Goal: Information Seeking & Learning: Learn about a topic

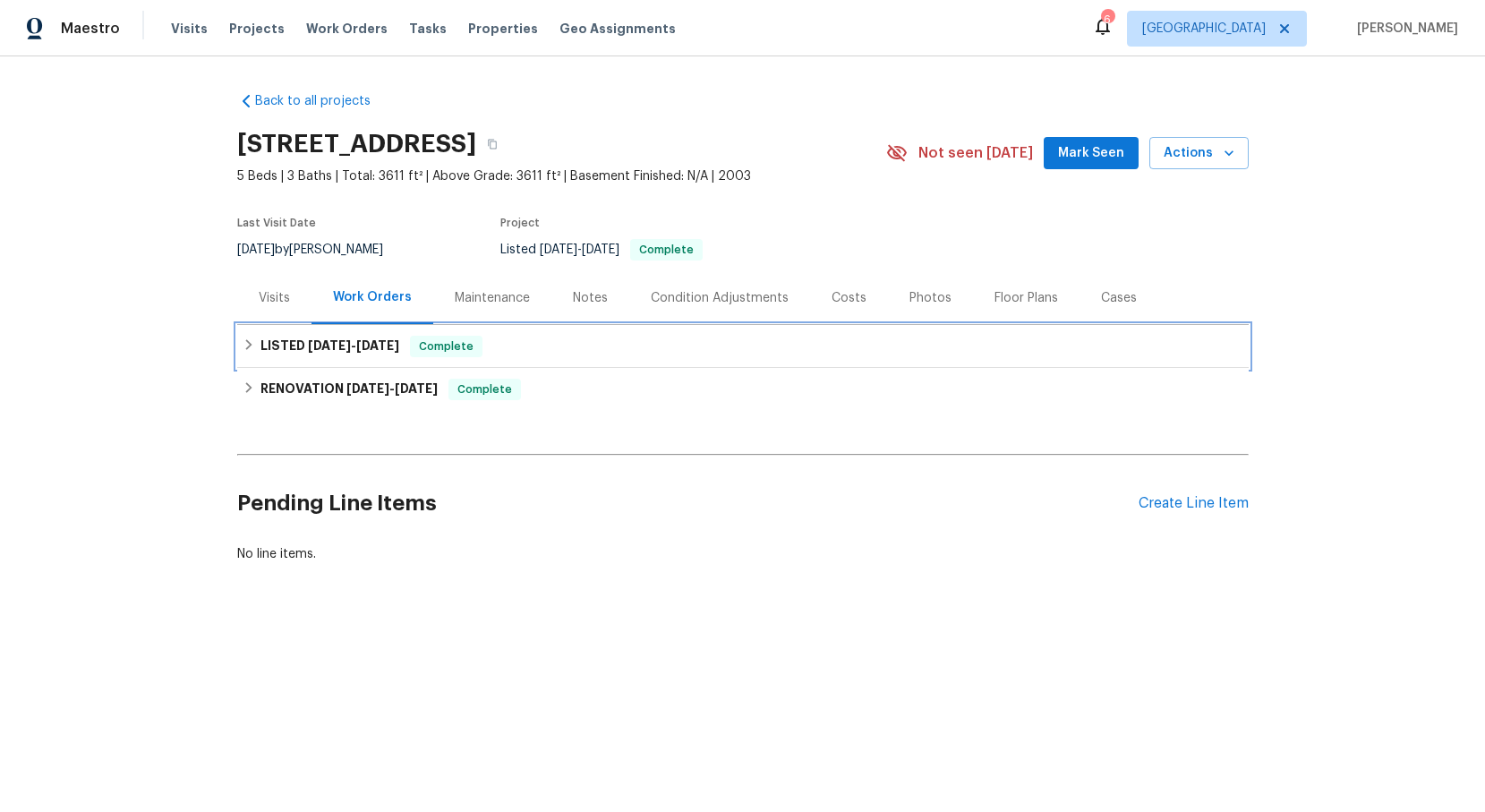
click at [247, 342] on icon at bounding box center [248, 345] width 6 height 11
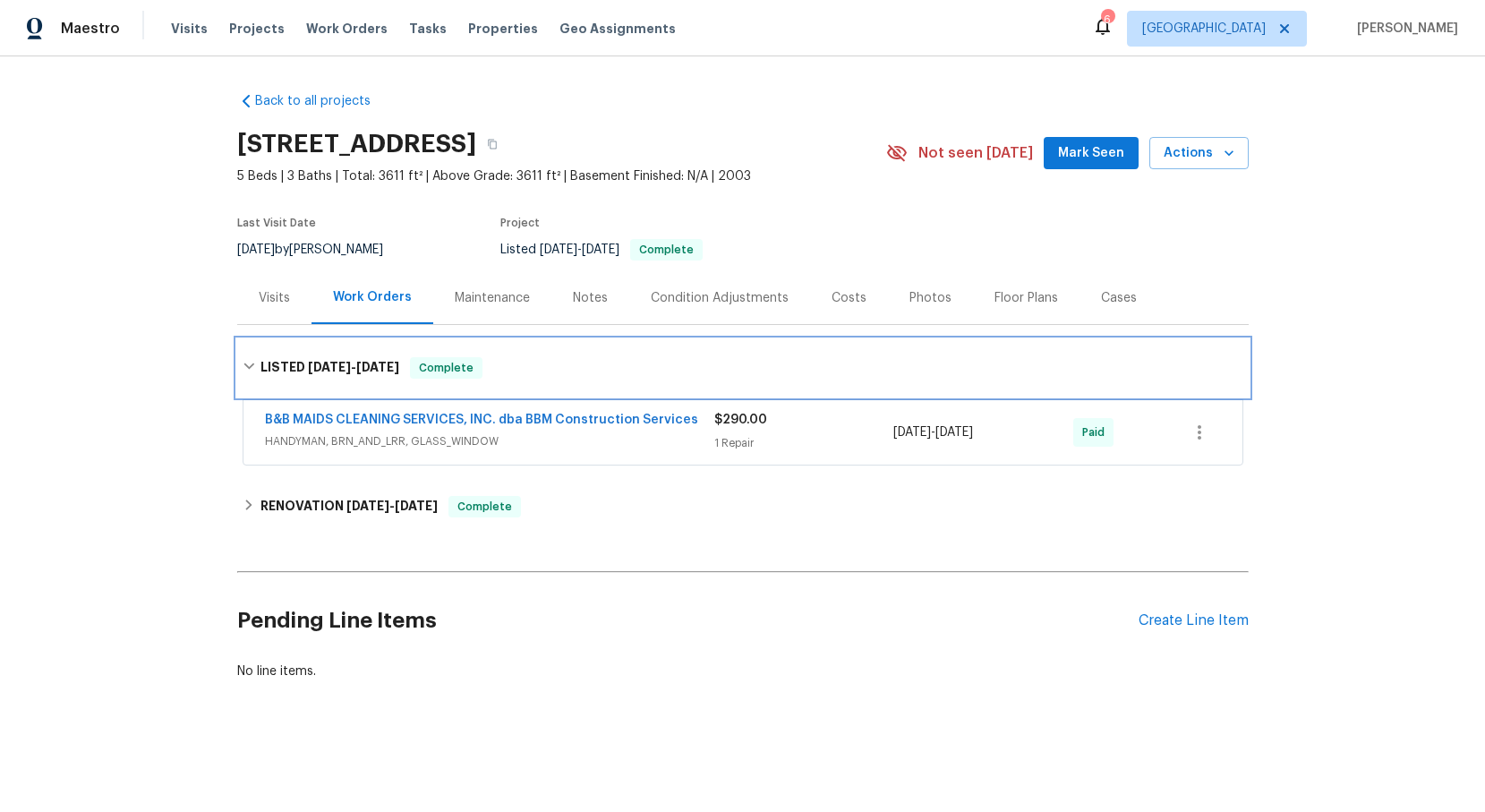
click at [247, 347] on div "LISTED 8/18/25 - 9/11/25 Complete" at bounding box center [742, 368] width 1011 height 57
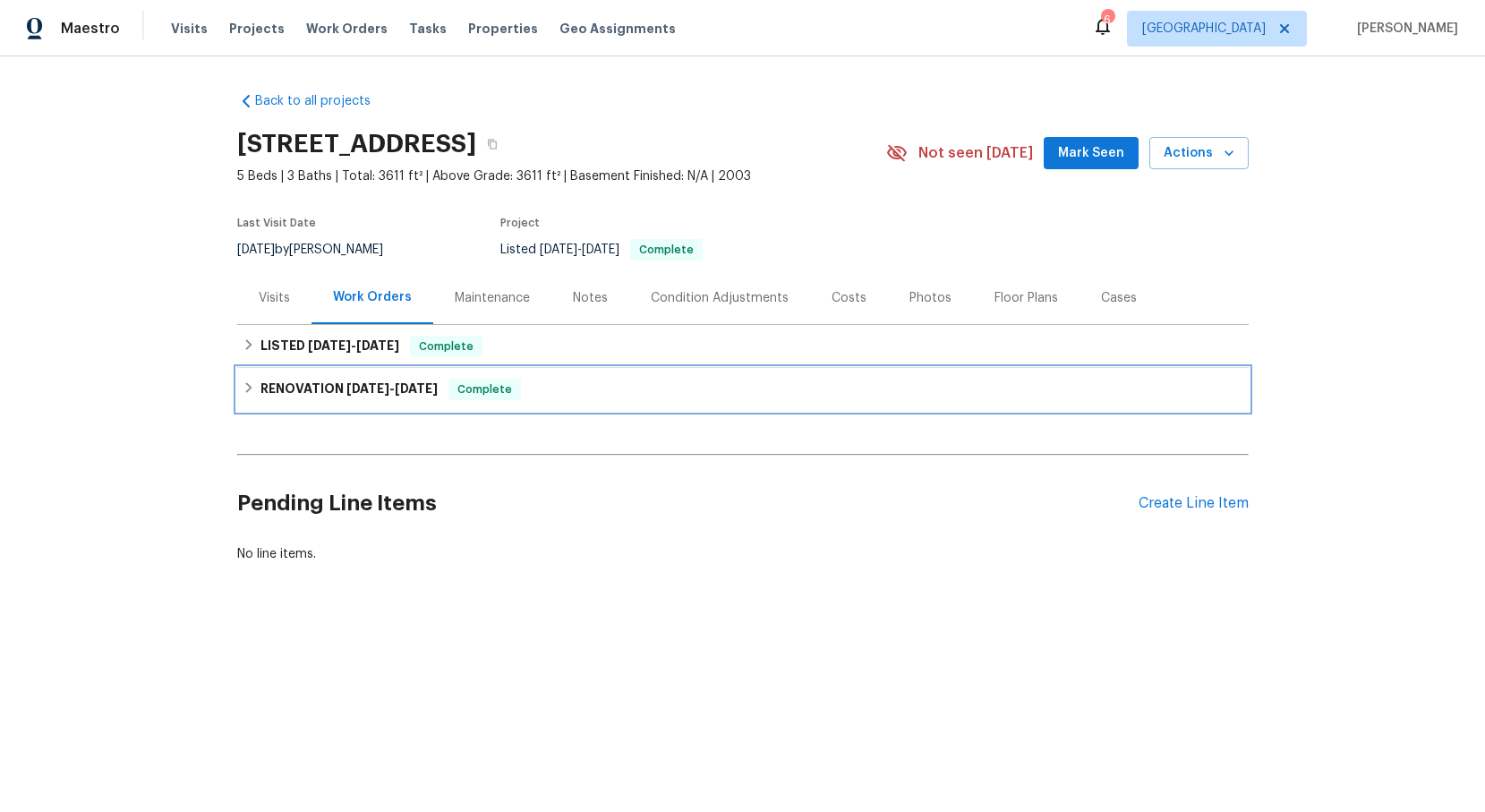
click at [247, 379] on div "RENOVATION 8/15/25 - 9/8/25 Complete" at bounding box center [743, 389] width 1001 height 21
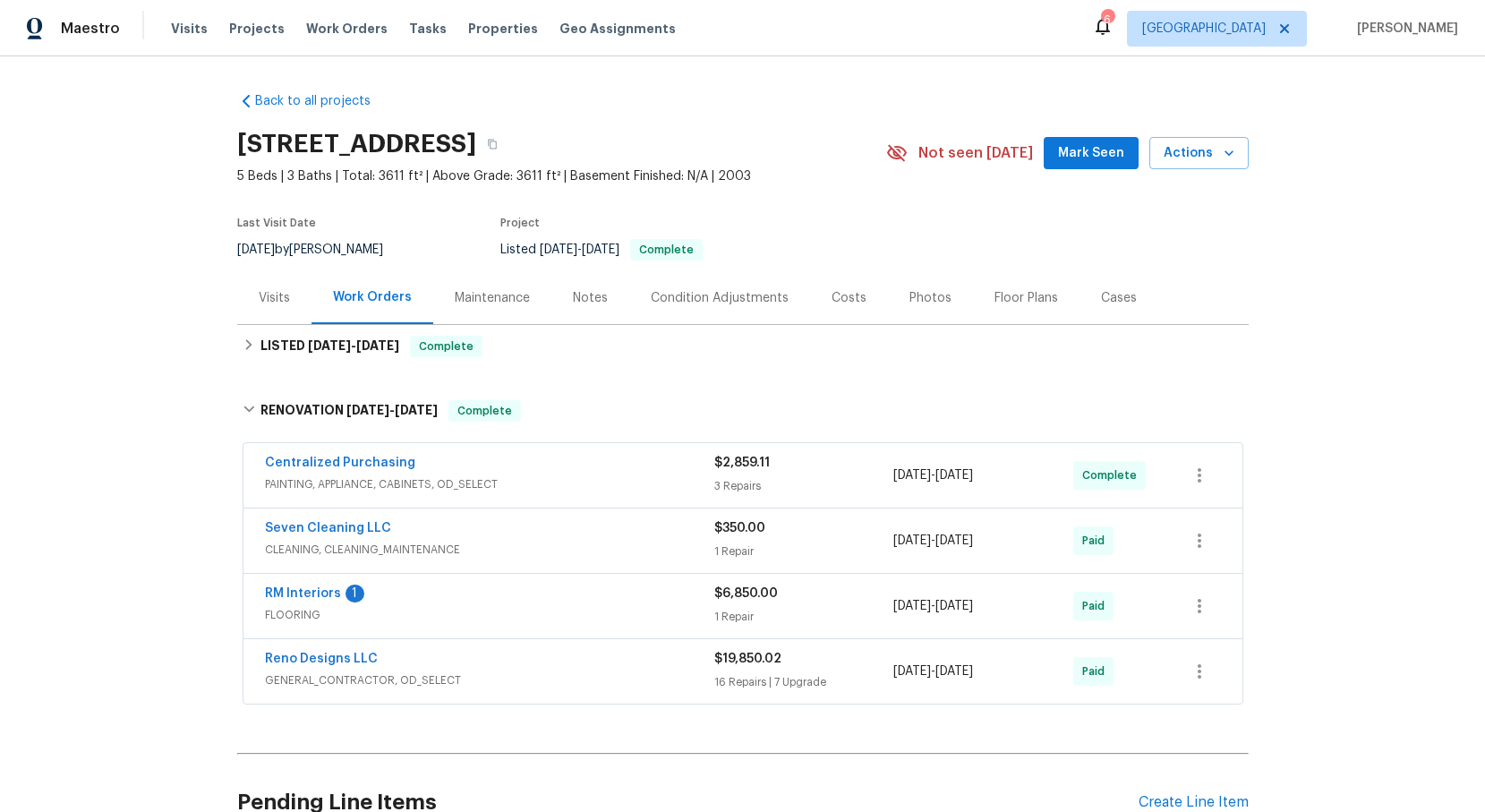
click at [345, 675] on span "GENERAL_CONTRACTOR, OD_SELECT" at bounding box center [489, 679] width 449 height 18
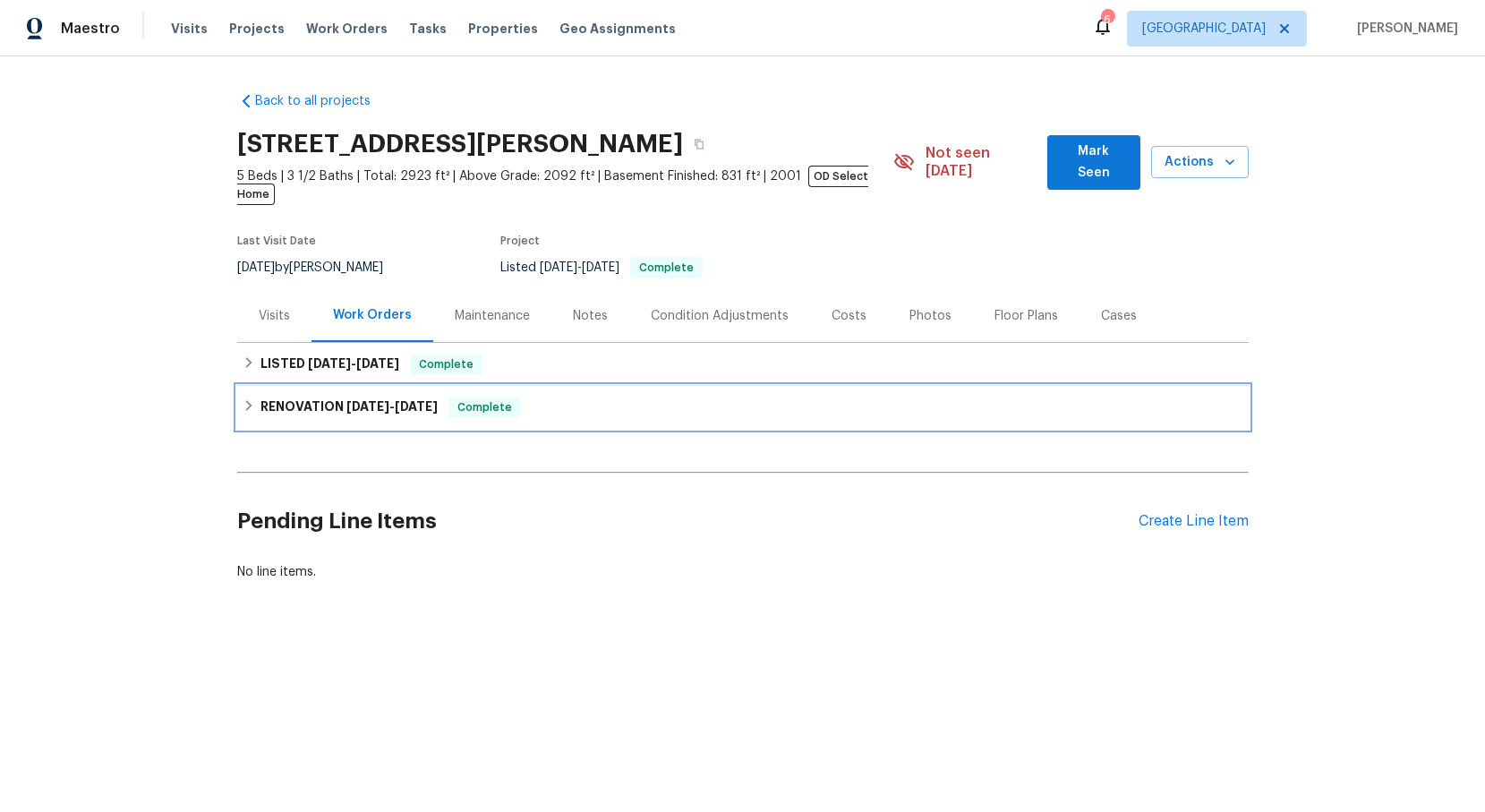
click at [257, 396] on div "RENOVATION 8/11/25 - 9/19/25 Complete" at bounding box center [743, 406] width 1001 height 21
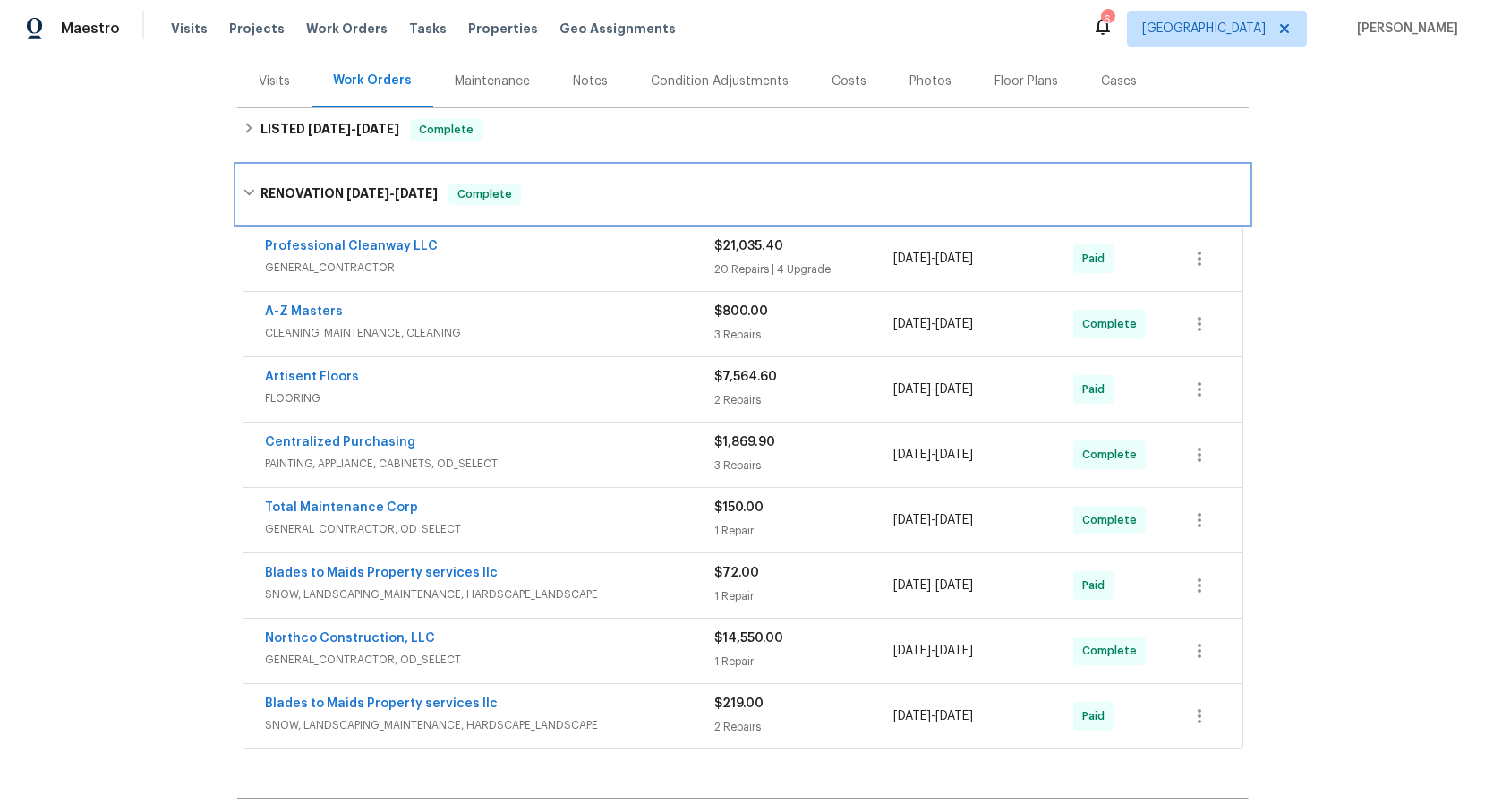
scroll to position [244, 0]
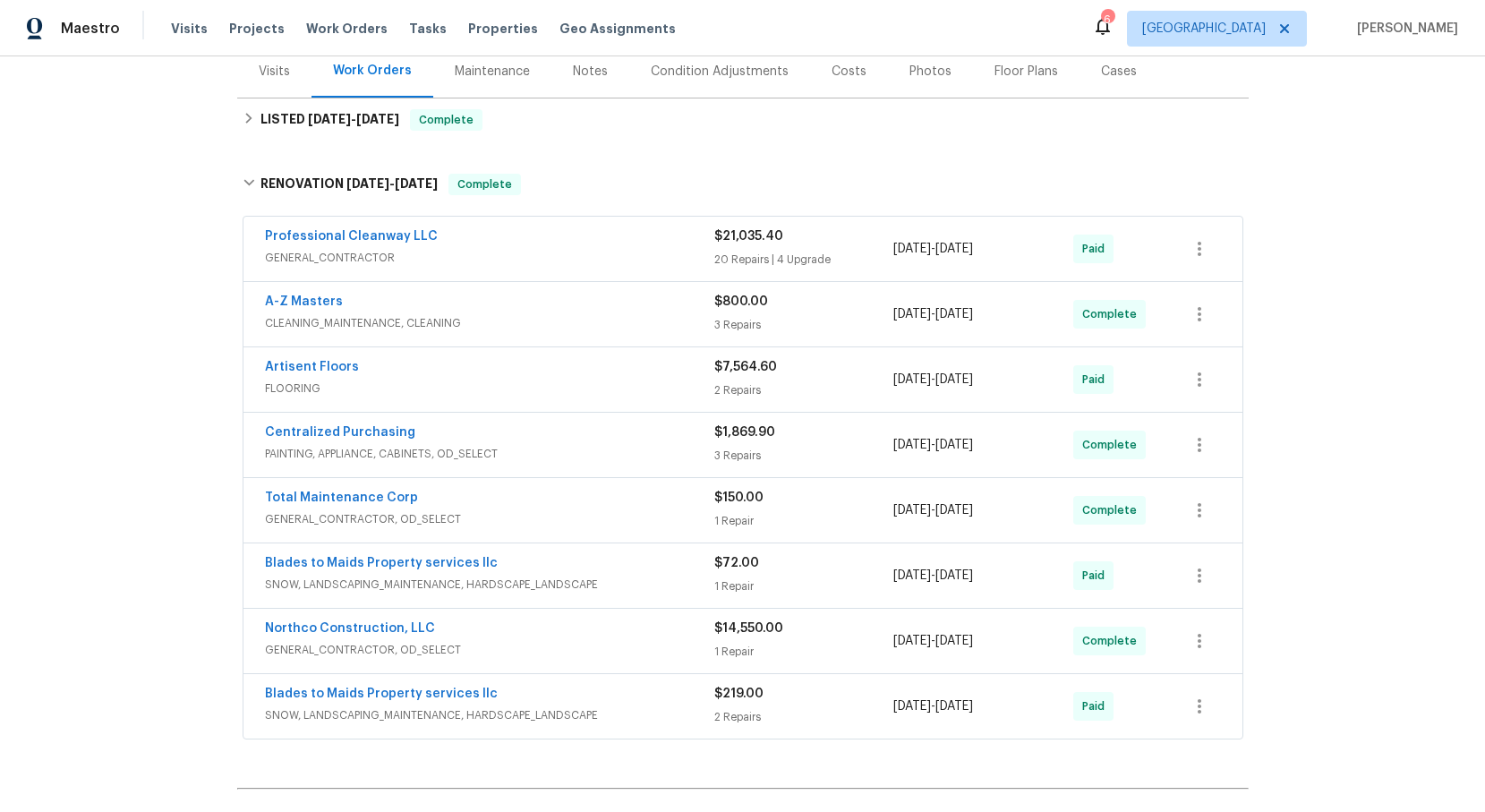
click at [376, 249] on span "GENERAL_CONTRACTOR" at bounding box center [489, 257] width 449 height 18
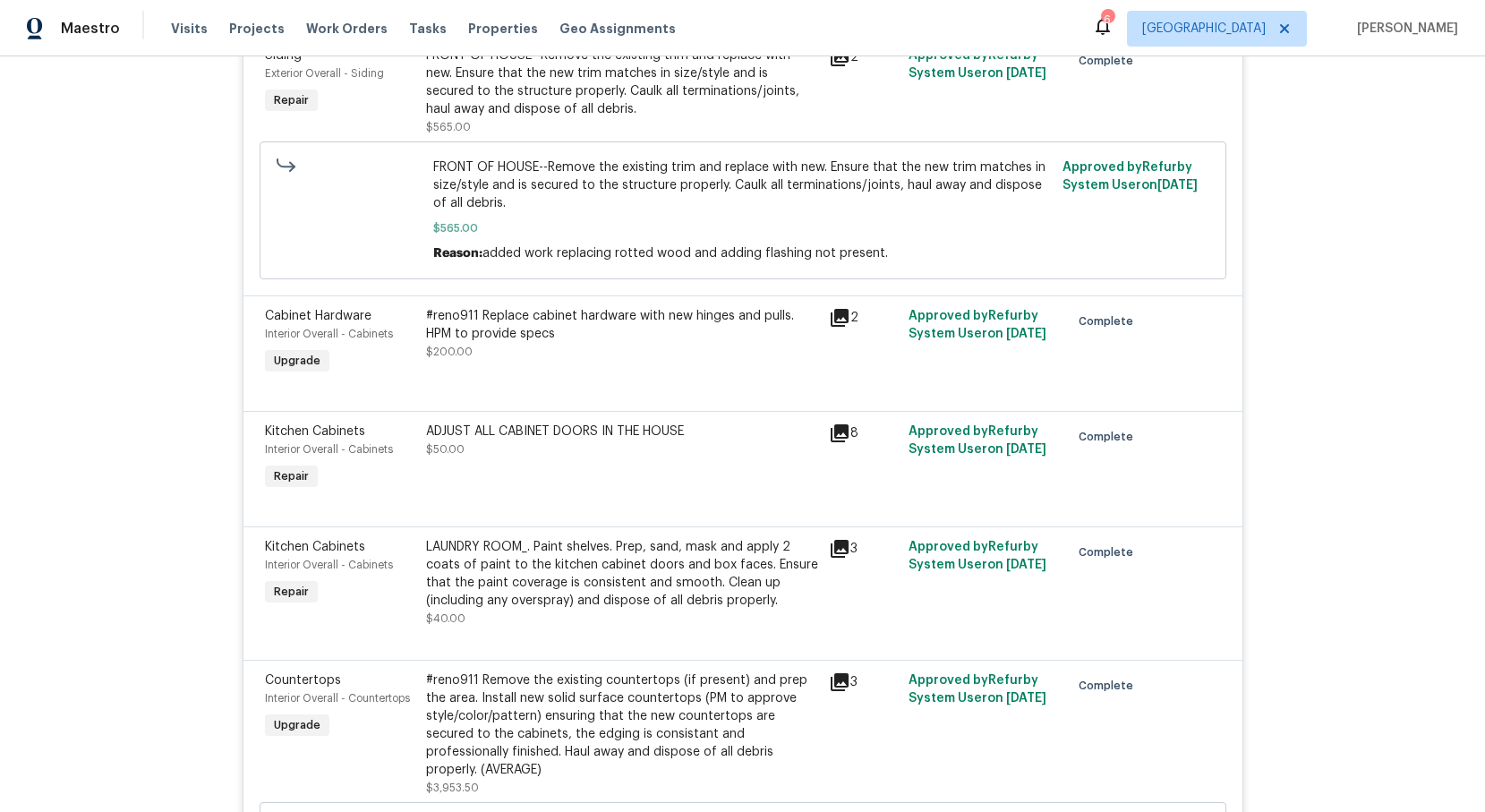
scroll to position [0, 0]
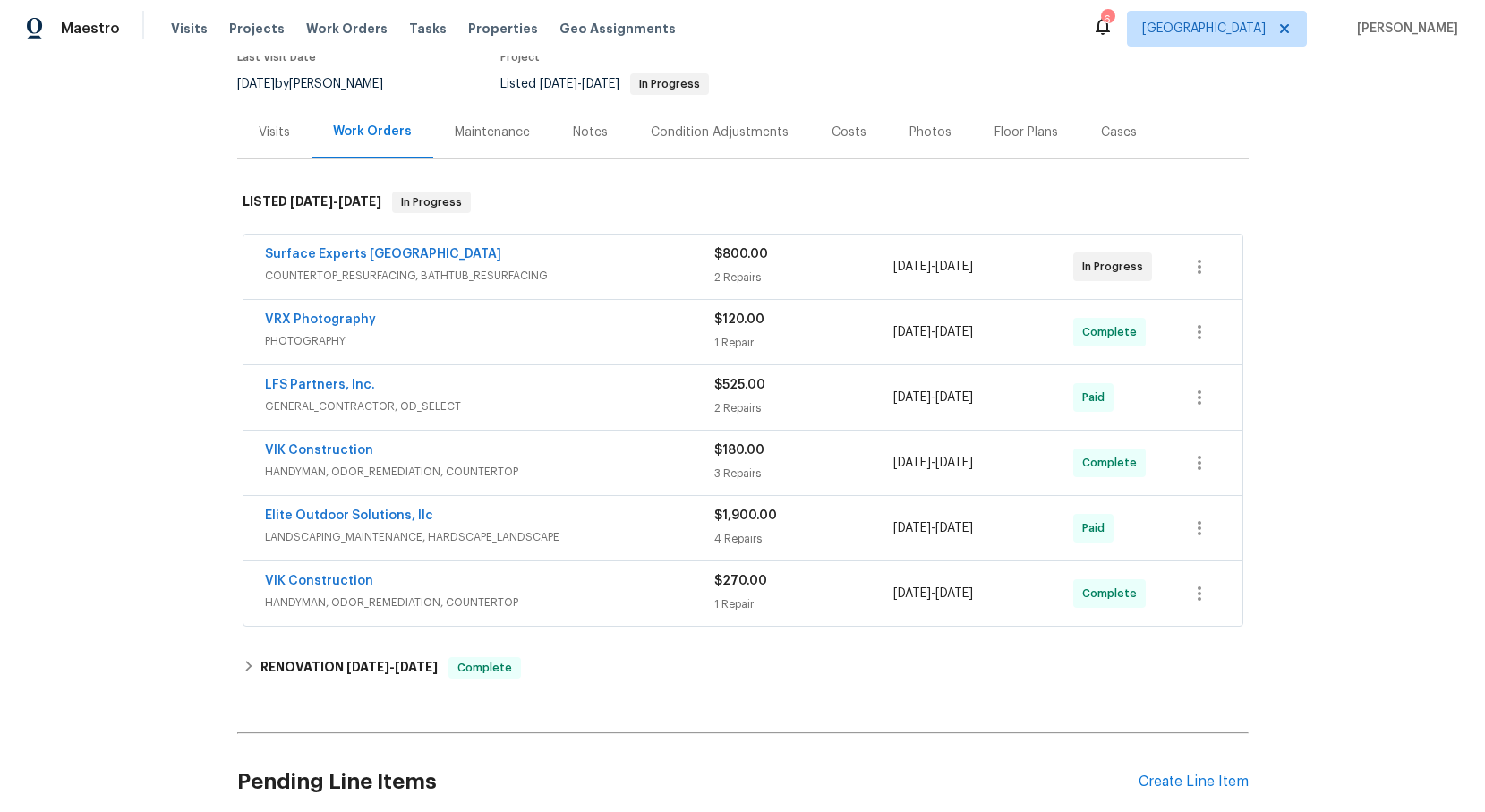
scroll to position [168, 0]
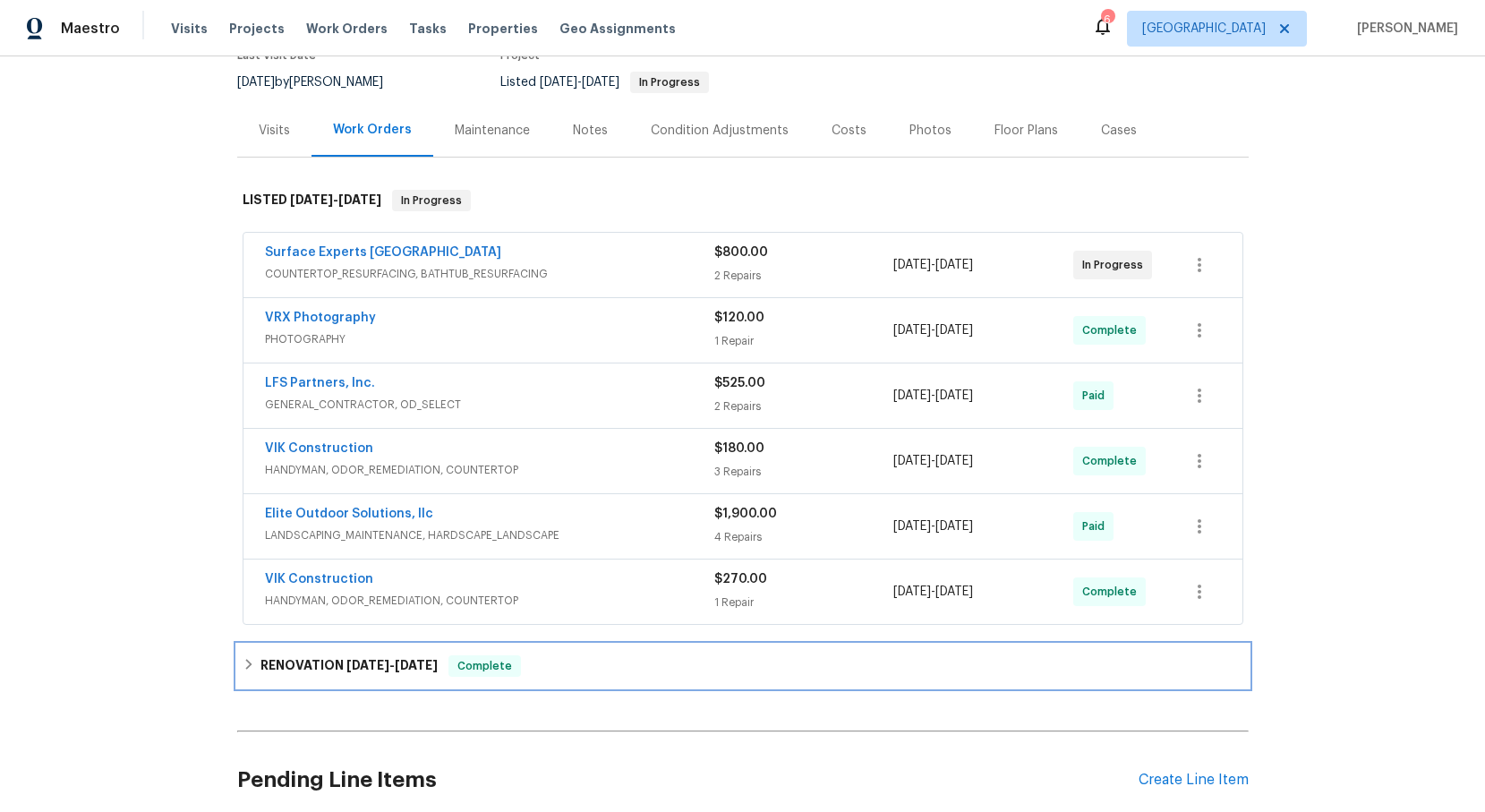
click at [255, 665] on div "RENOVATION 8/18/25 - 9/8/25 Complete" at bounding box center [743, 665] width 1001 height 21
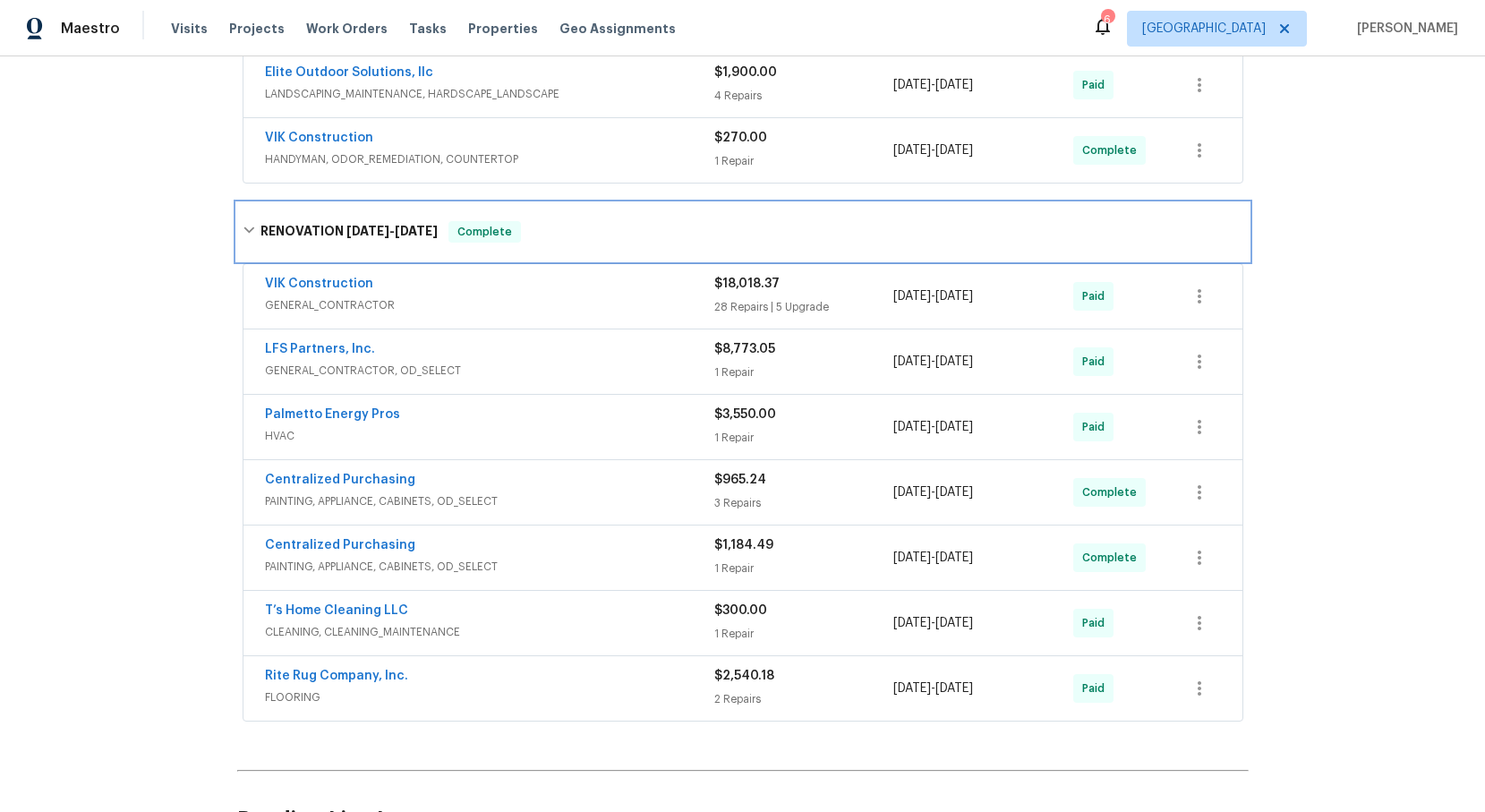
scroll to position [606, 0]
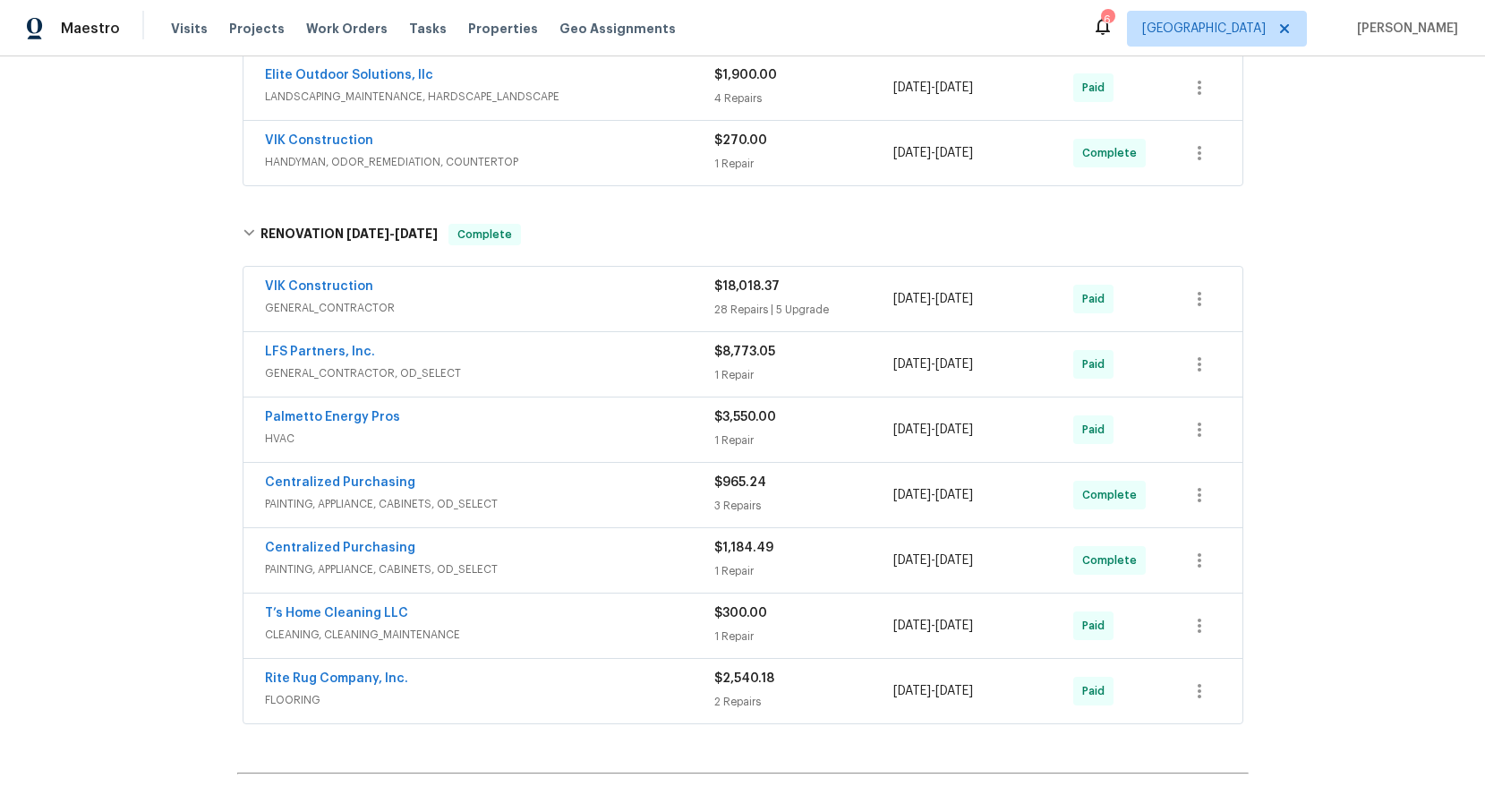
click at [358, 297] on div "VIK Construction" at bounding box center [489, 288] width 449 height 21
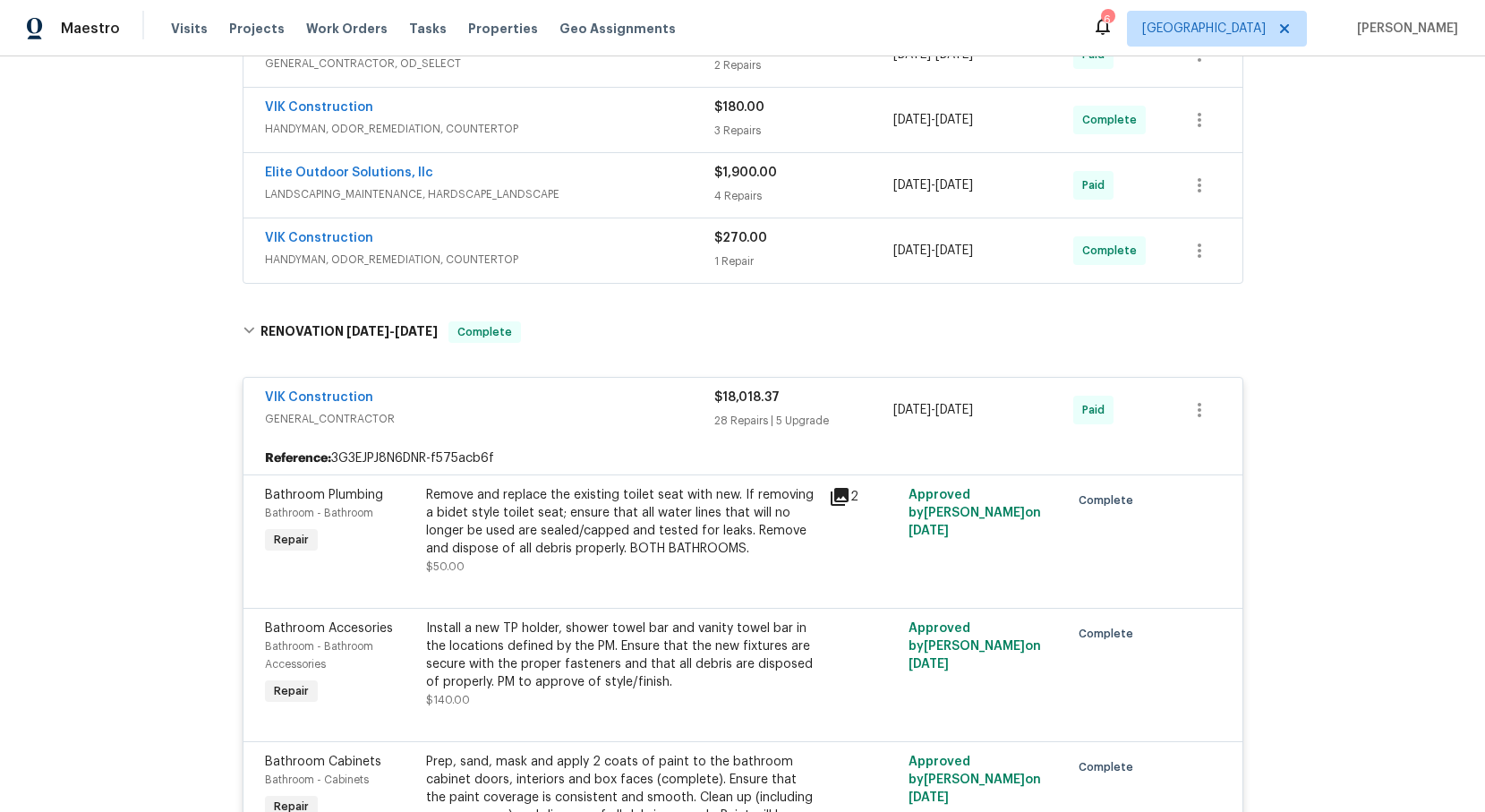
scroll to position [0, 0]
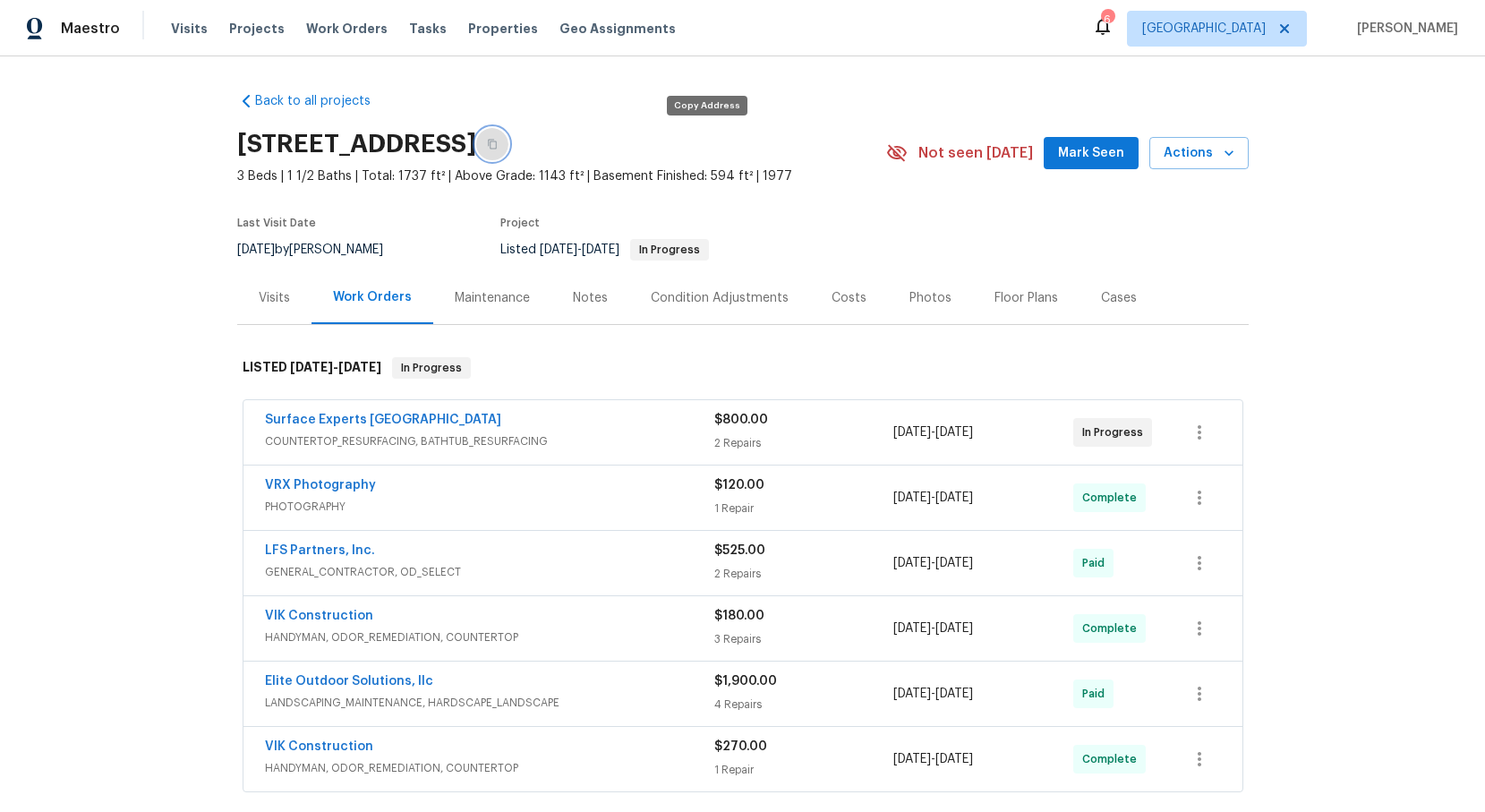
click at [498, 140] on icon "button" at bounding box center [492, 145] width 11 height 11
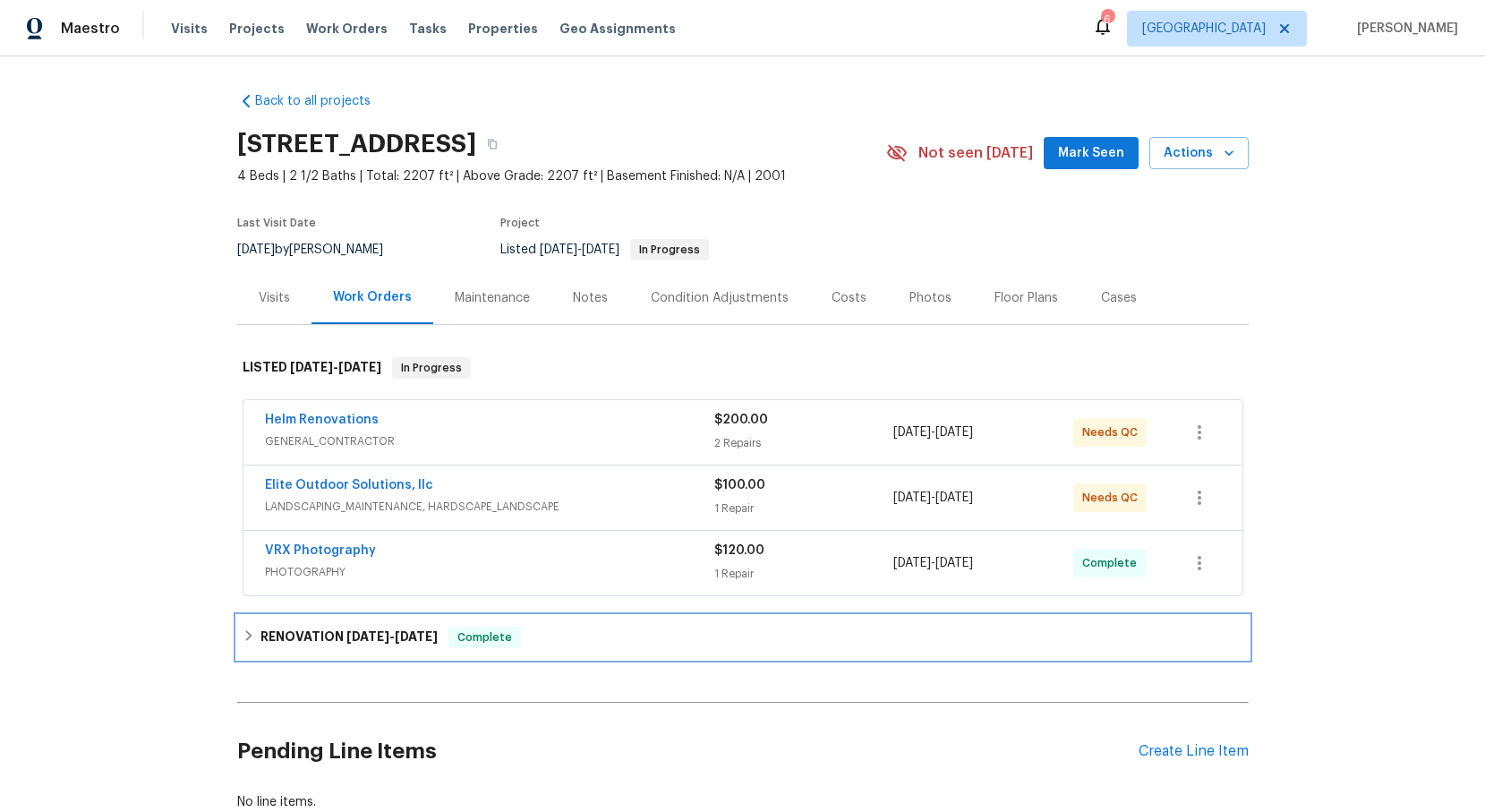
click at [263, 650] on div "RENOVATION 9/10/25 - 9/23/25 Complete" at bounding box center [742, 637] width 1011 height 43
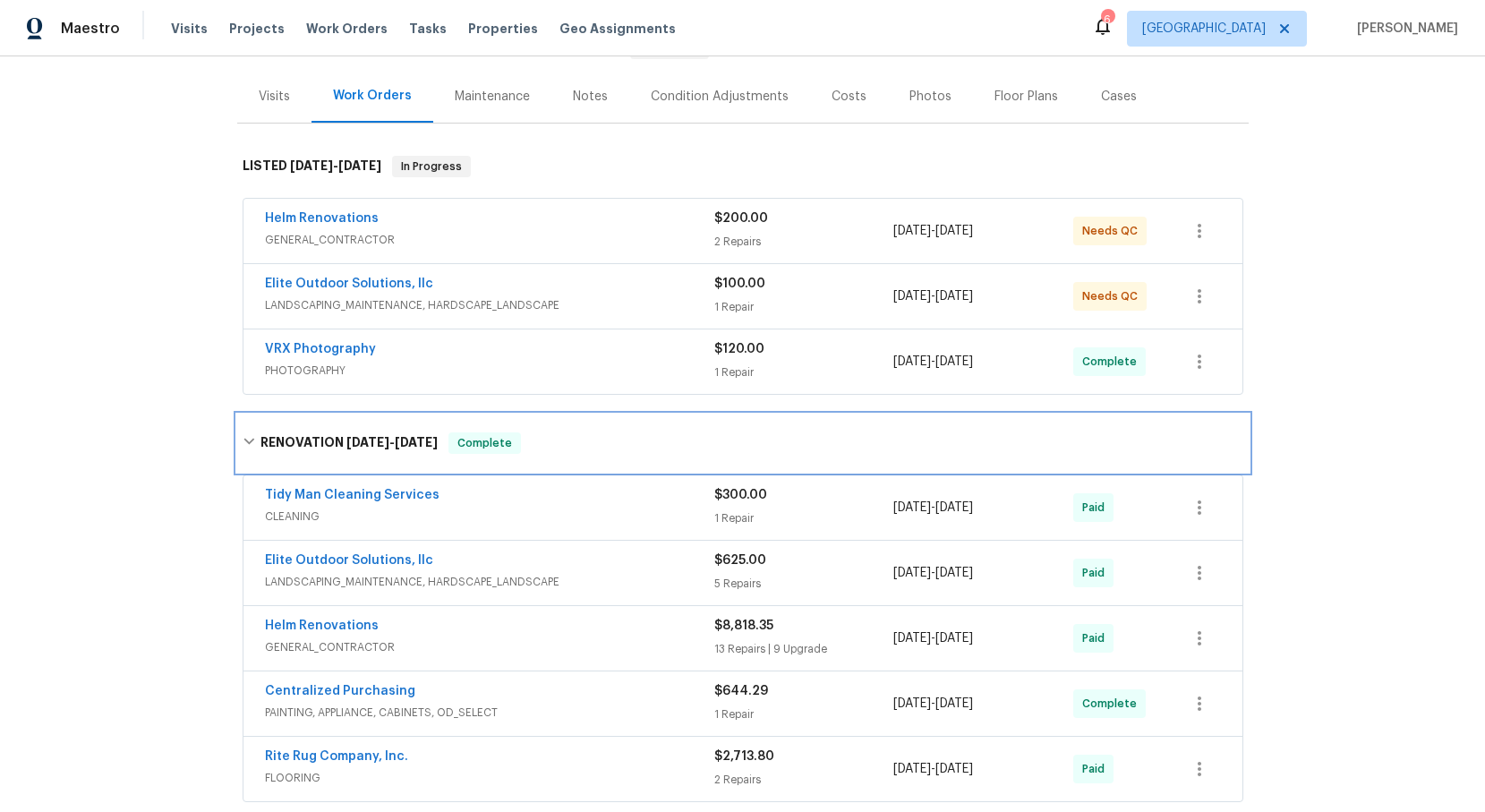
scroll to position [253, 0]
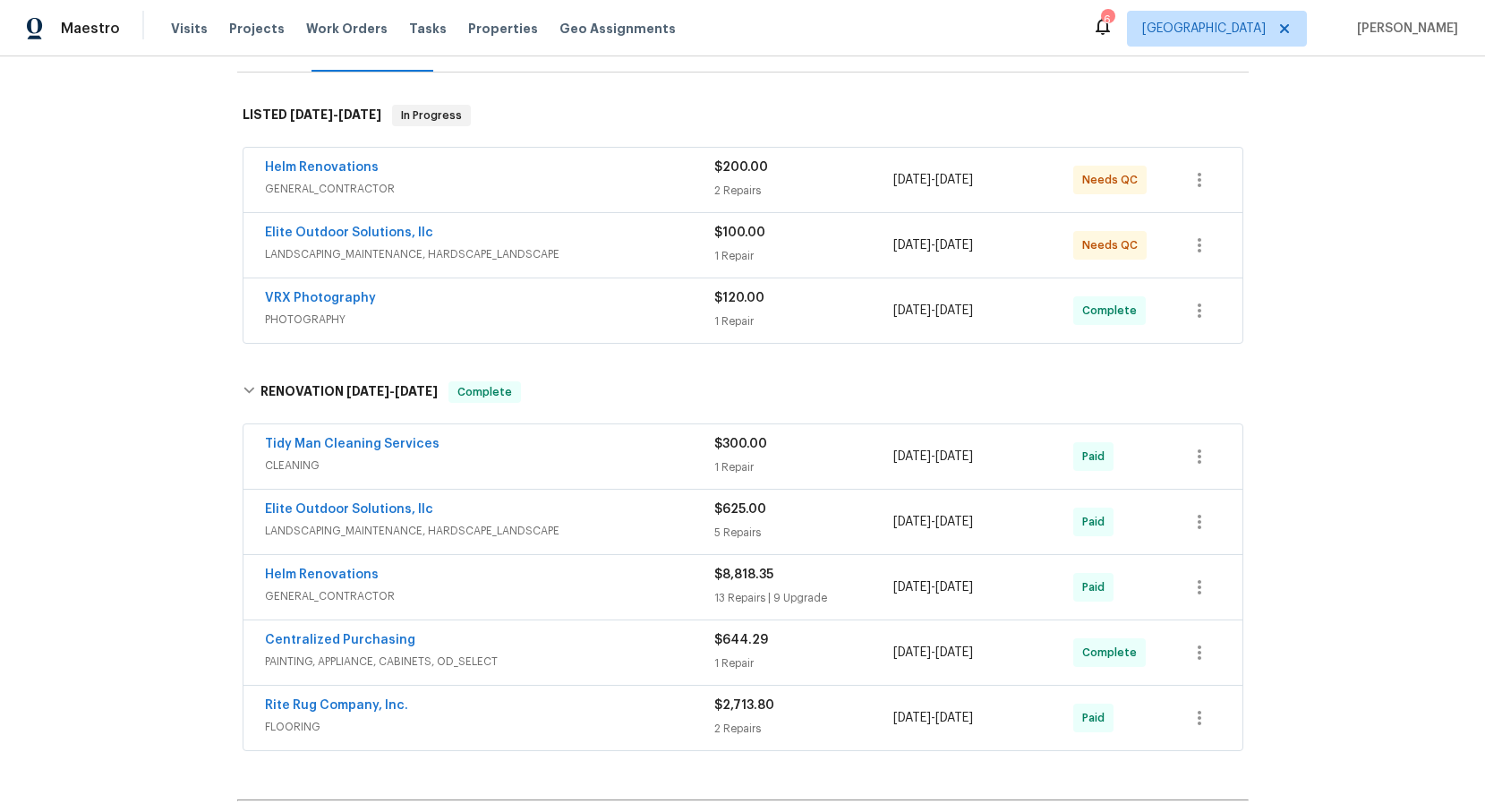
click at [347, 589] on span "GENERAL_CONTRACTOR" at bounding box center [489, 595] width 449 height 18
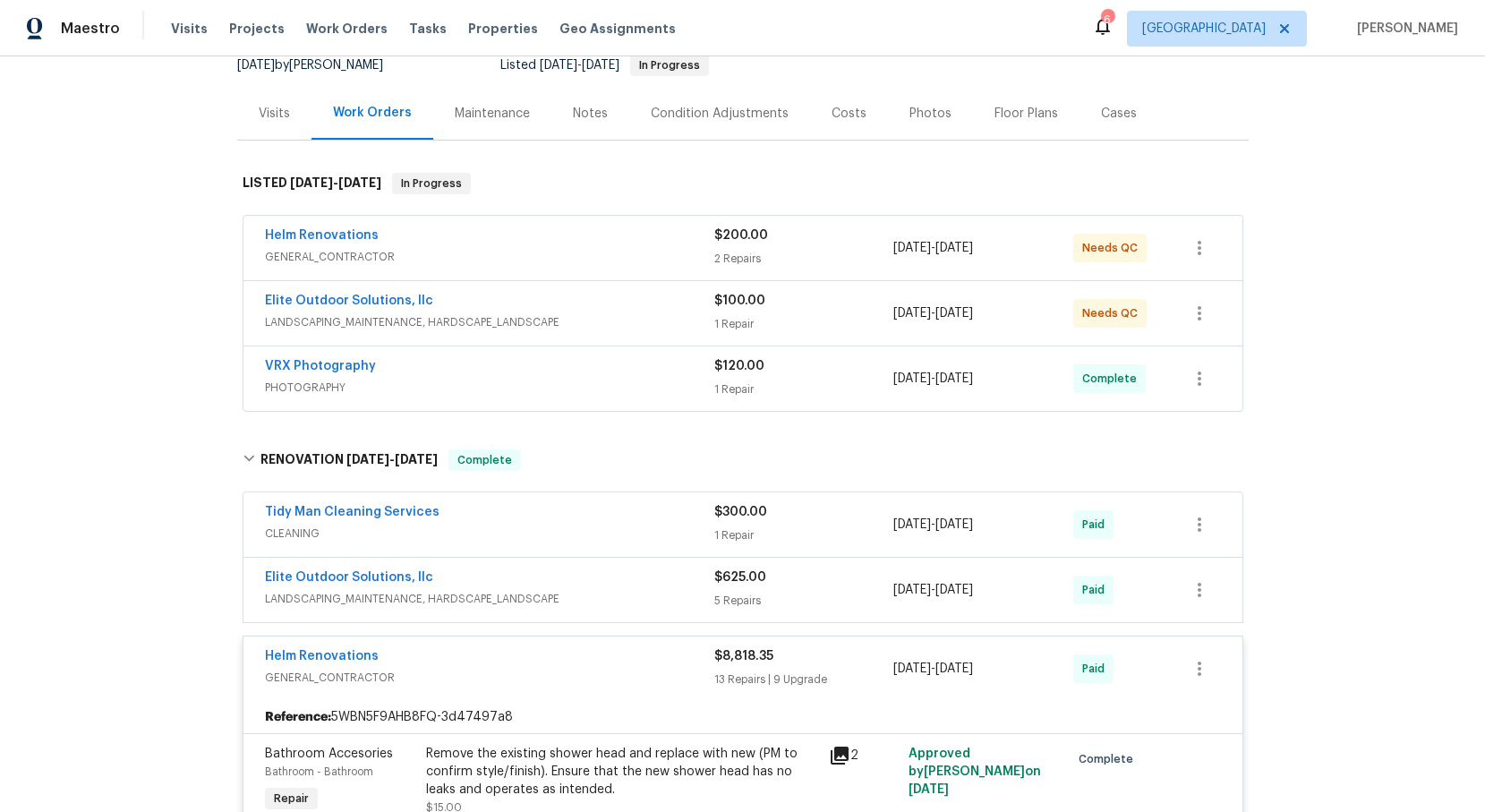
scroll to position [0, 0]
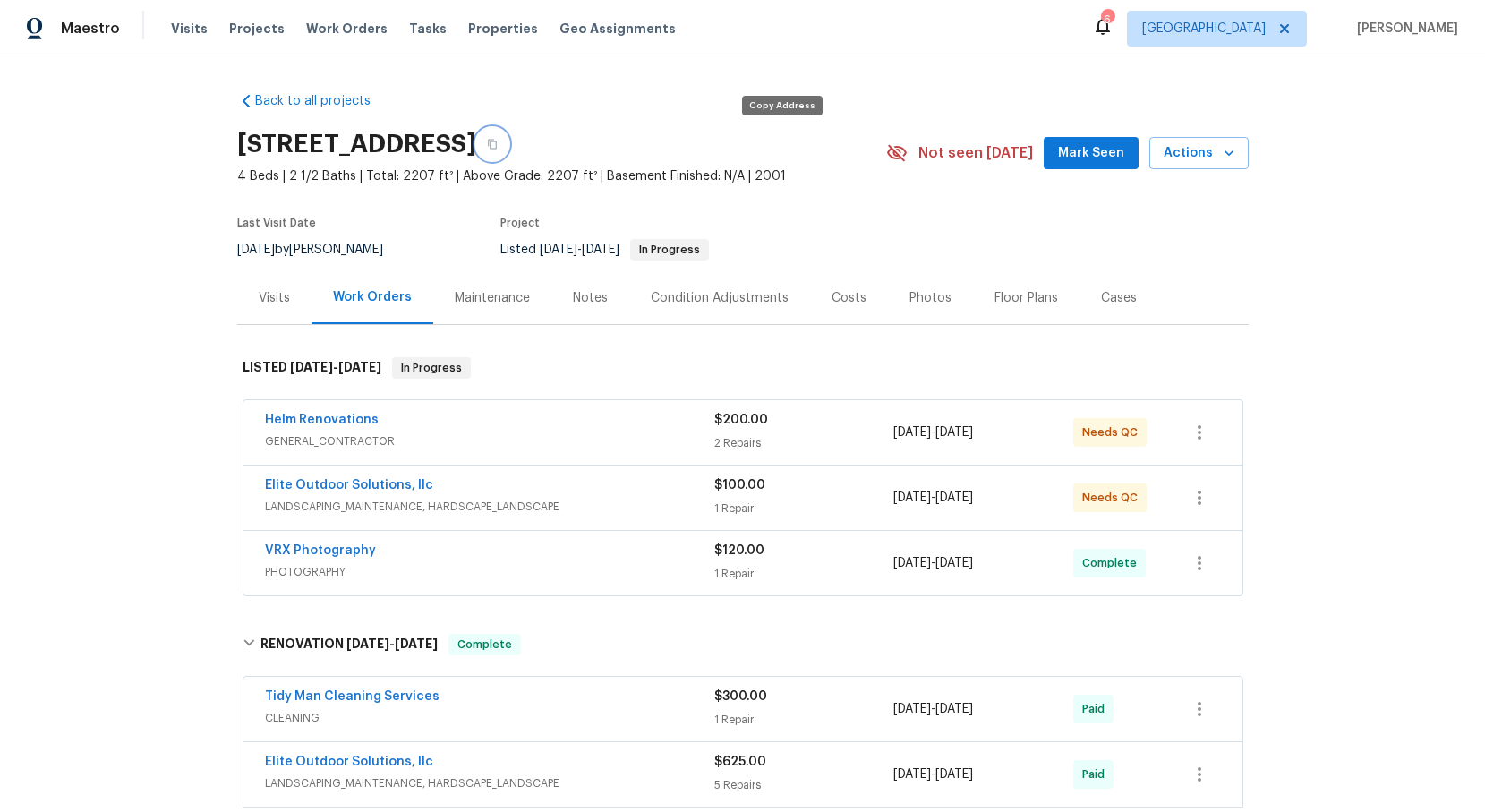
click at [509, 138] on button "button" at bounding box center [492, 144] width 32 height 32
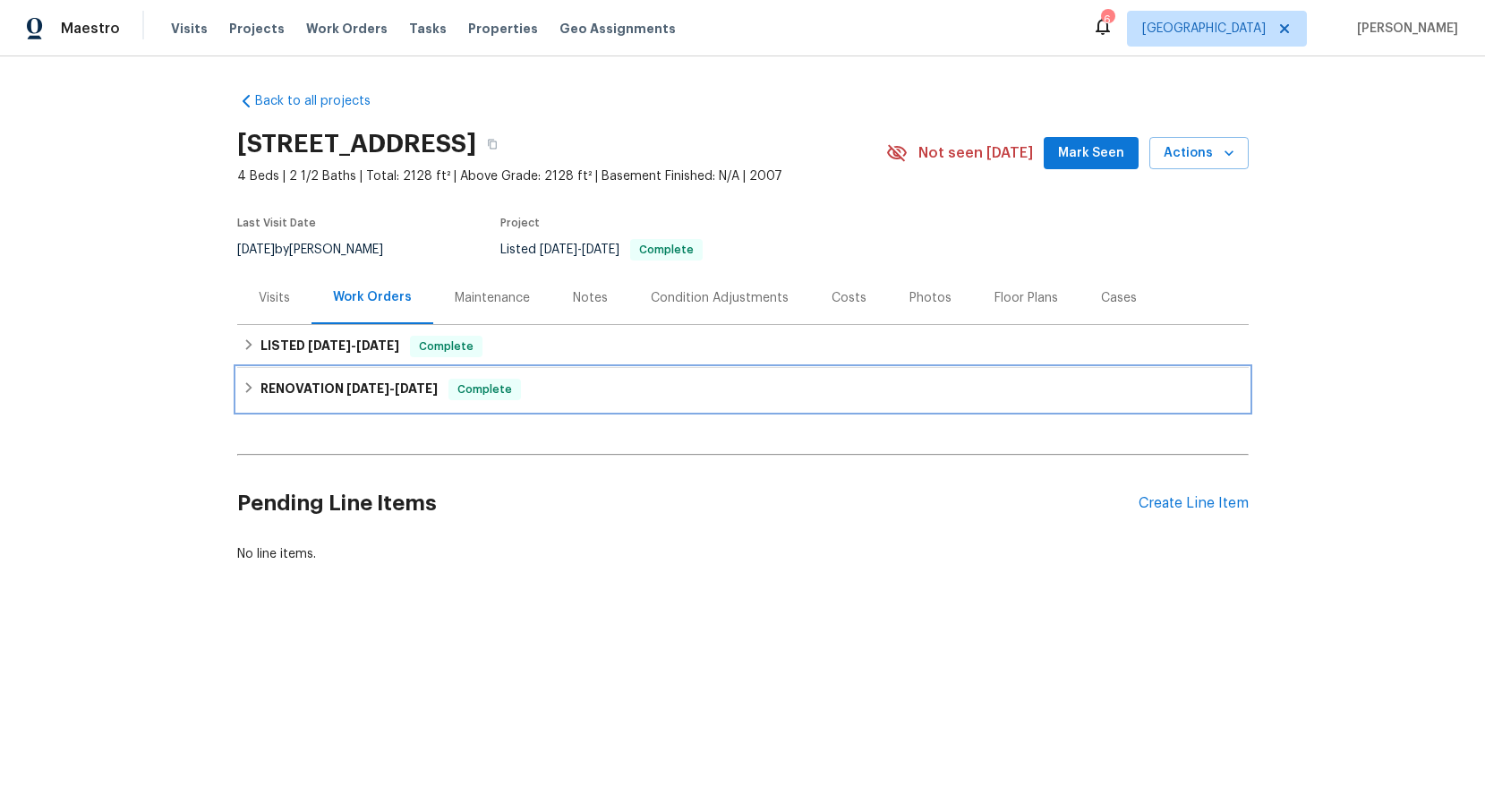
click at [253, 391] on icon at bounding box center [249, 388] width 13 height 13
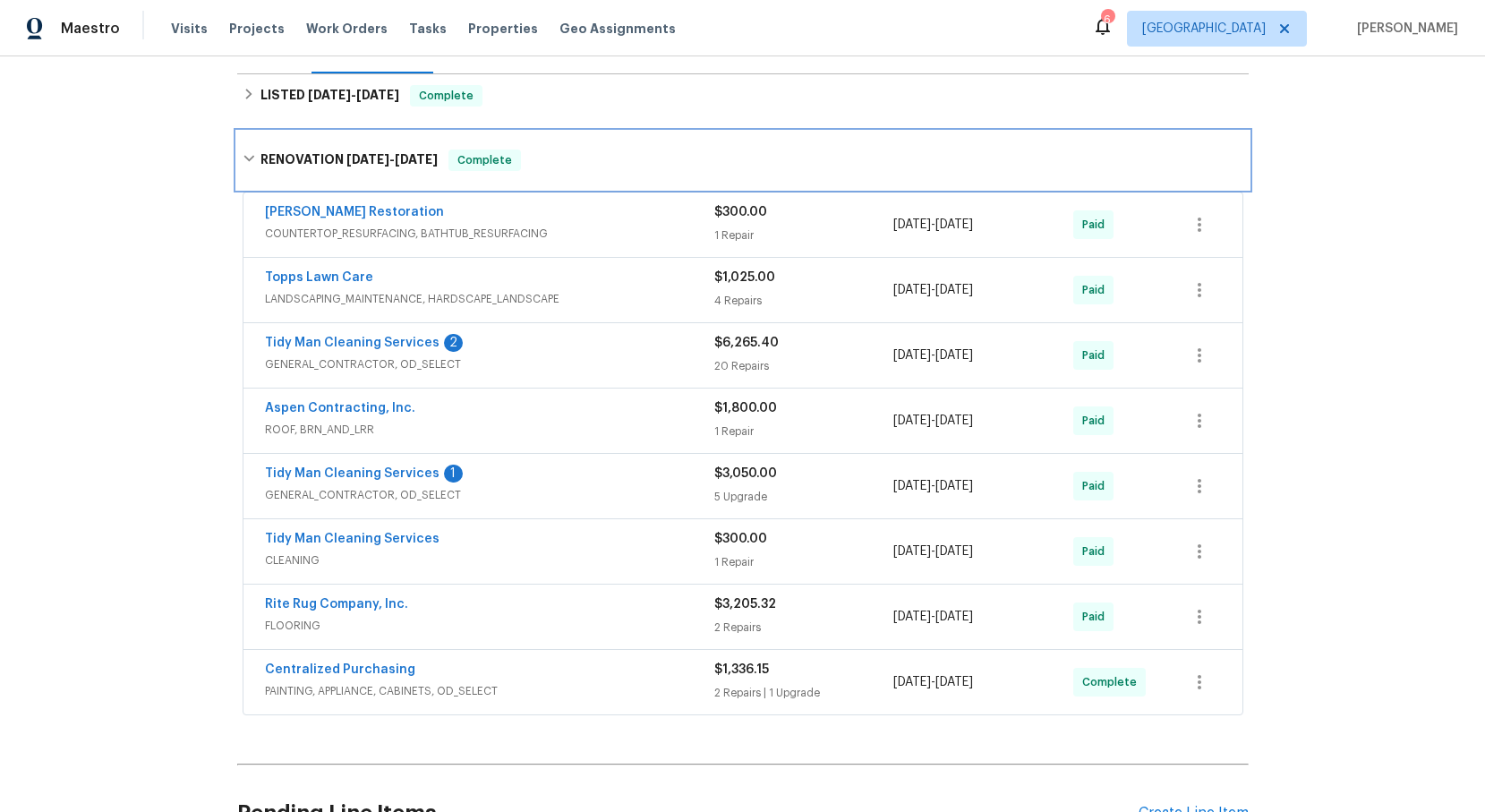
scroll to position [268, 0]
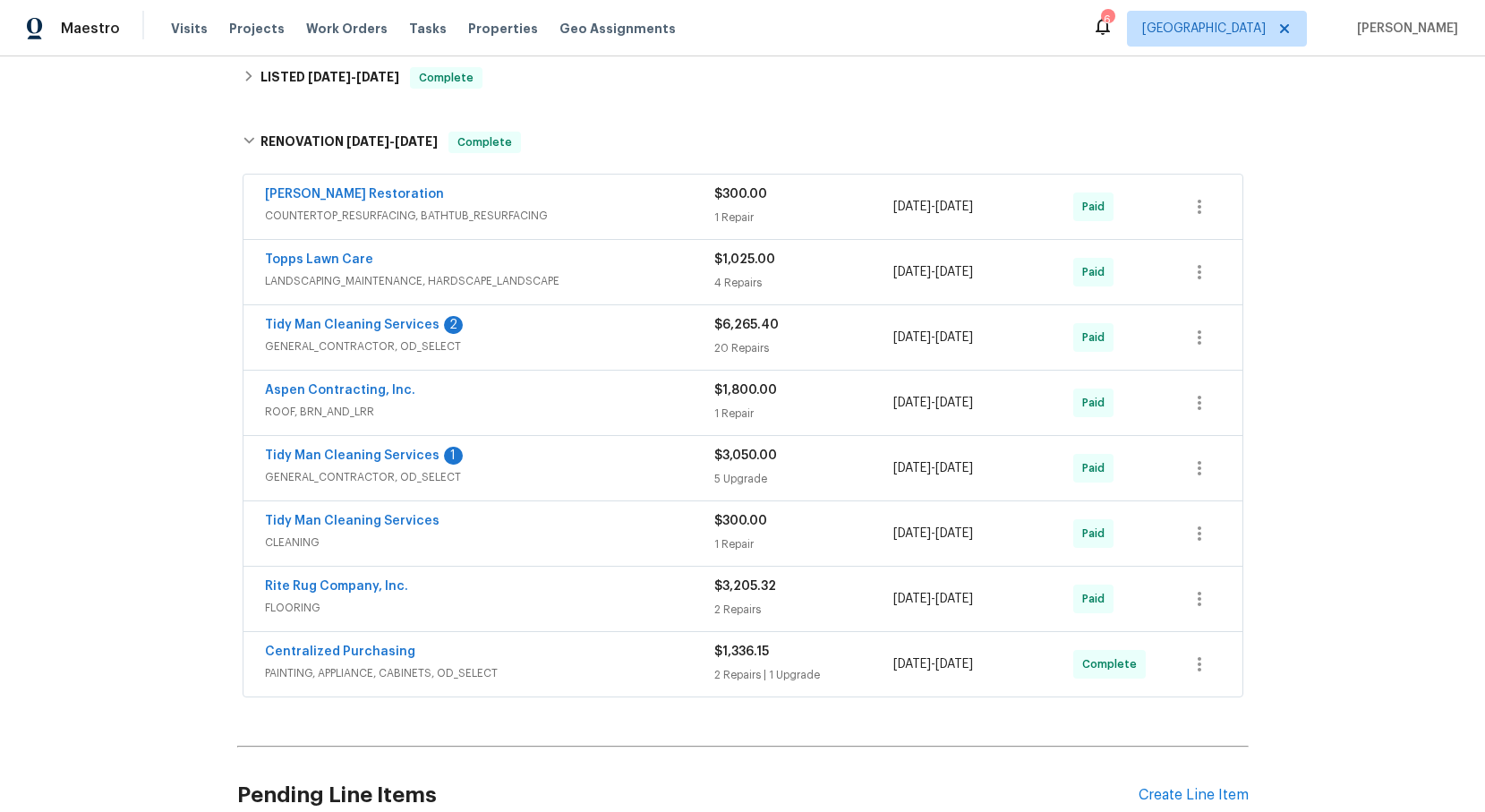
click at [408, 474] on span "GENERAL_CONTRACTOR, OD_SELECT" at bounding box center [489, 477] width 449 height 18
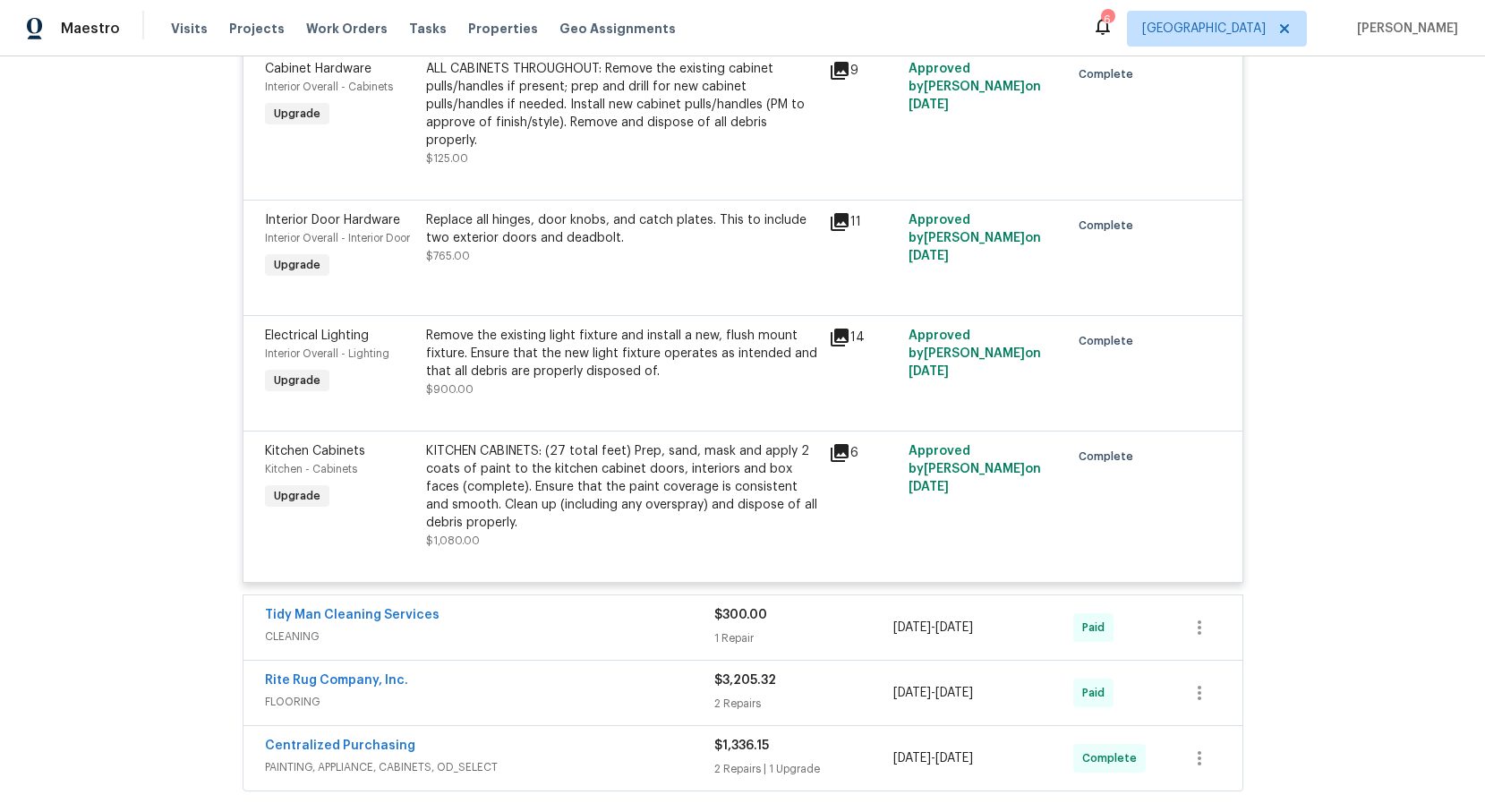
scroll to position [0, 0]
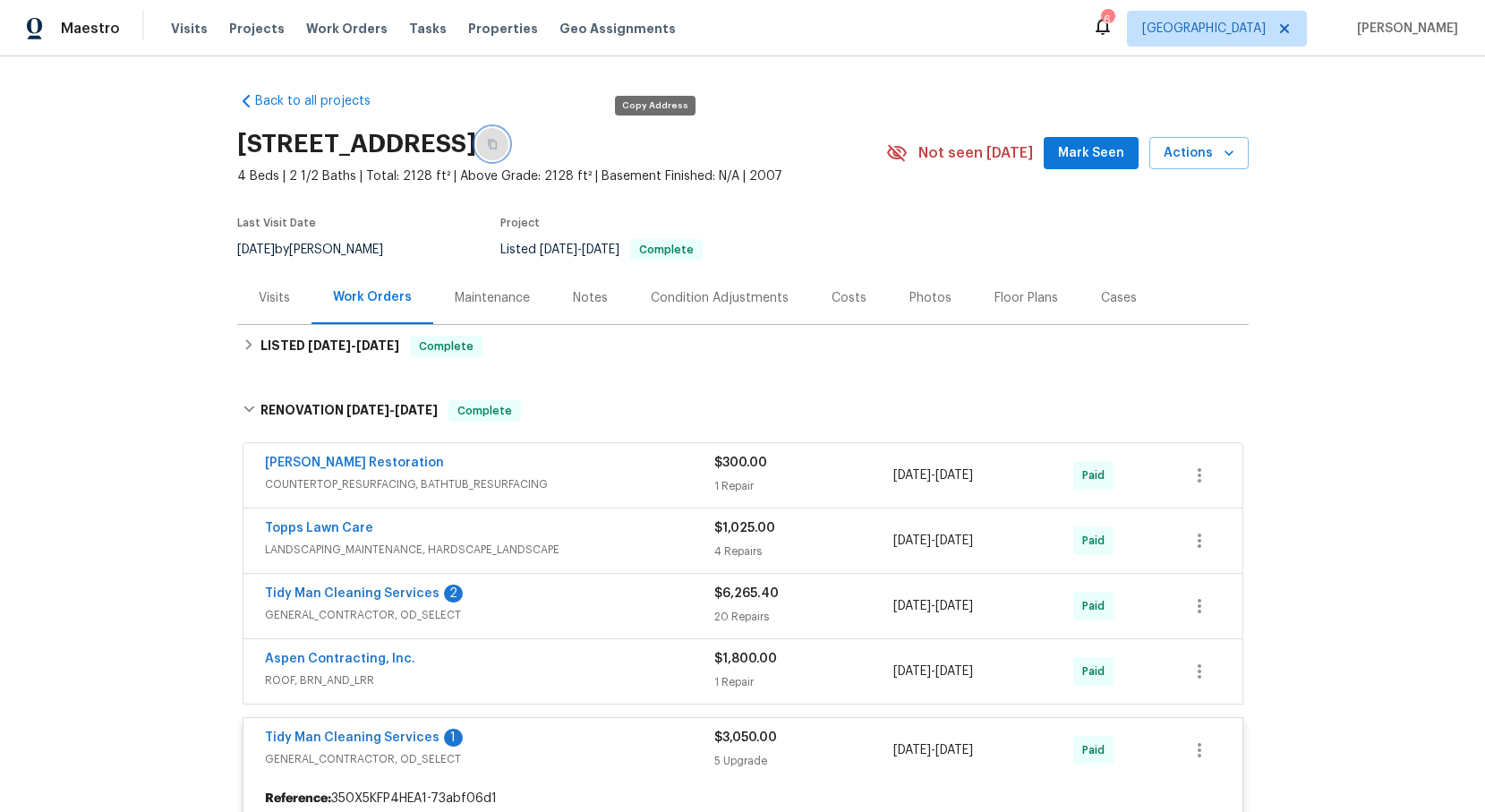
click at [498, 145] on icon "button" at bounding box center [492, 145] width 11 height 11
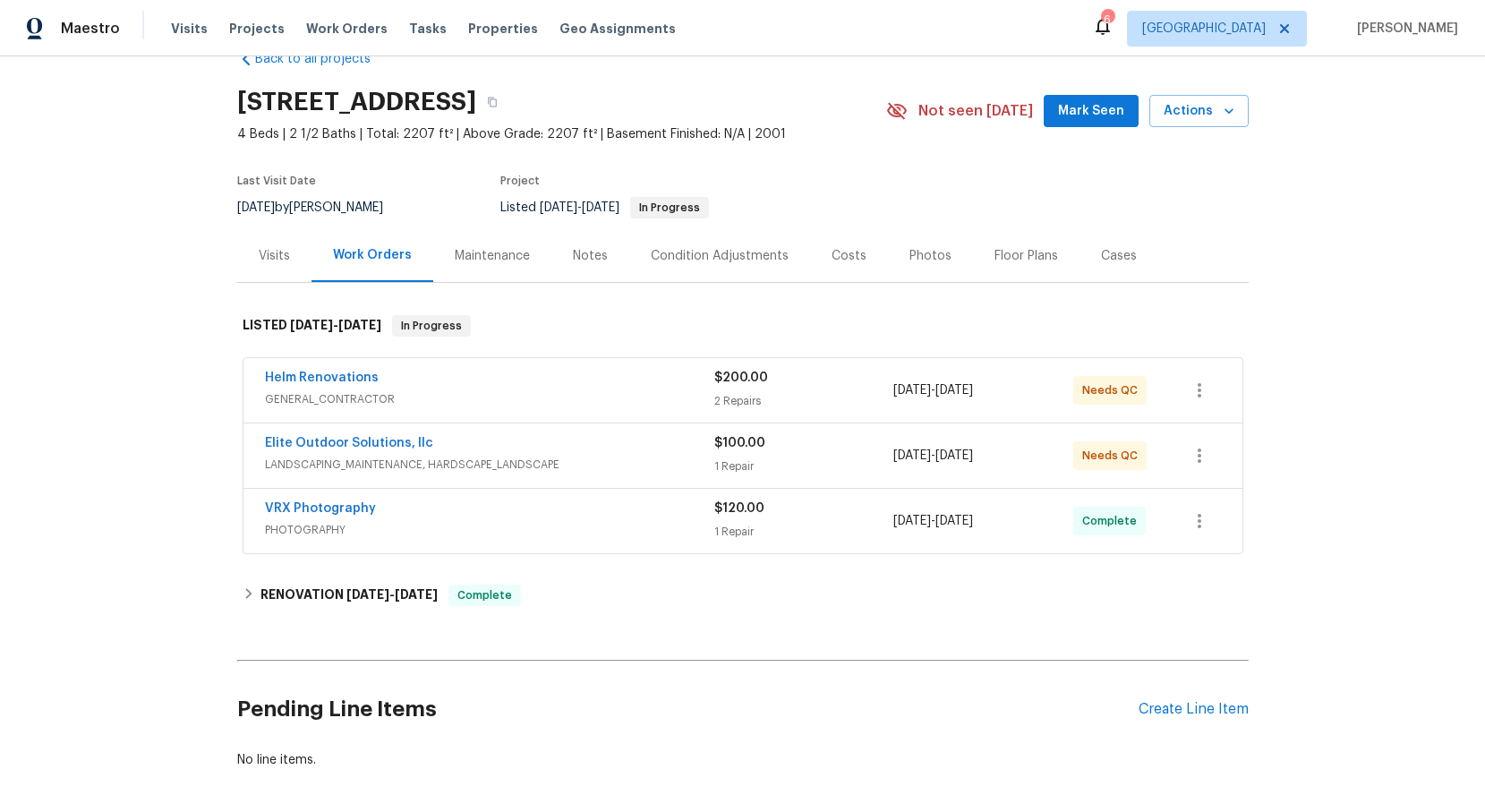
scroll to position [44, 0]
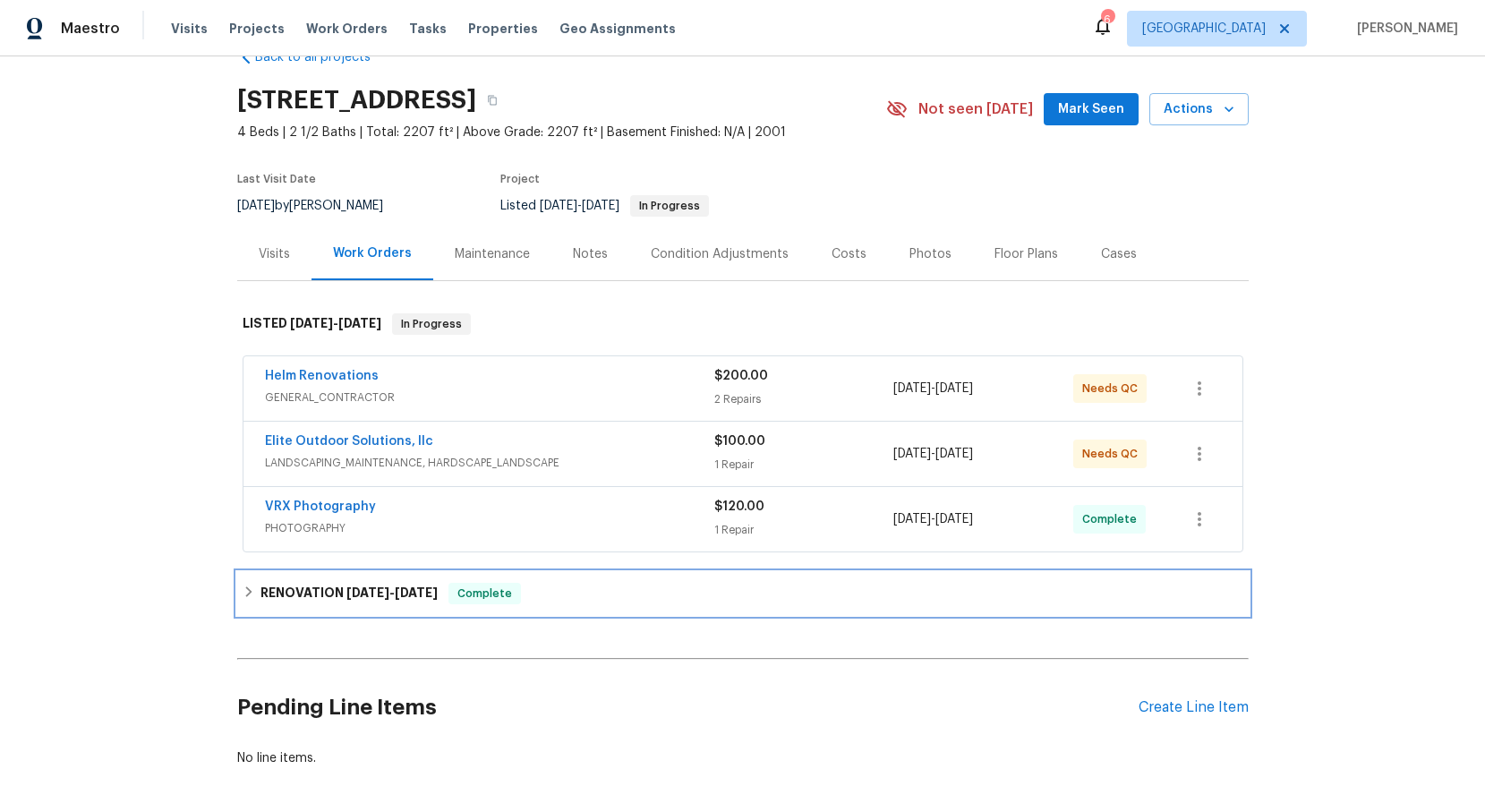
click at [253, 597] on icon at bounding box center [249, 592] width 13 height 13
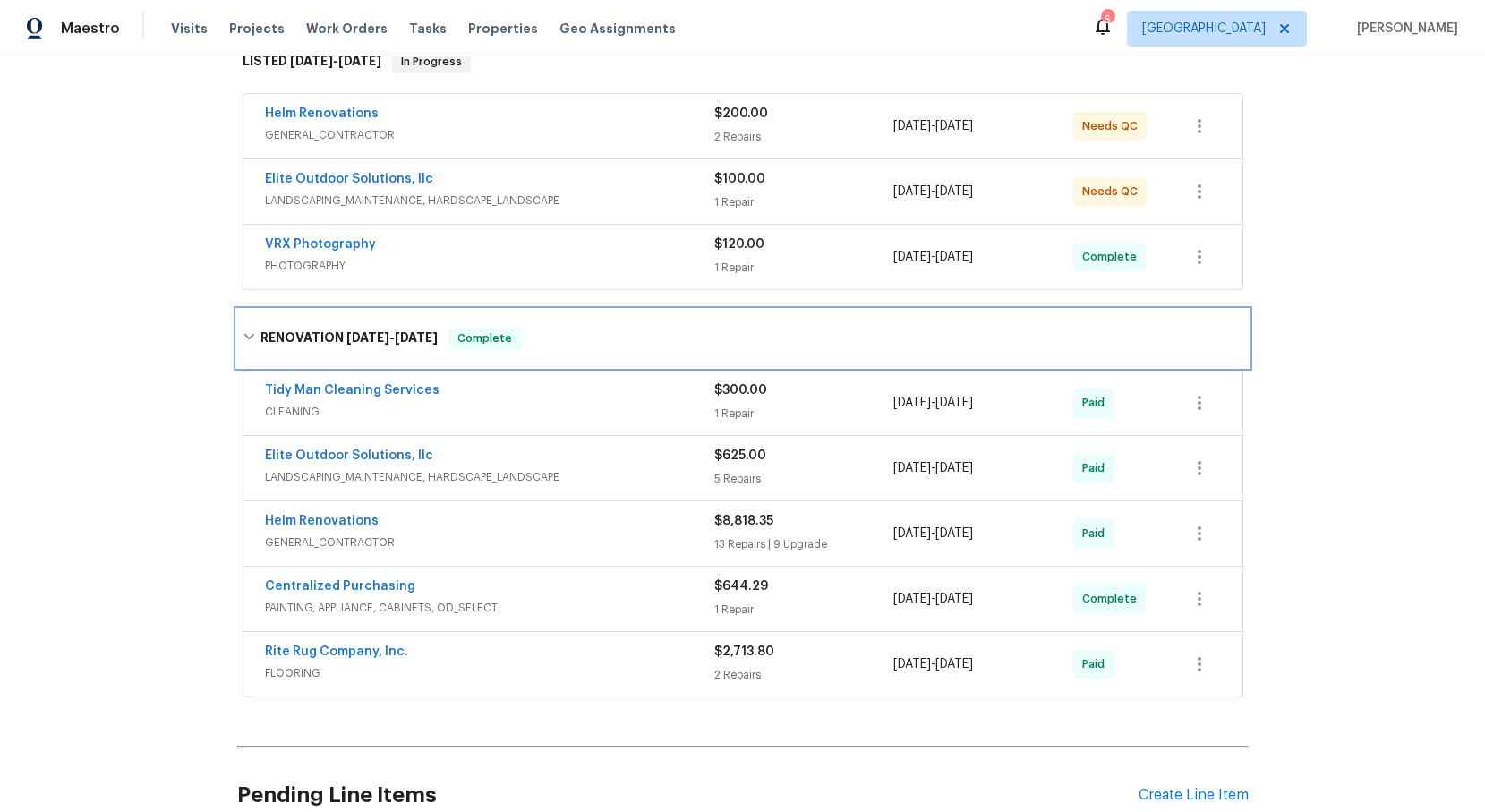
scroll to position [345, 0]
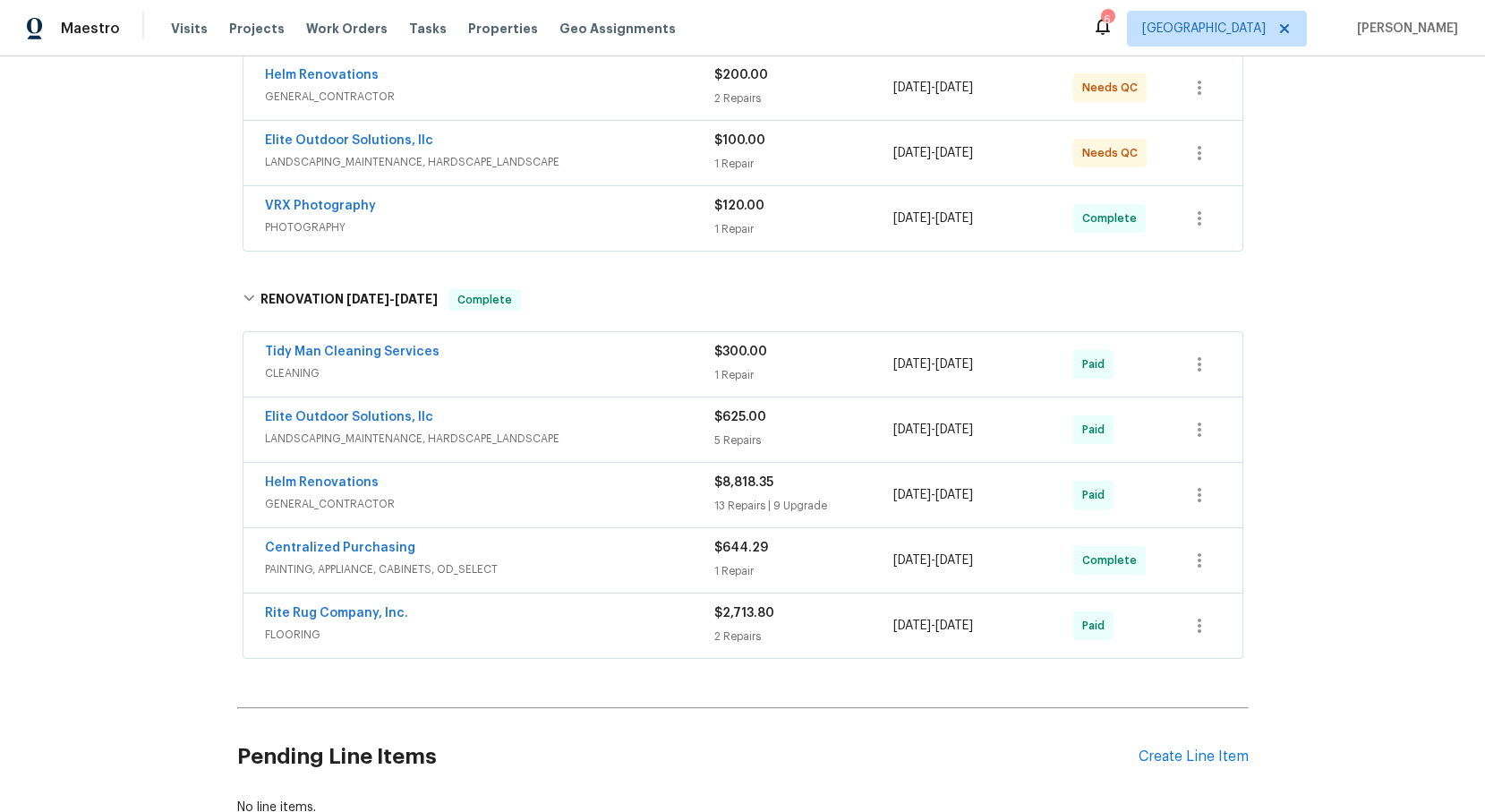
click at [307, 499] on span "GENERAL_CONTRACTOR" at bounding box center [489, 503] width 449 height 18
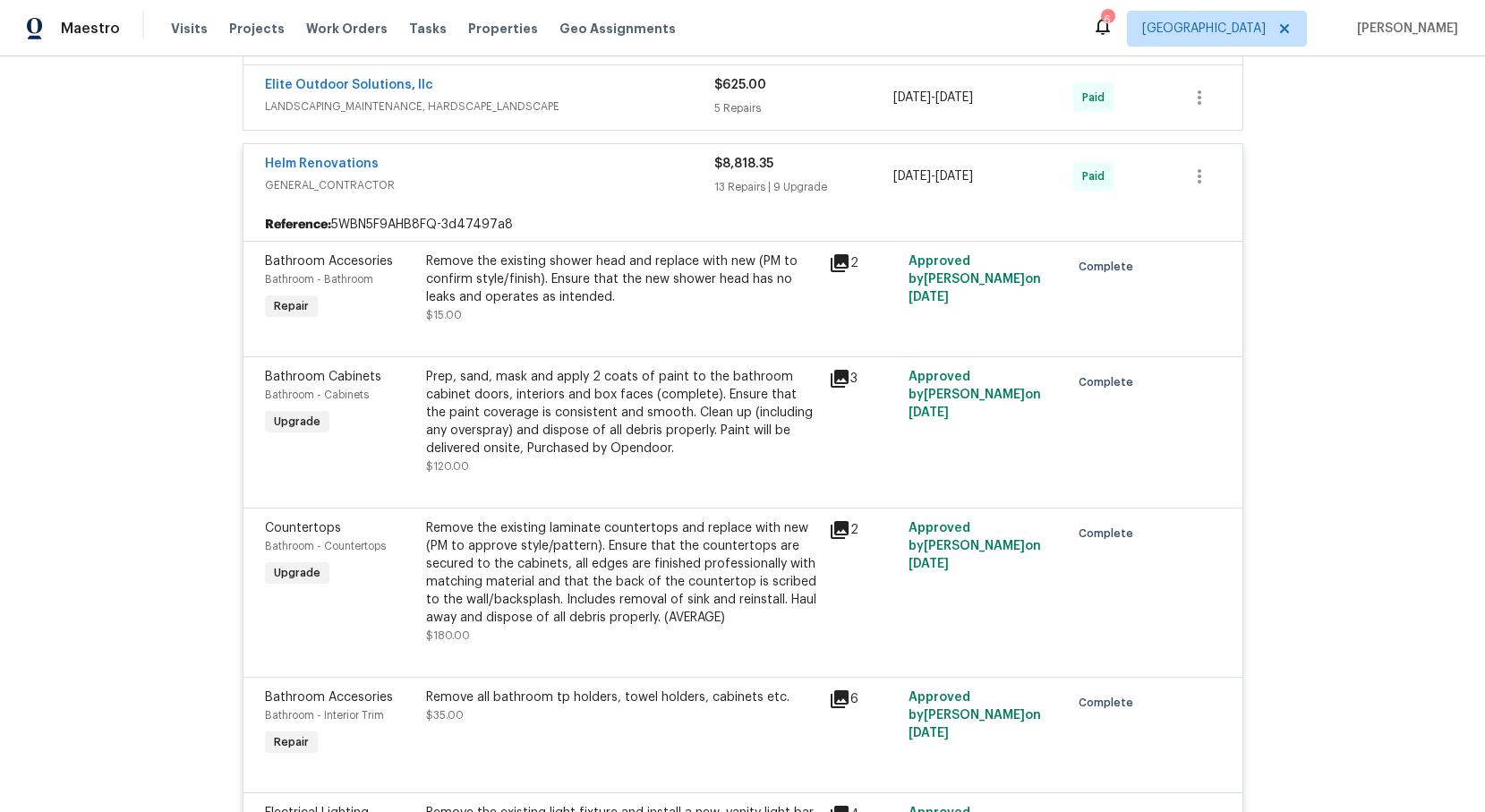
scroll to position [0, 0]
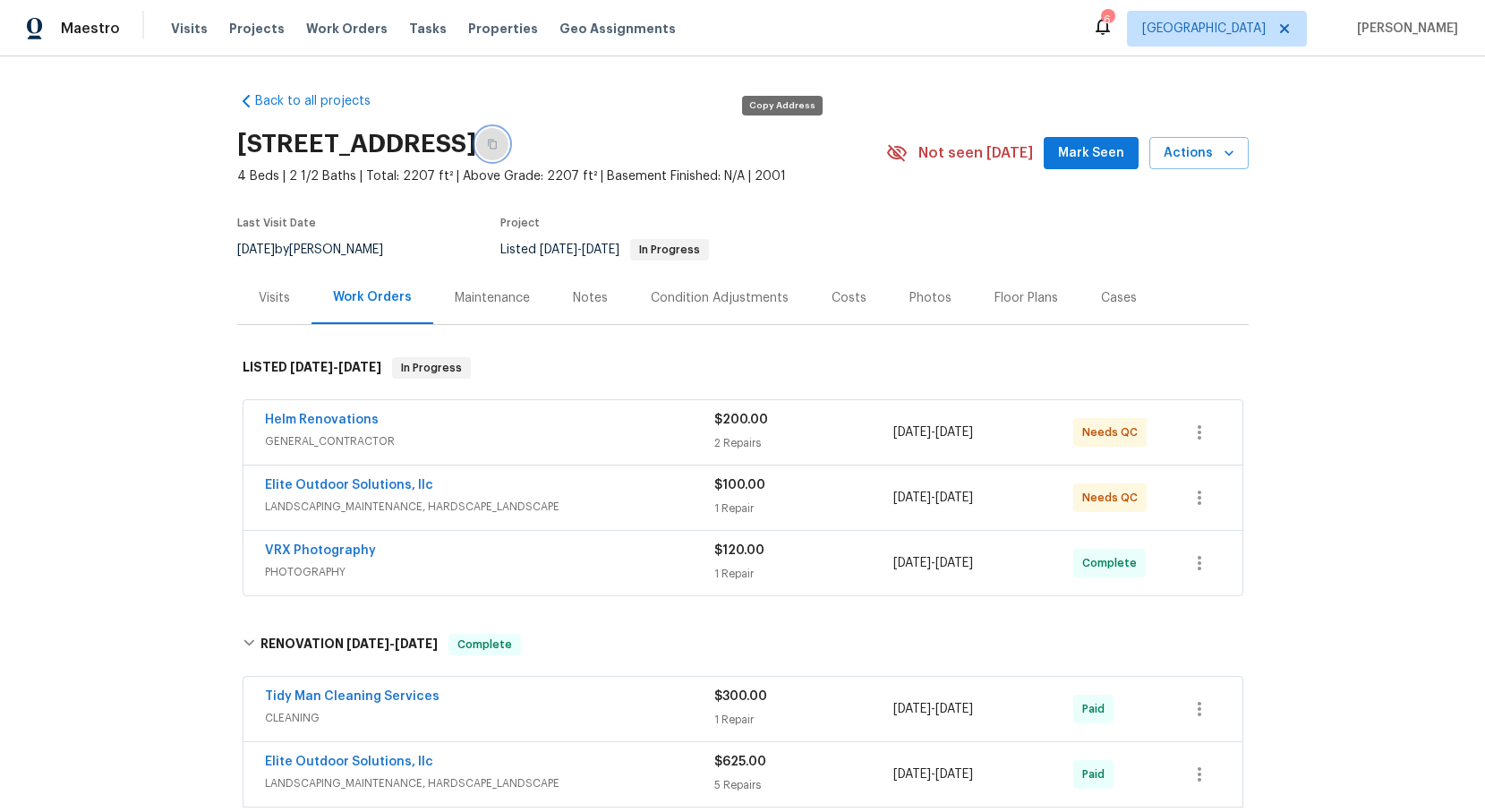
click at [498, 148] on icon "button" at bounding box center [492, 145] width 11 height 11
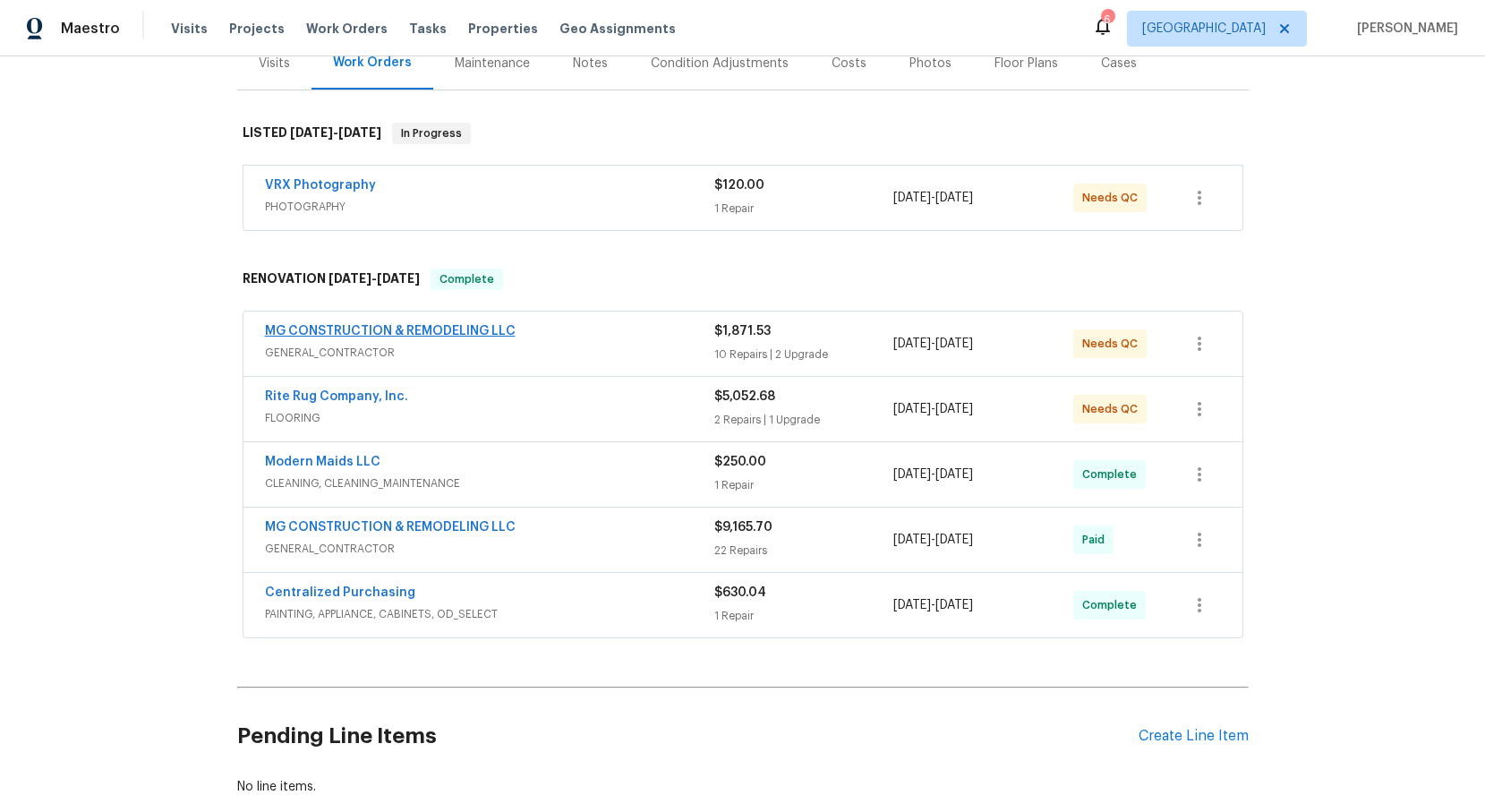
scroll to position [236, 0]
click at [296, 416] on span "FLOORING" at bounding box center [489, 416] width 449 height 18
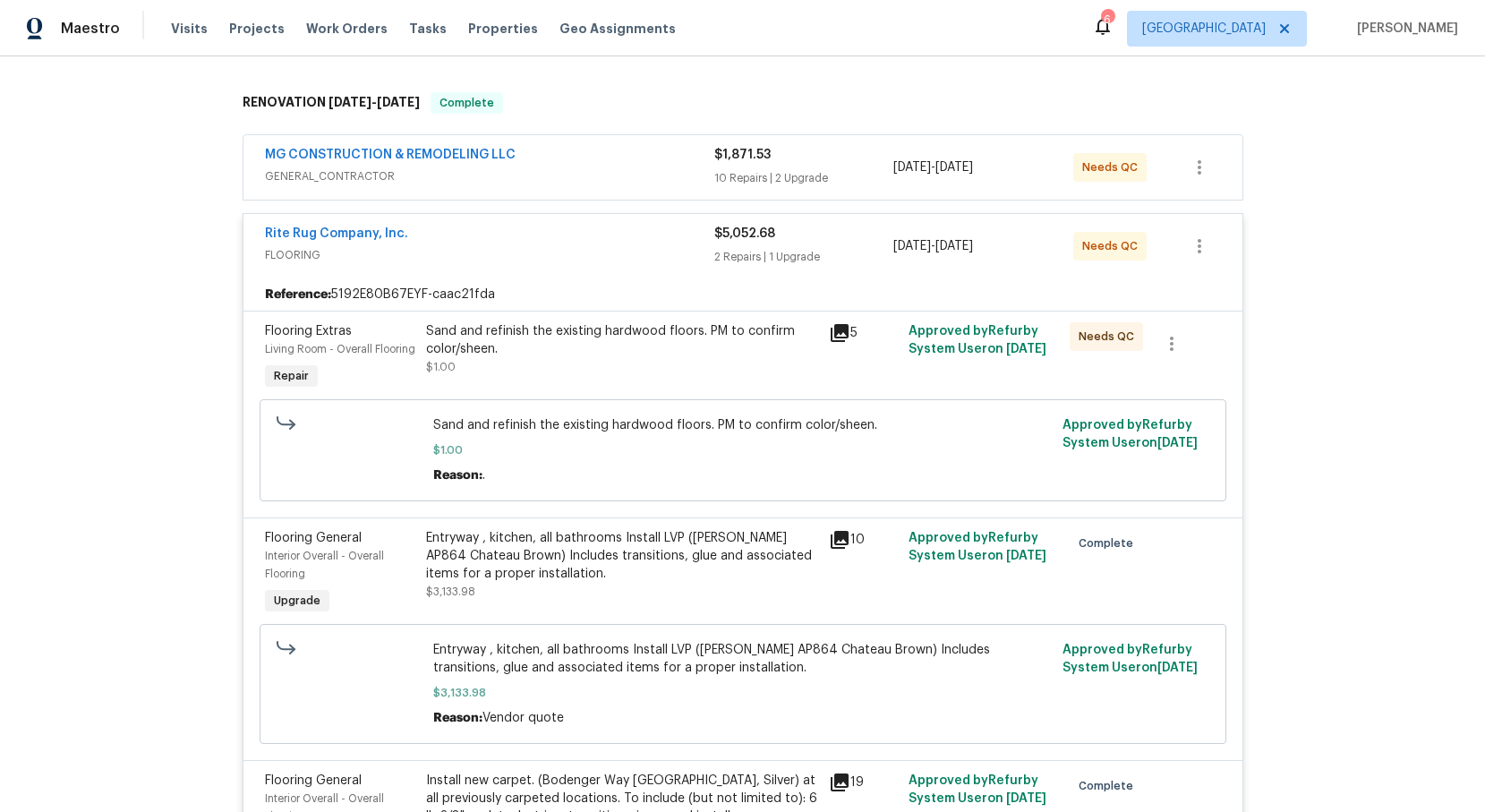
scroll to position [404, 0]
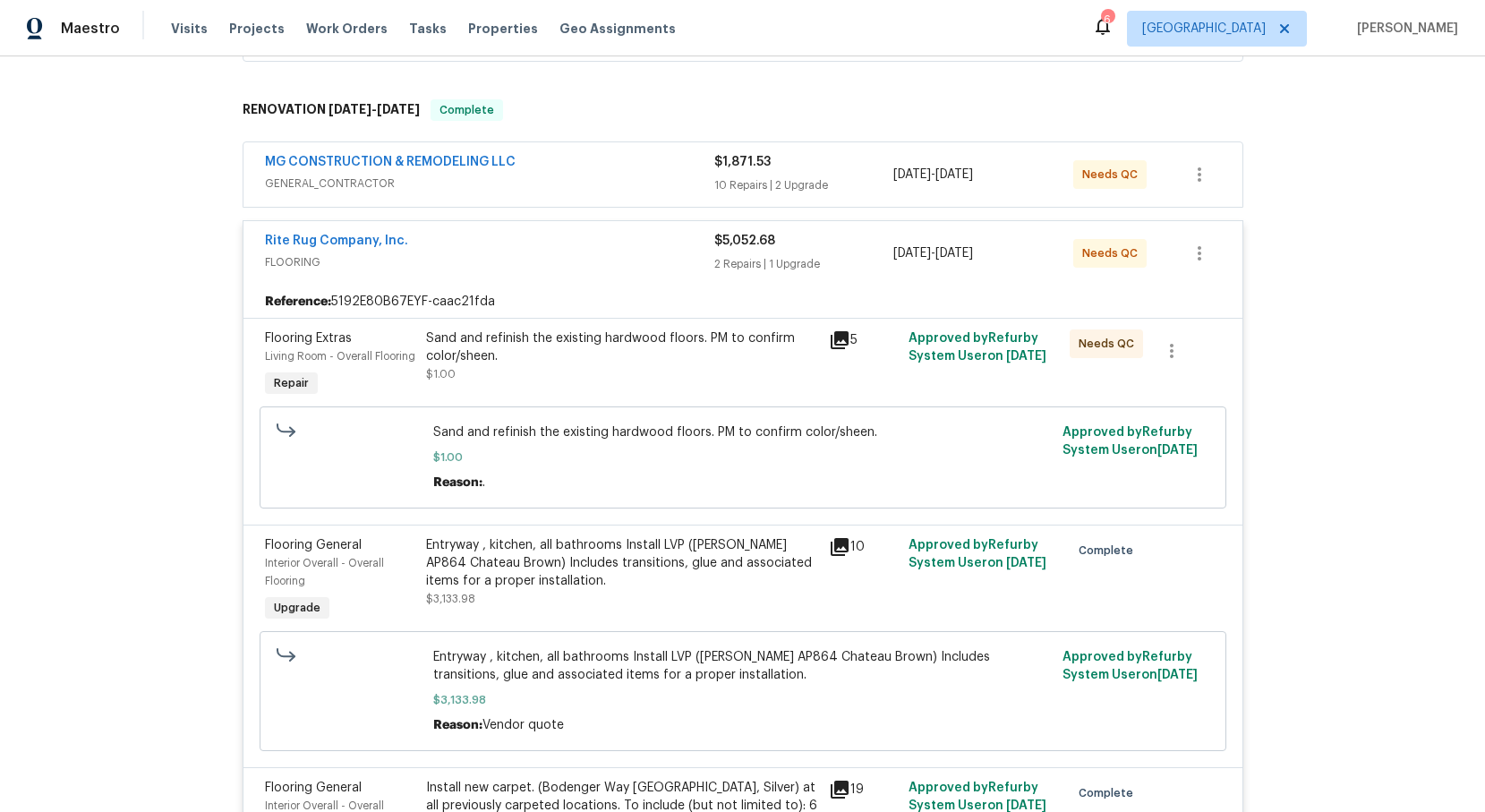
click at [348, 183] on span "GENERAL_CONTRACTOR" at bounding box center [489, 182] width 449 height 18
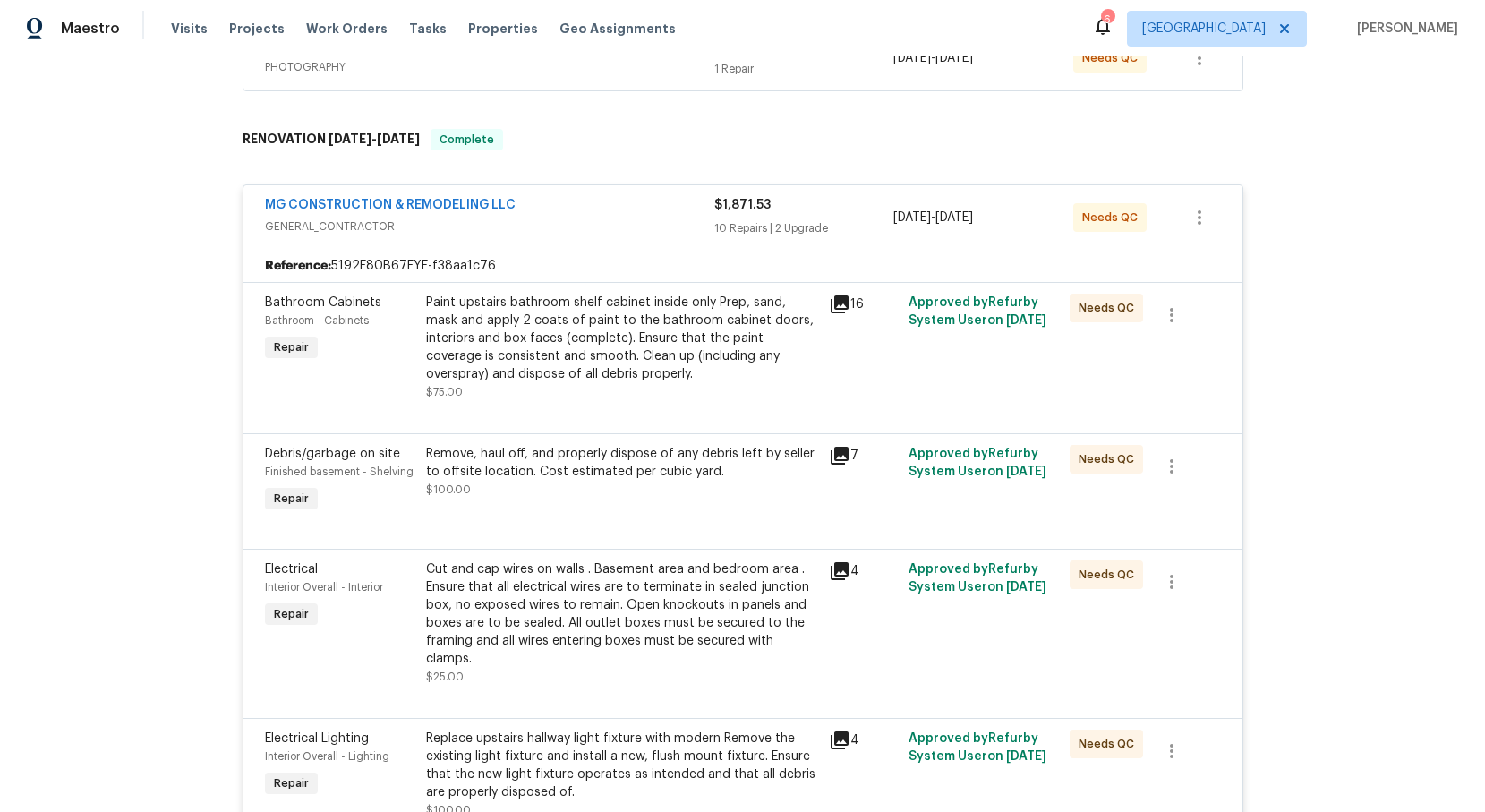
scroll to position [0, 0]
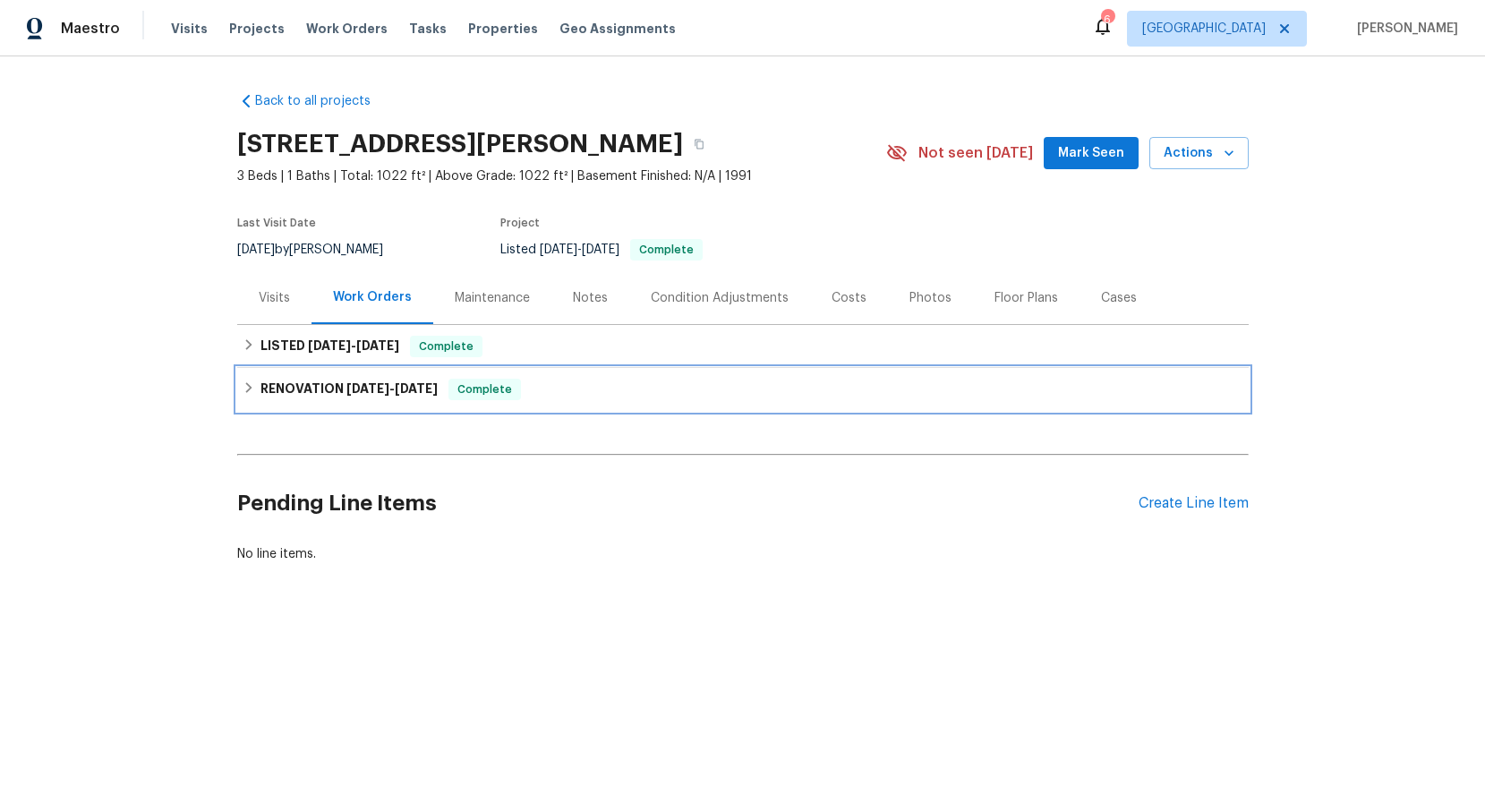
click at [246, 383] on icon at bounding box center [248, 388] width 6 height 11
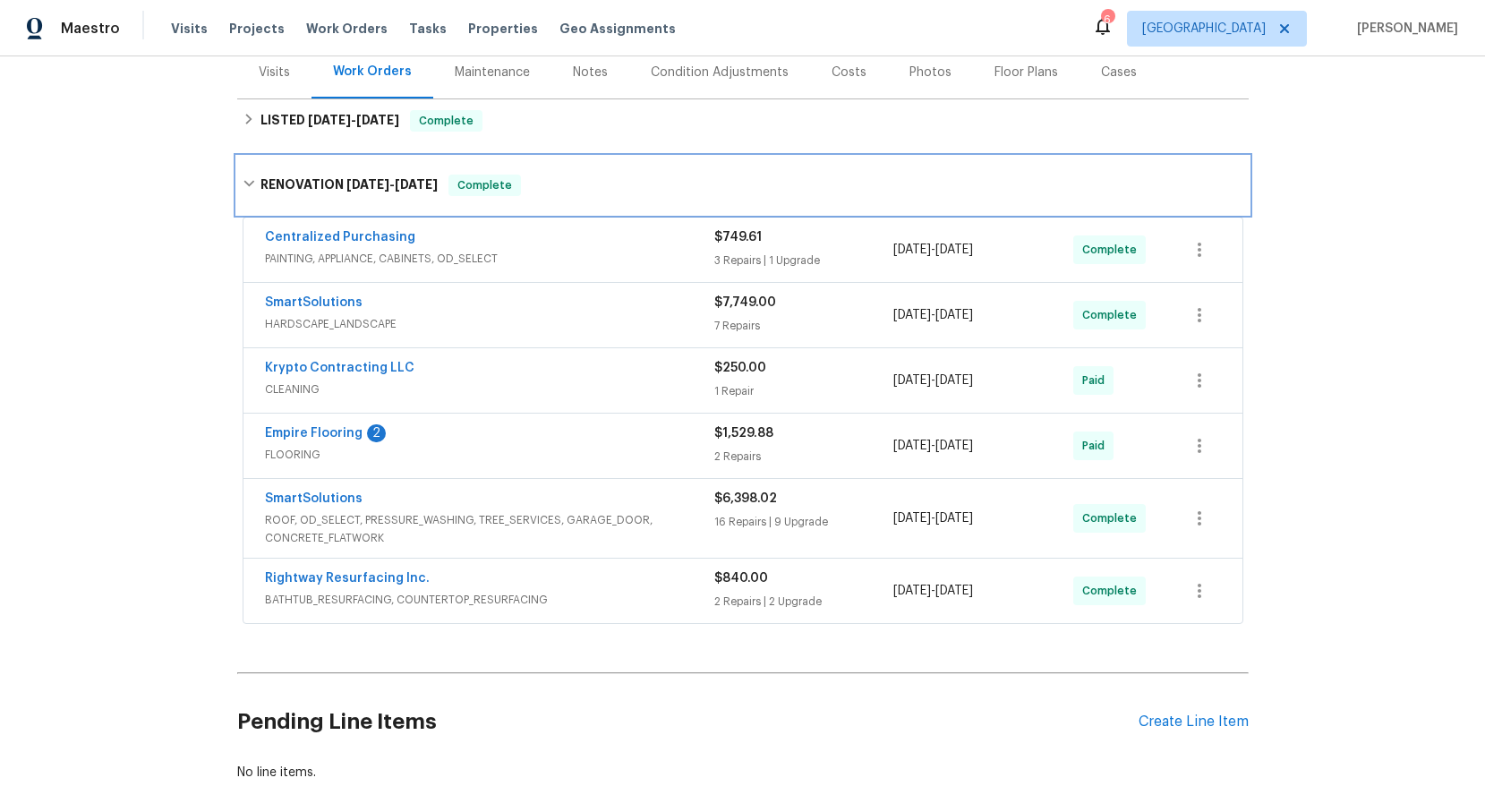
scroll to position [223, 0]
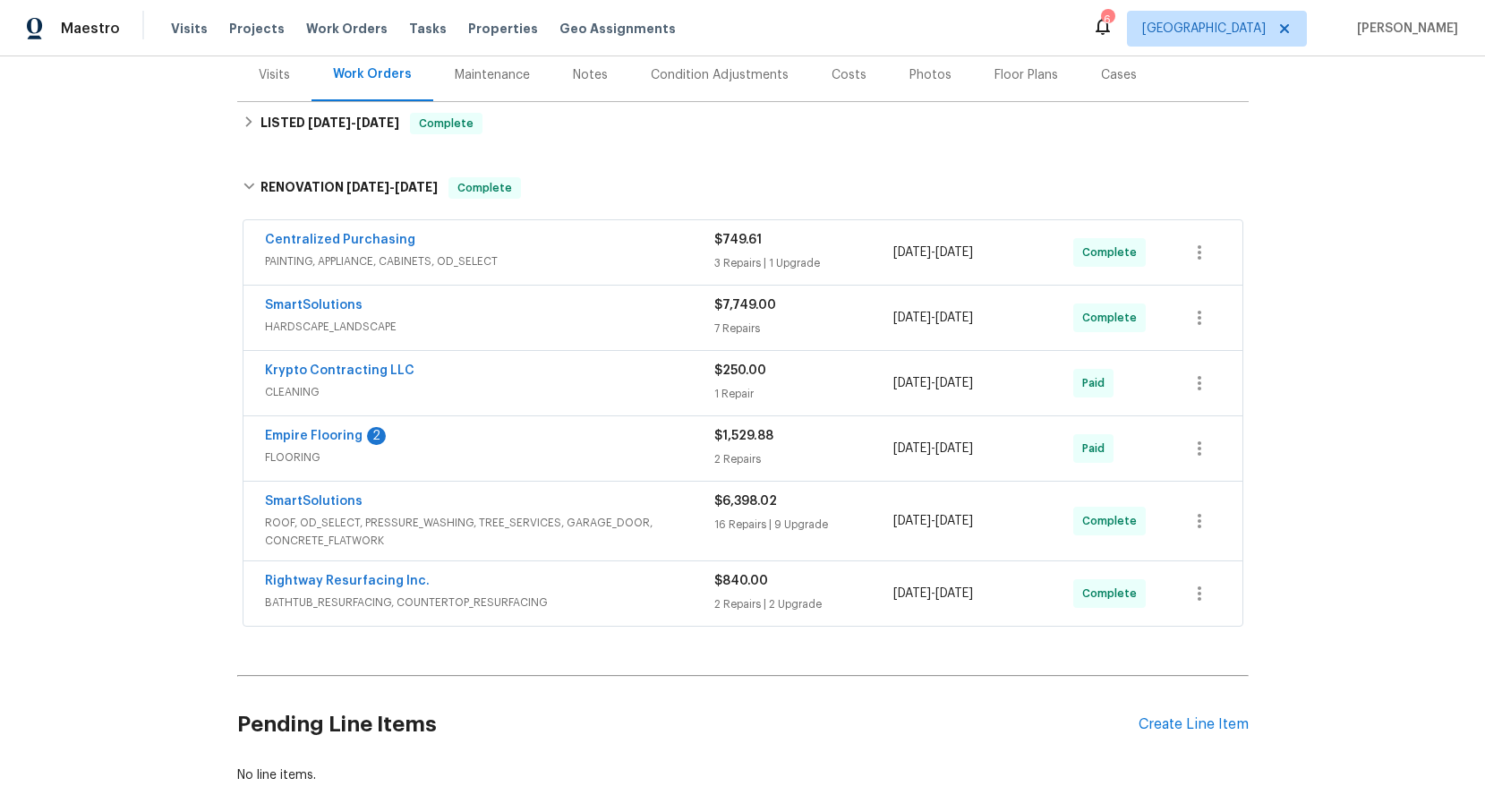
click at [323, 599] on span "BATHTUB_RESURFACING, COUNTERTOP_RESURFACING" at bounding box center [489, 602] width 449 height 18
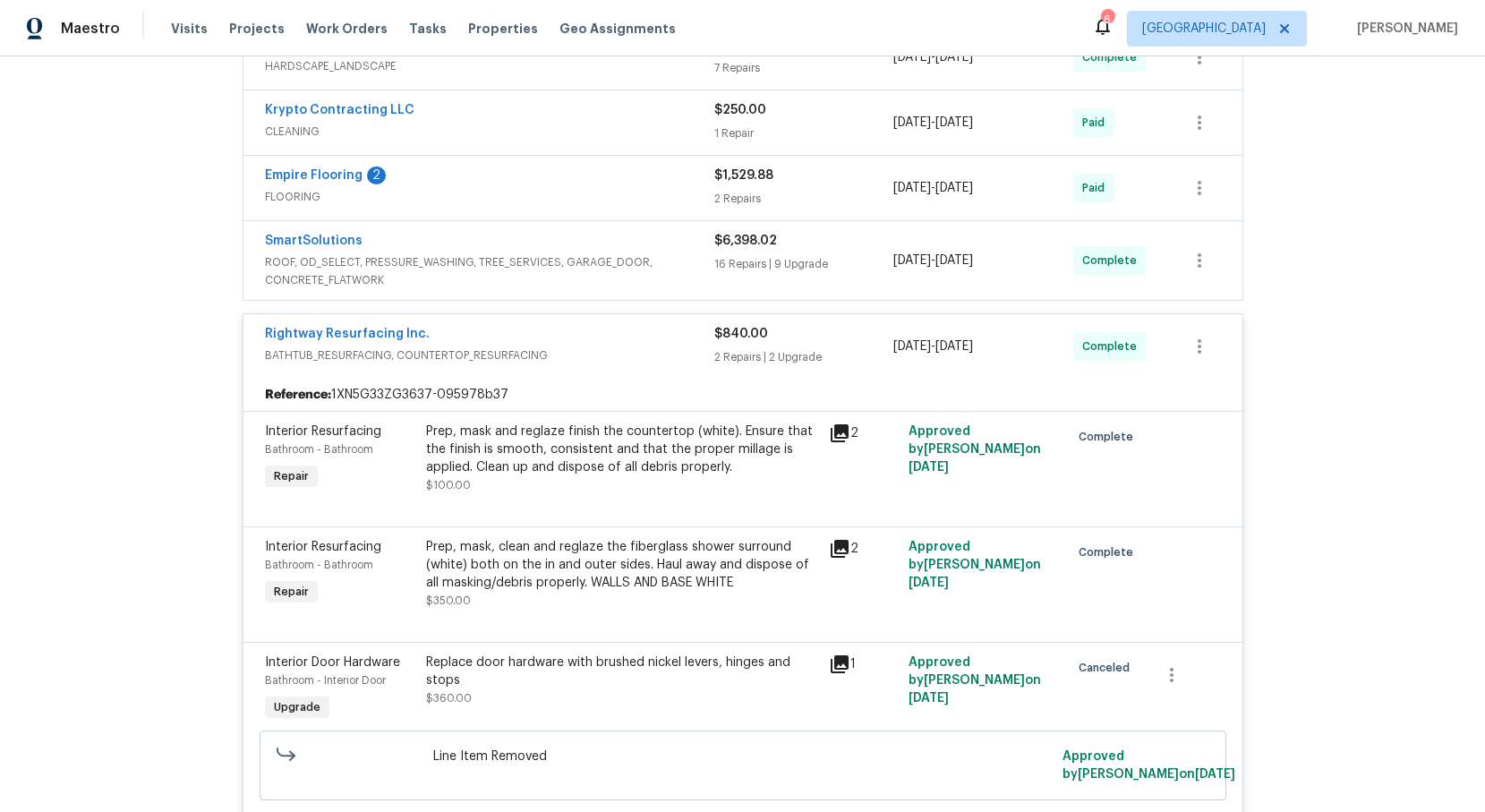
click at [319, 343] on div "Rightway Resurfacing Inc." at bounding box center [489, 335] width 449 height 21
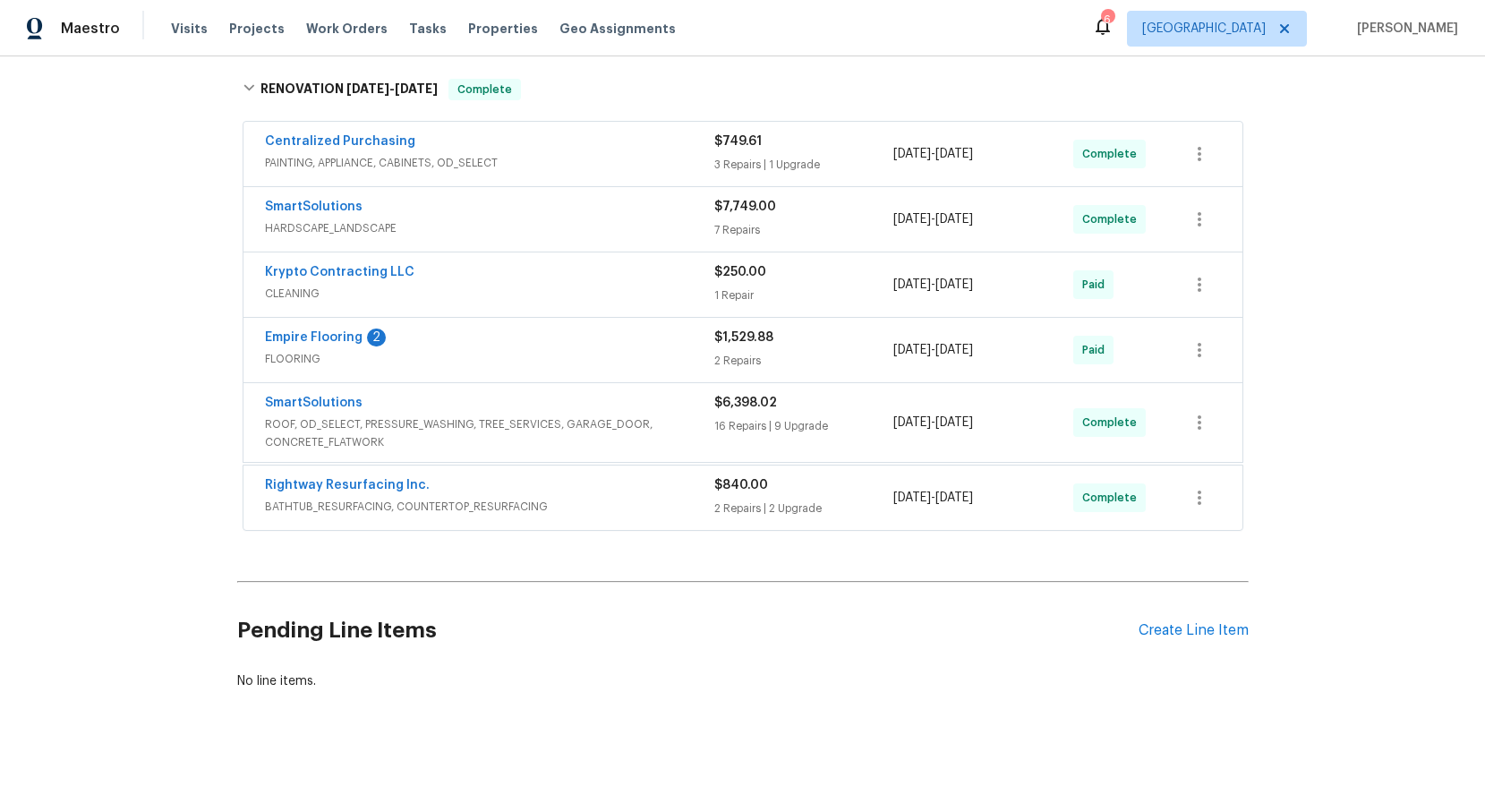
scroll to position [317, 0]
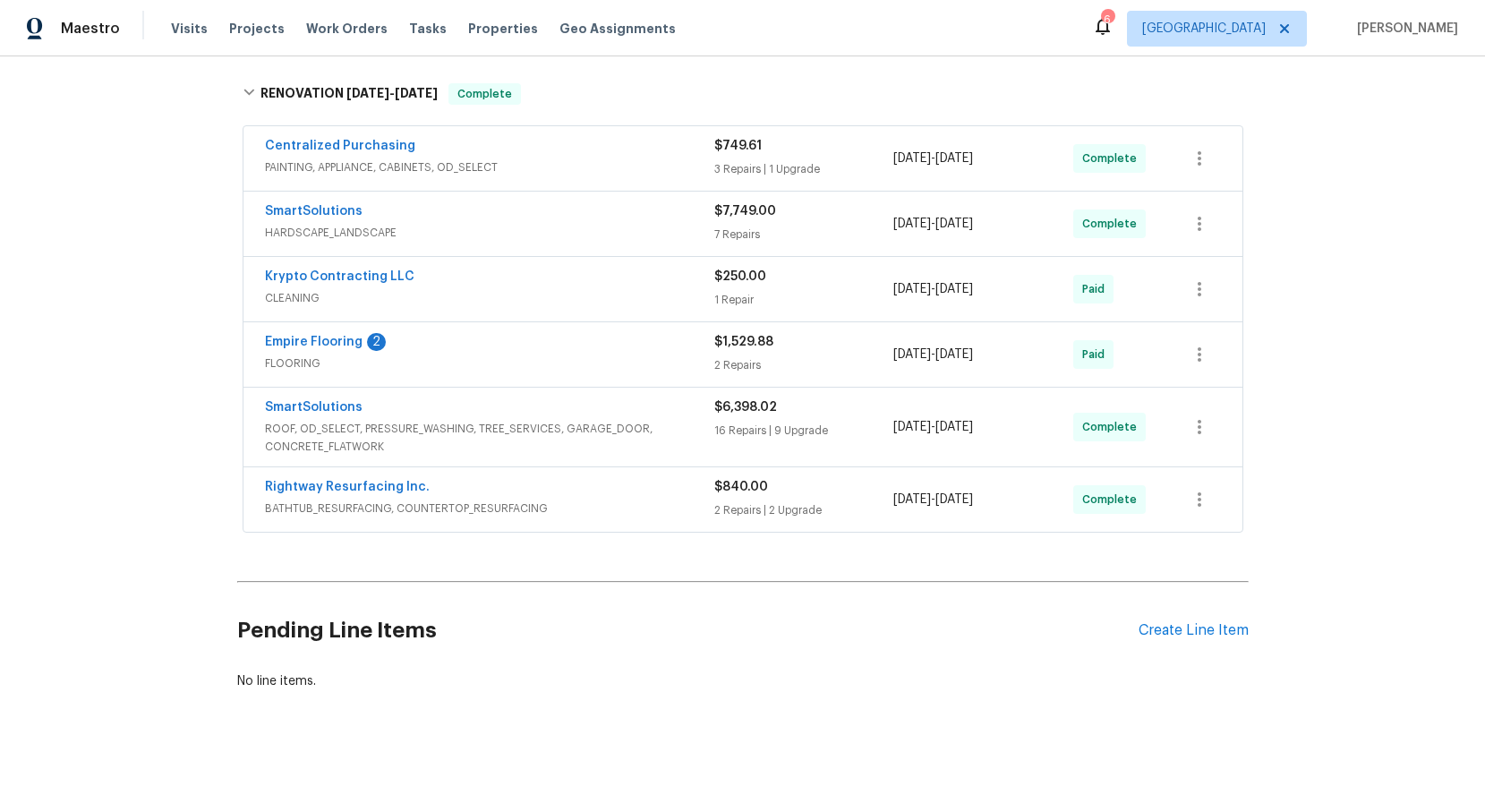
click at [351, 430] on span "ROOF, OD_SELECT, PRESSURE_WASHING, TREE_SERVICES, GARAGE_DOOR, CONCRETE_FLATWORK" at bounding box center [489, 437] width 449 height 36
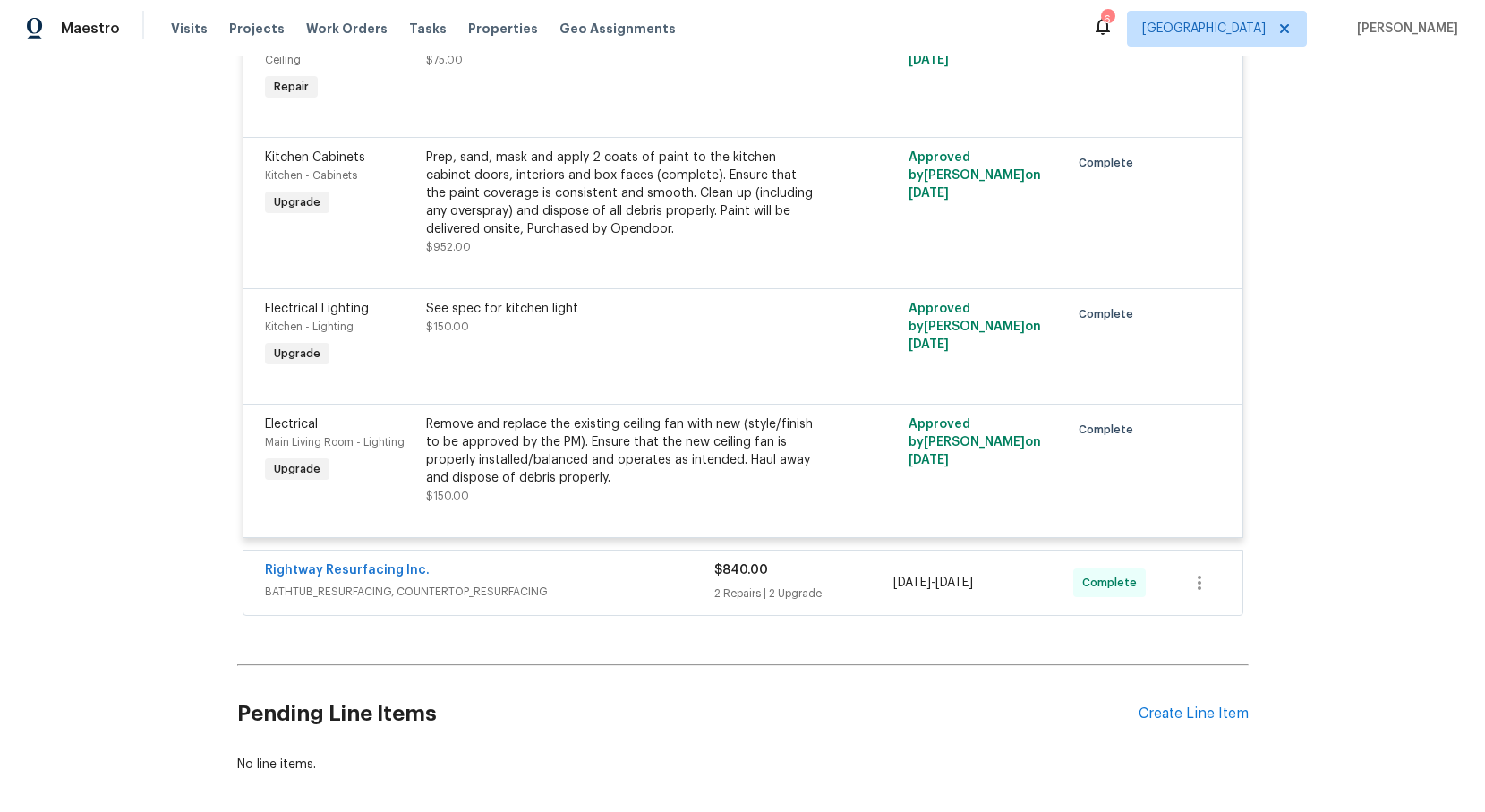
scroll to position [3903, 0]
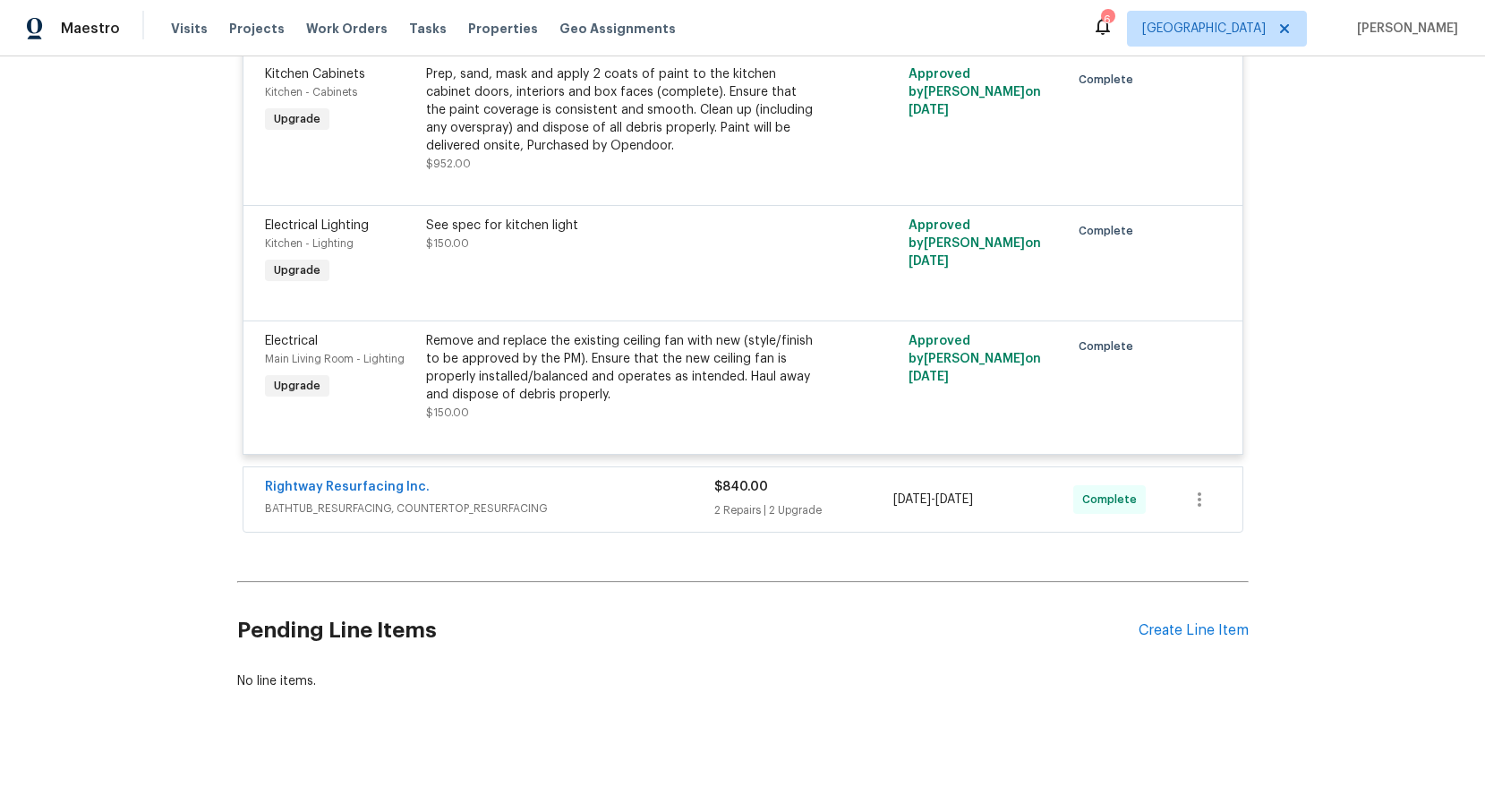
click at [322, 510] on span "BATHTUB_RESURFACING, COUNTERTOP_RESURFACING" at bounding box center [489, 508] width 449 height 18
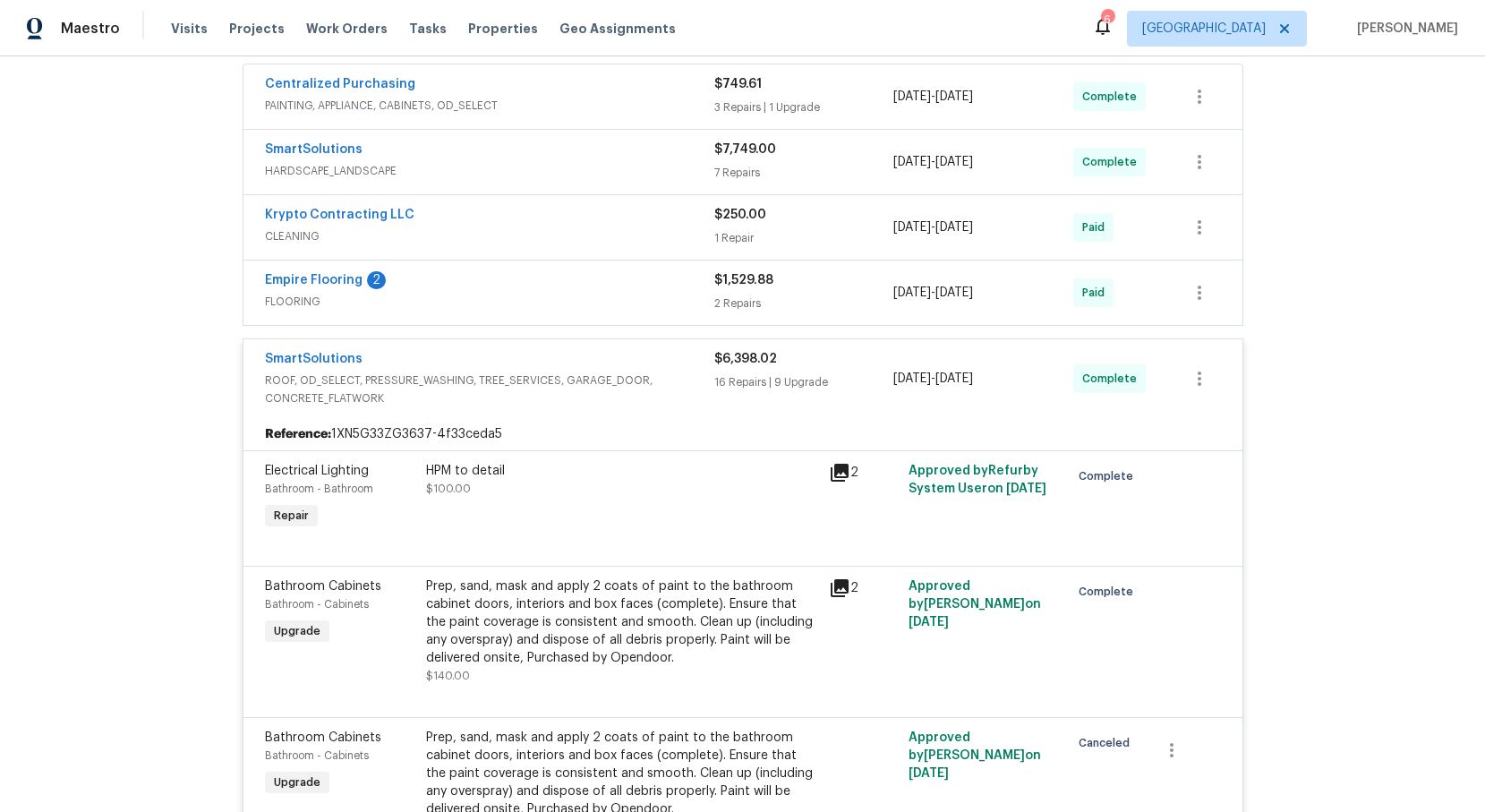
scroll to position [377, 0]
click at [296, 393] on span "ROOF, OD_SELECT, PRESSURE_WASHING, TREE_SERVICES, GARAGE_DOOR, CONCRETE_FLATWORK" at bounding box center [489, 391] width 449 height 36
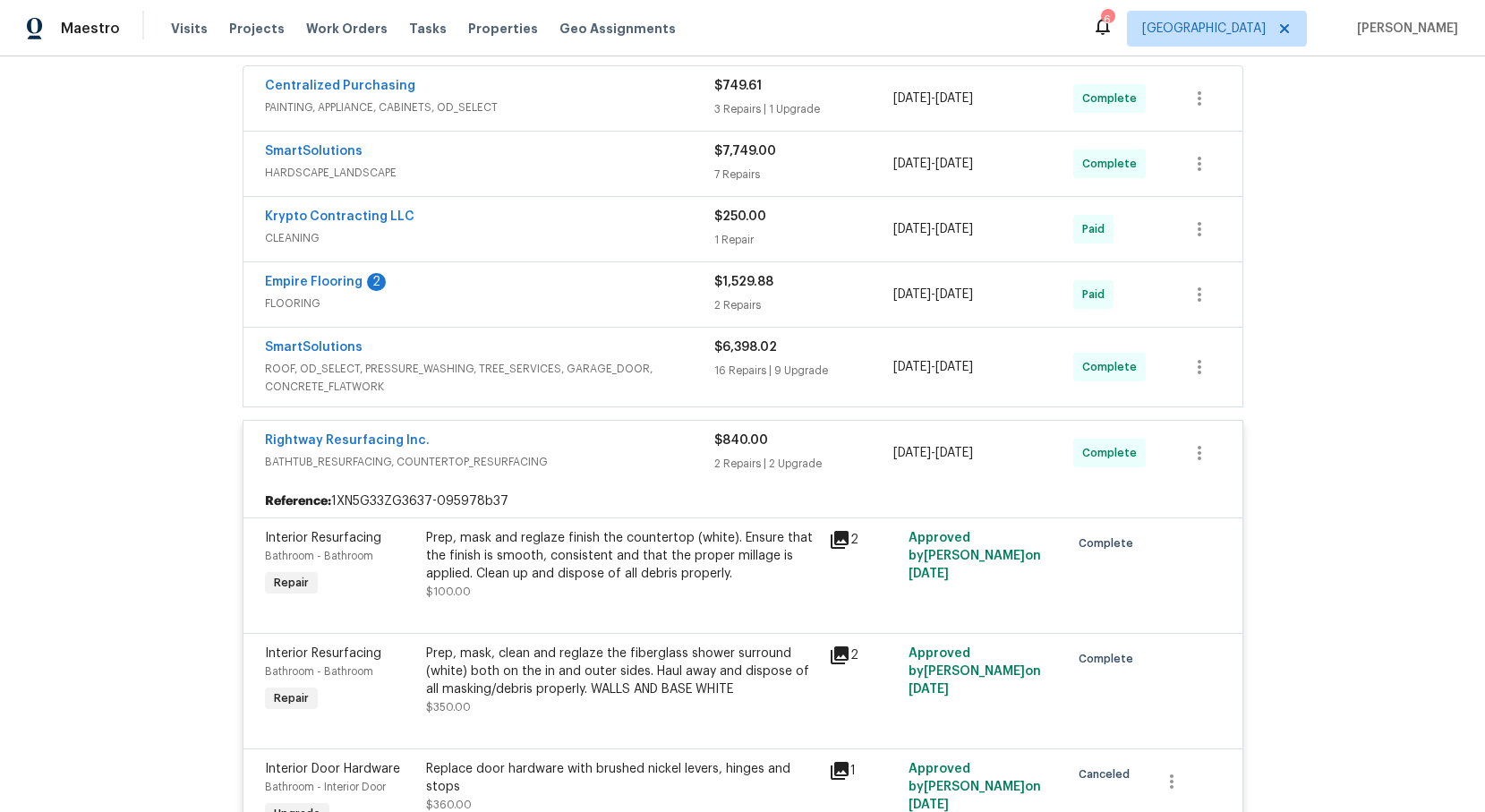
click at [337, 466] on span "BATHTUB_RESURFACING, COUNTERTOP_RESURFACING" at bounding box center [489, 461] width 449 height 18
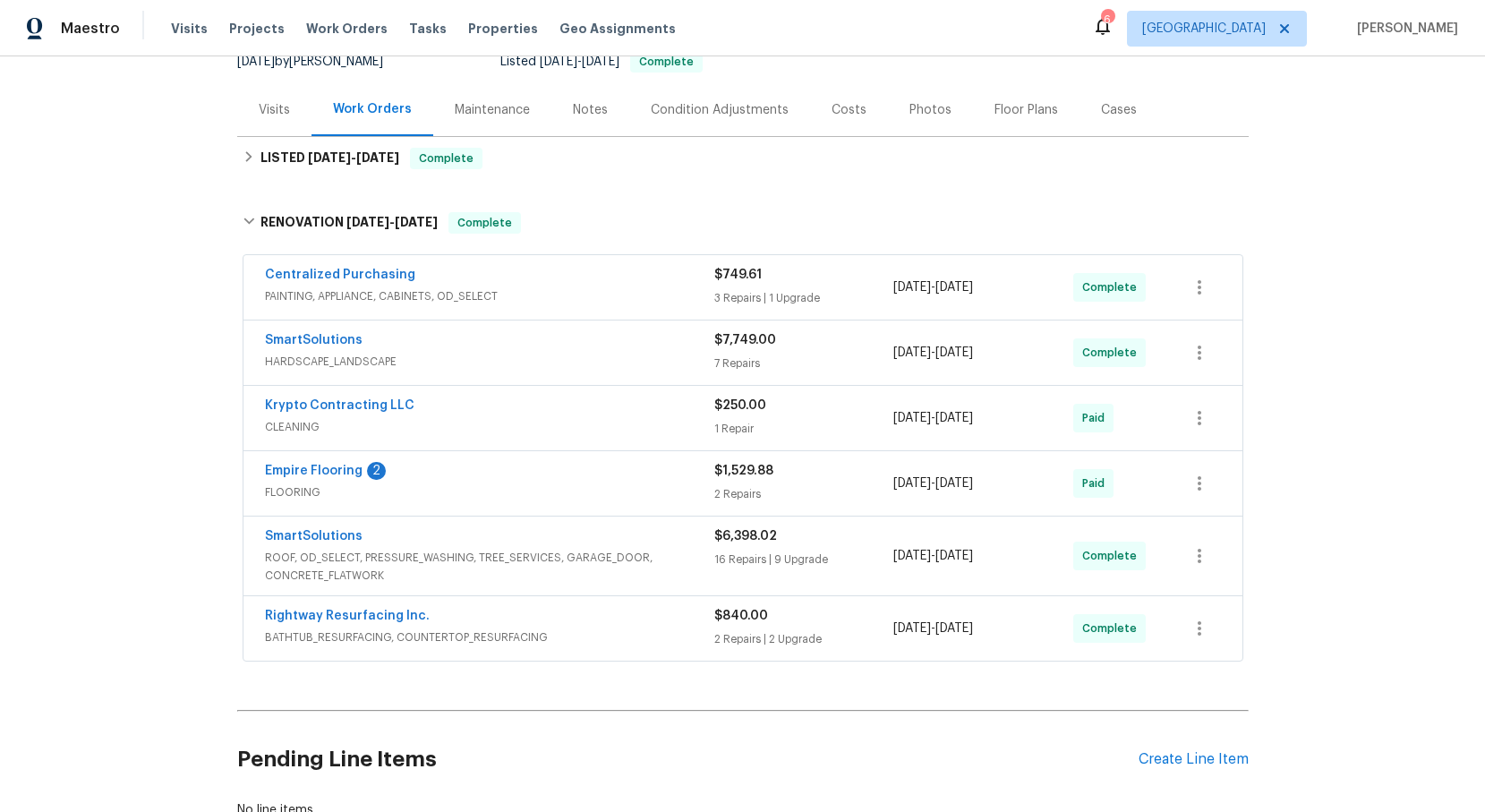
scroll to position [0, 0]
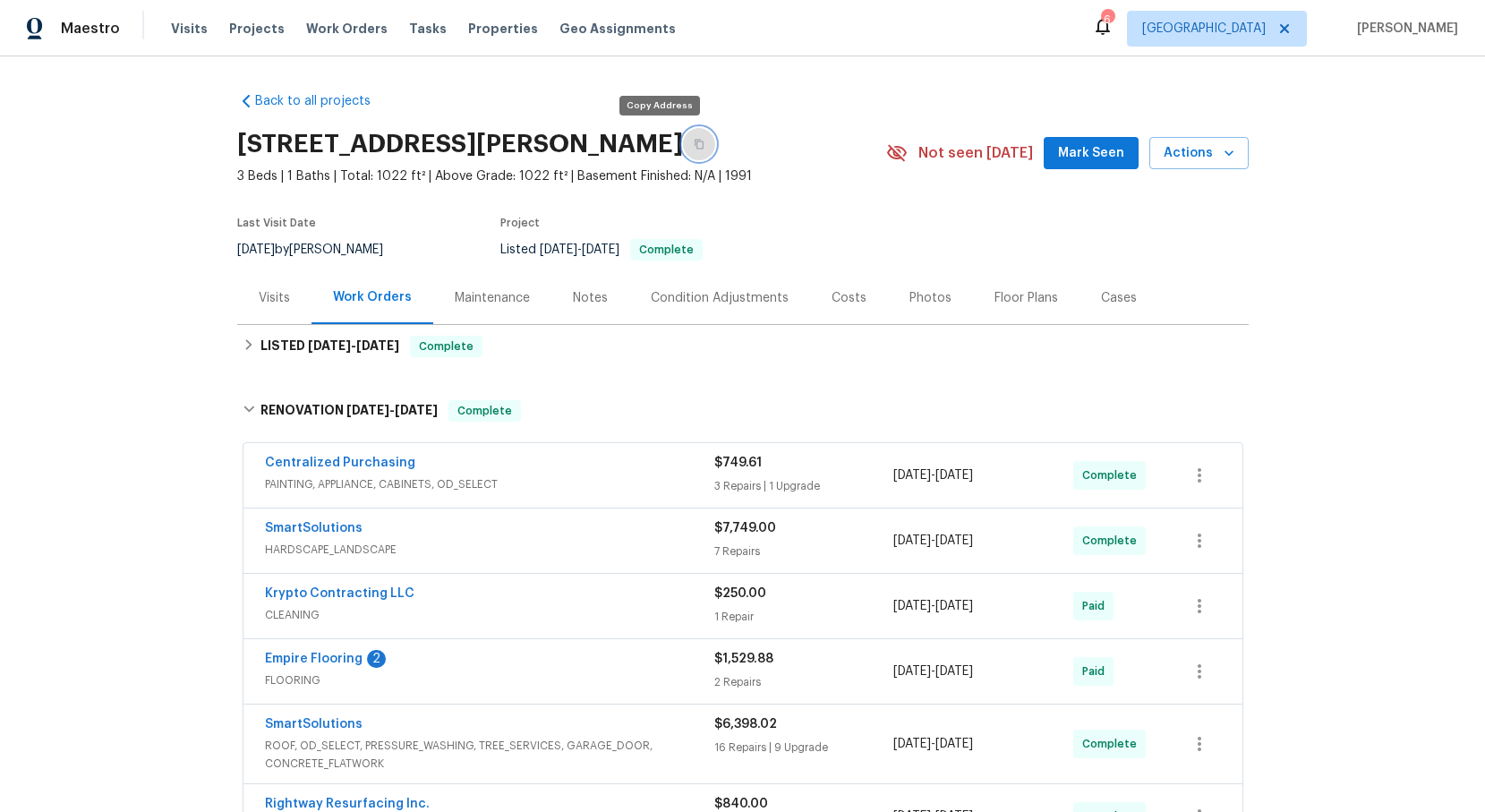
click at [694, 147] on icon "button" at bounding box center [700, 145] width 11 height 11
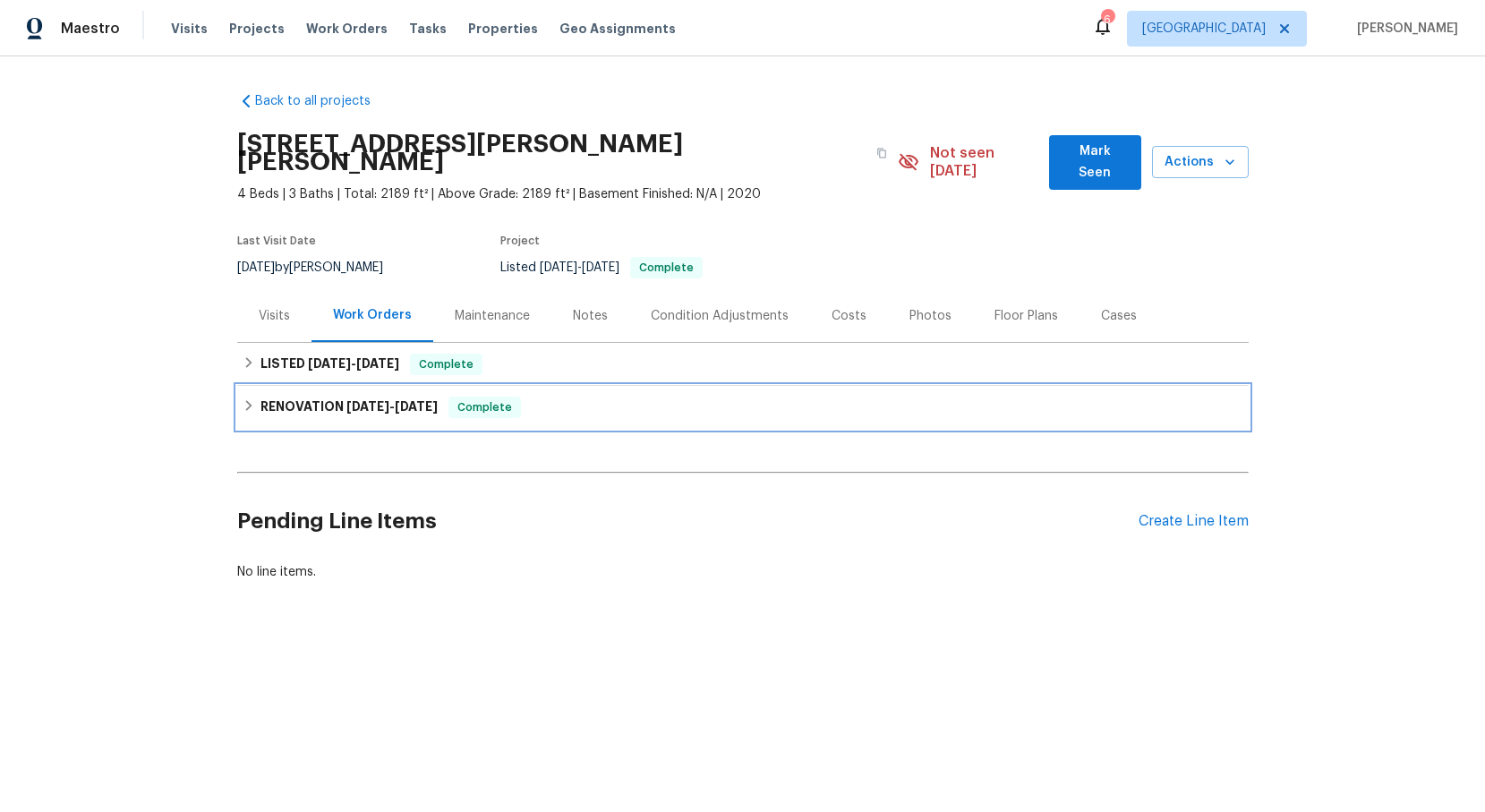
click at [249, 400] on icon at bounding box center [248, 406] width 6 height 11
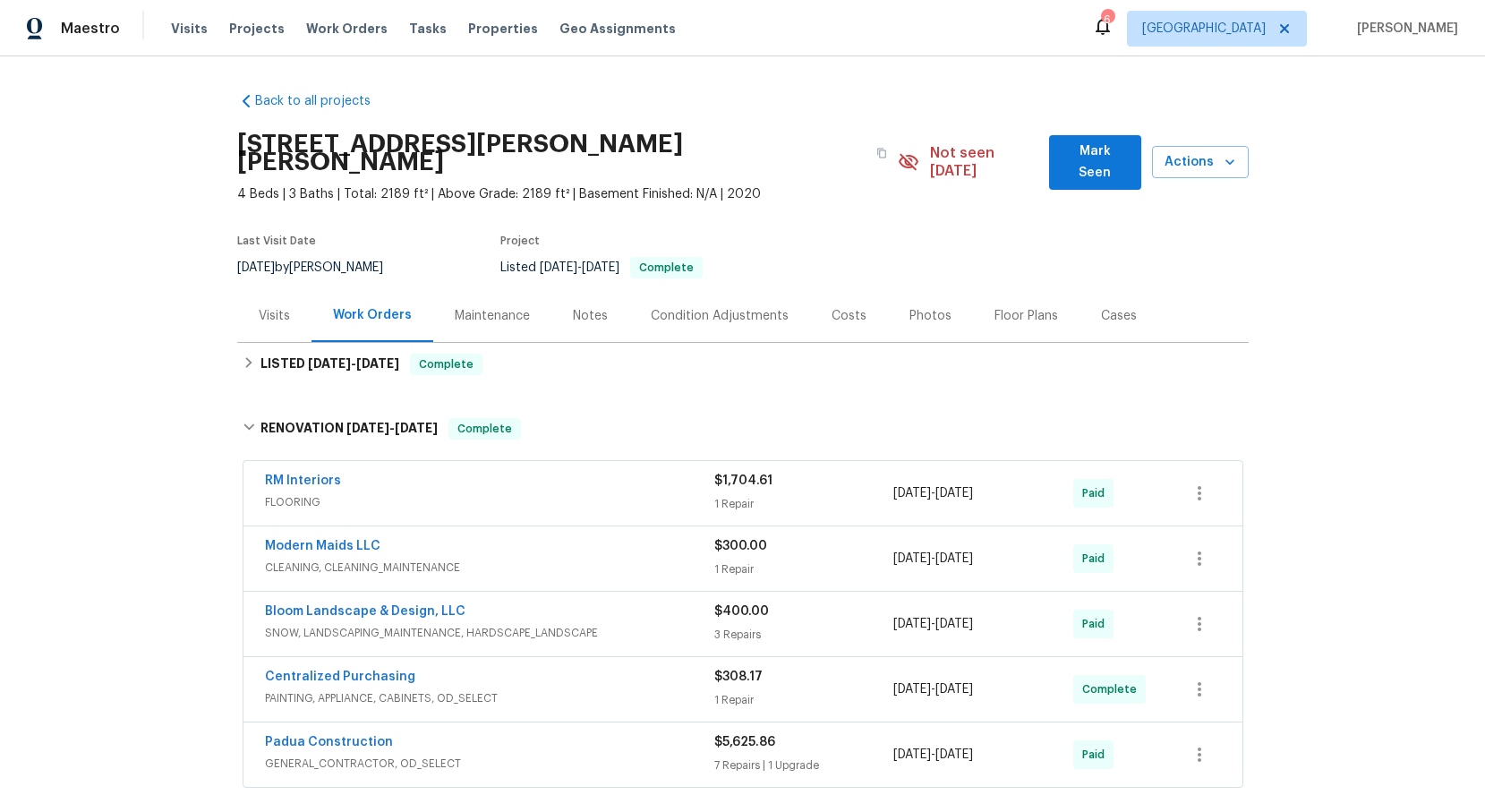
click at [352, 755] on span "GENERAL_CONTRACTOR, OD_SELECT" at bounding box center [489, 763] width 449 height 18
click at [878, 148] on icon "button" at bounding box center [883, 153] width 9 height 10
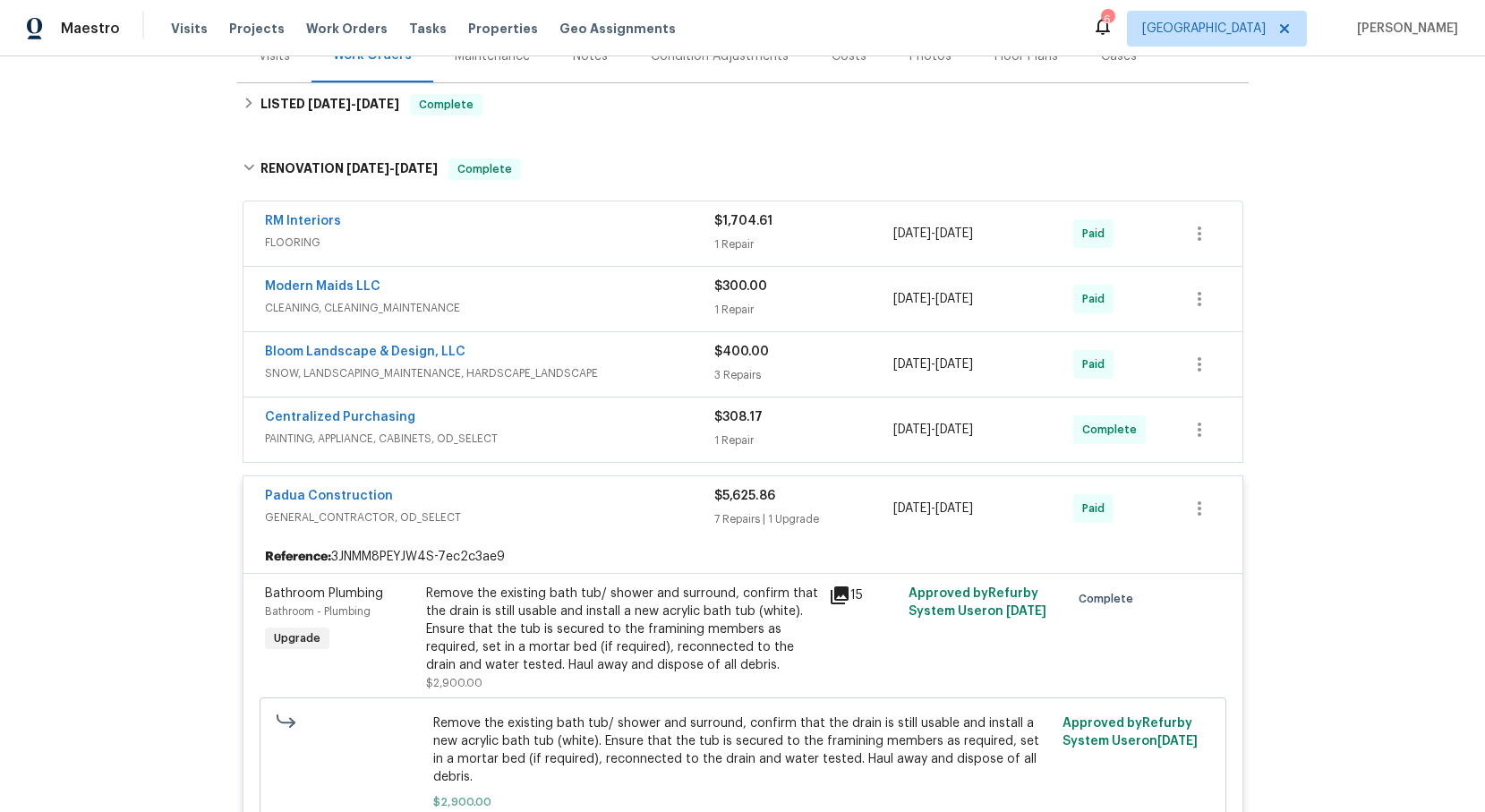
scroll to position [309, 0]
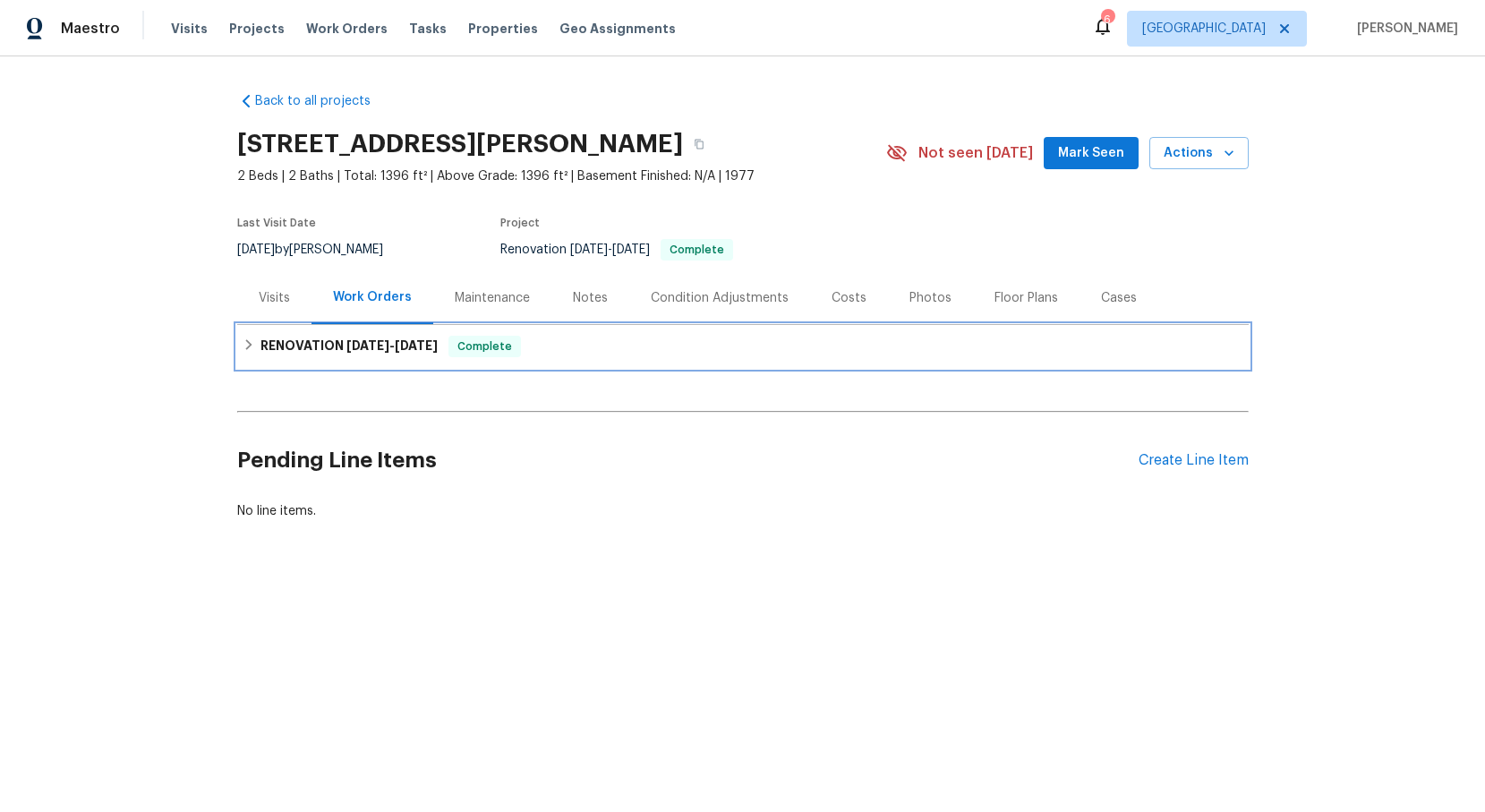
click at [246, 347] on icon at bounding box center [249, 345] width 13 height 13
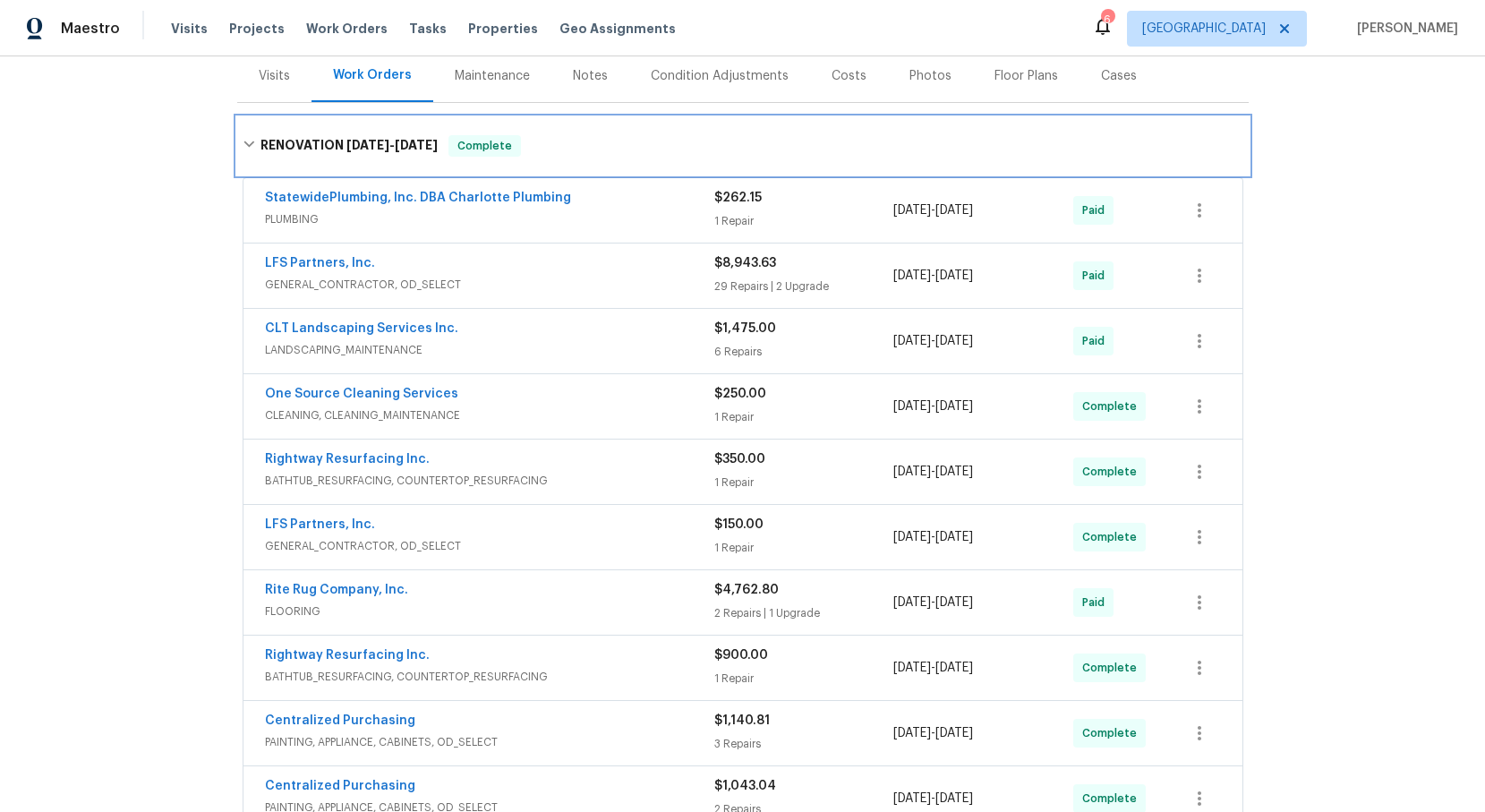
scroll to position [221, 0]
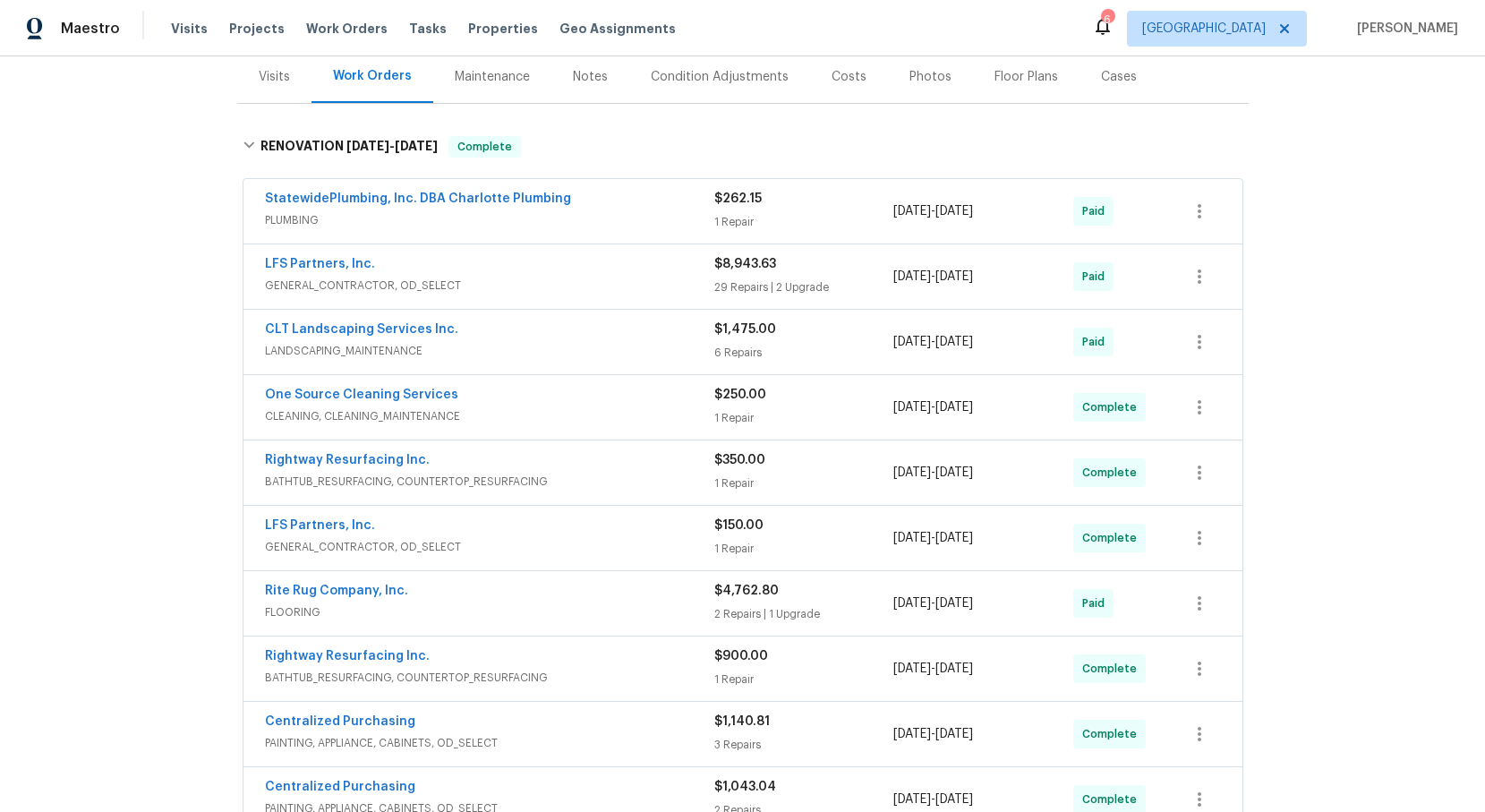
click at [330, 277] on span "GENERAL_CONTRACTOR, OD_SELECT" at bounding box center [489, 285] width 449 height 18
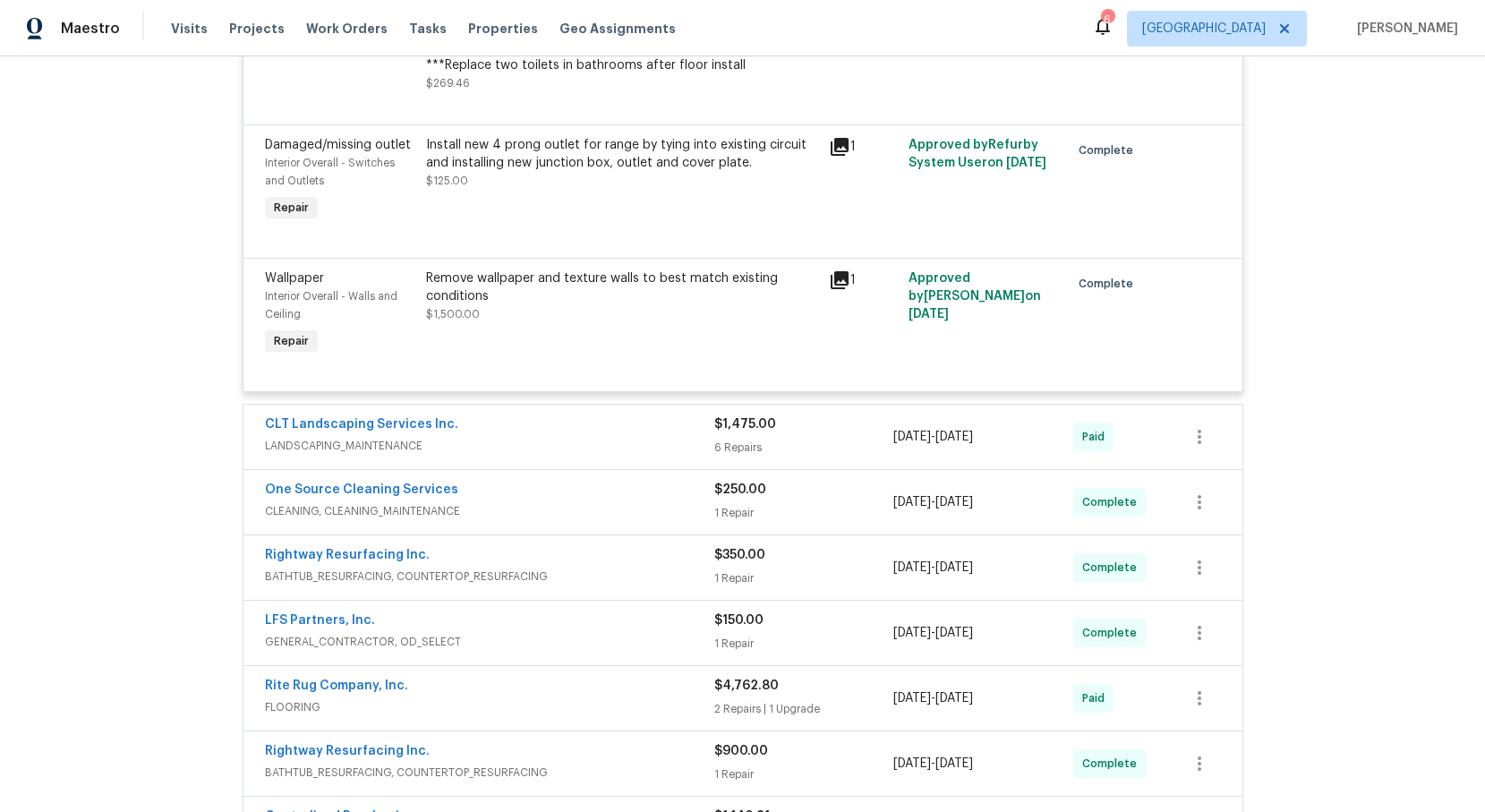
scroll to position [4536, 0]
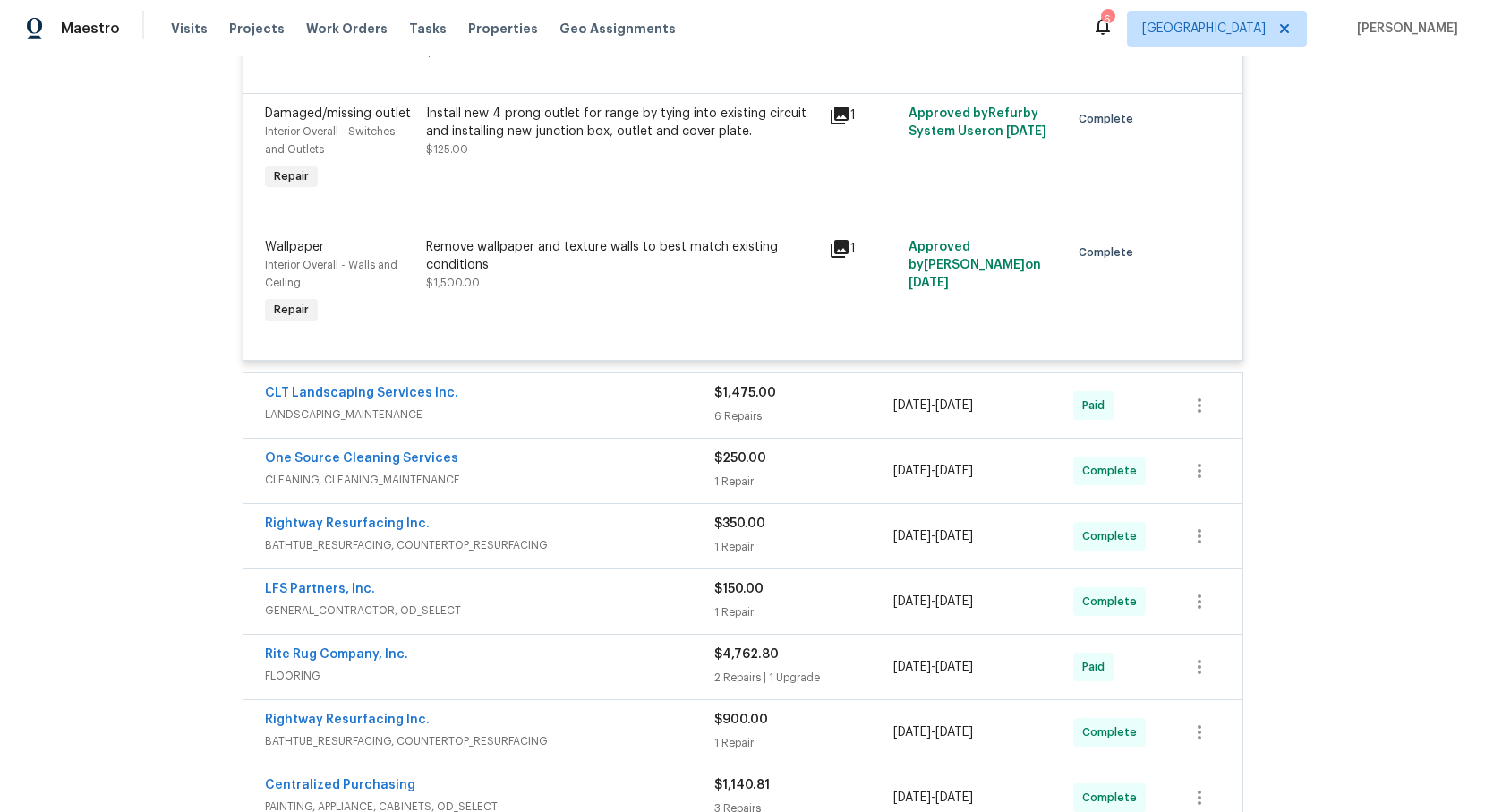
click at [353, 685] on span "FLOORING" at bounding box center [489, 675] width 449 height 18
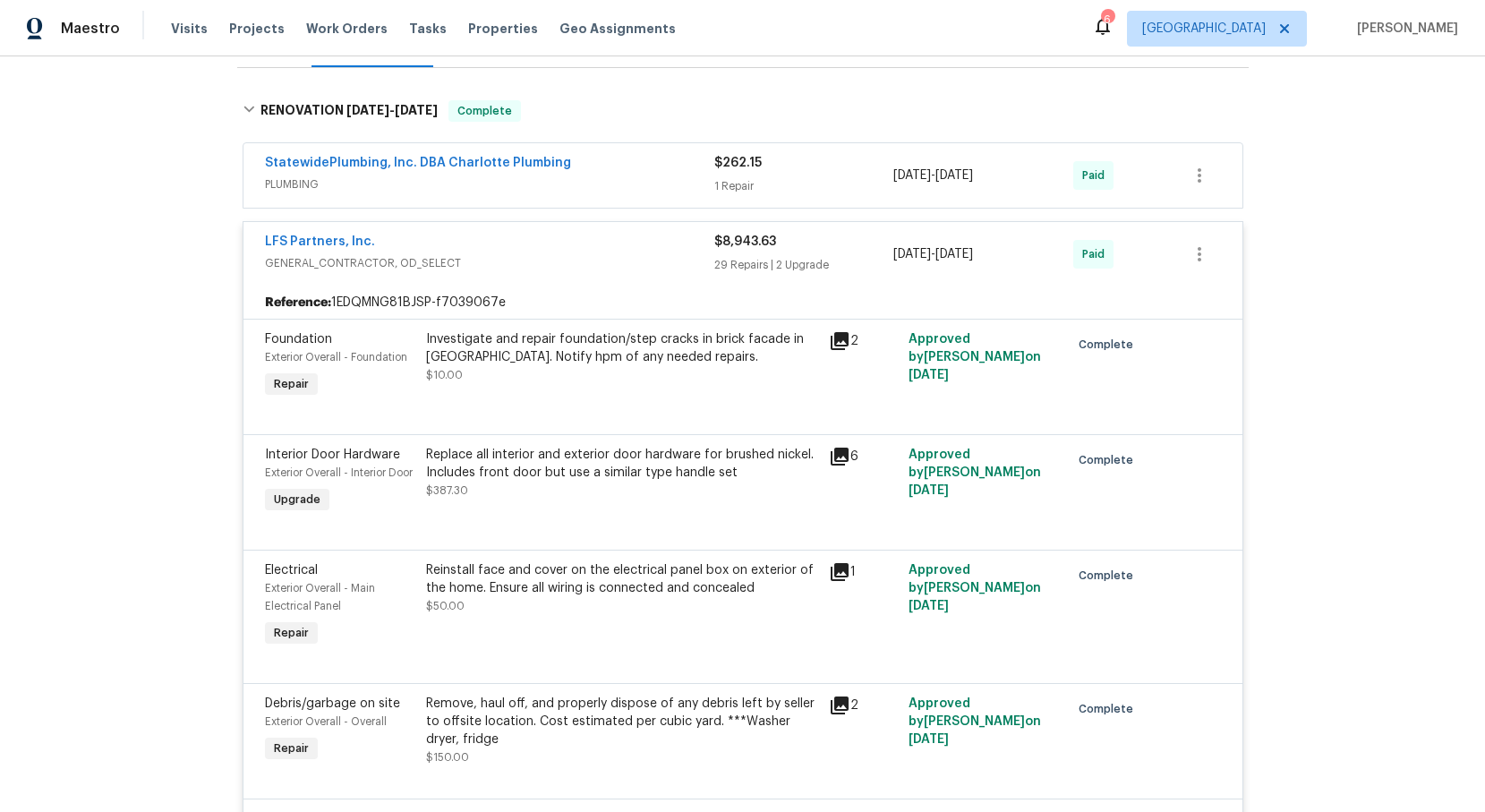
scroll to position [0, 0]
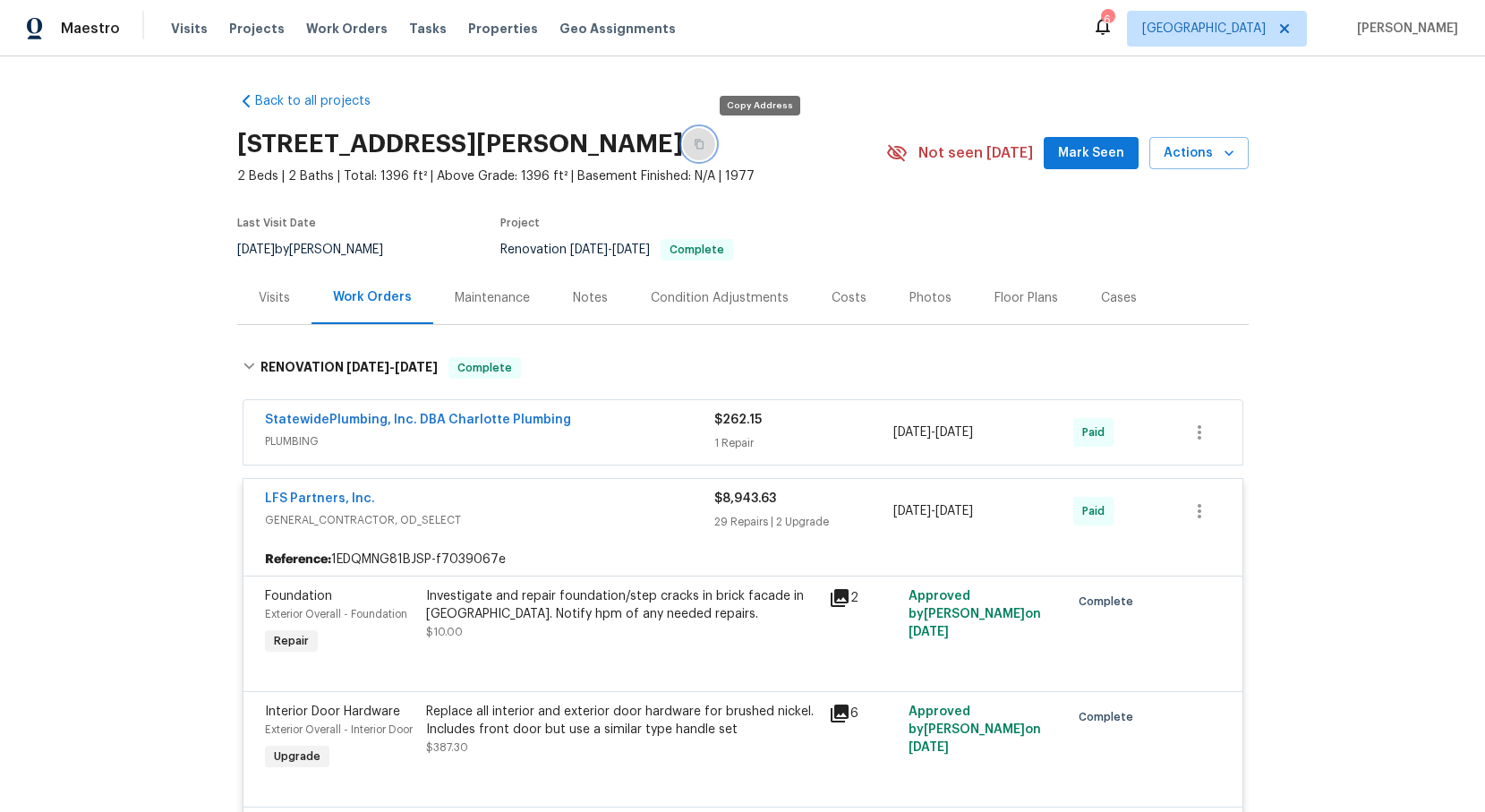
click at [704, 148] on icon "button" at bounding box center [700, 145] width 11 height 11
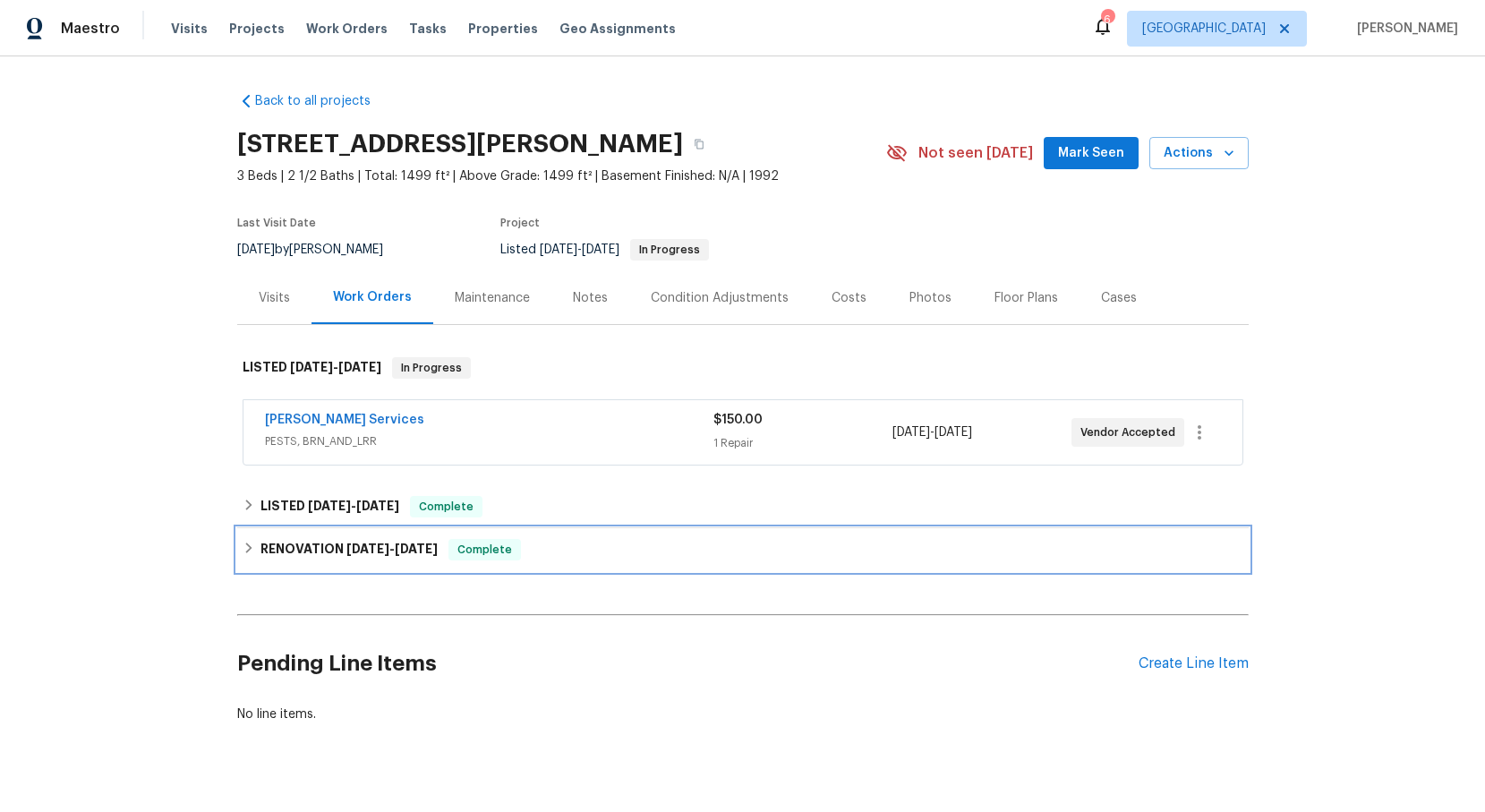
click at [248, 547] on icon at bounding box center [249, 547] width 13 height 13
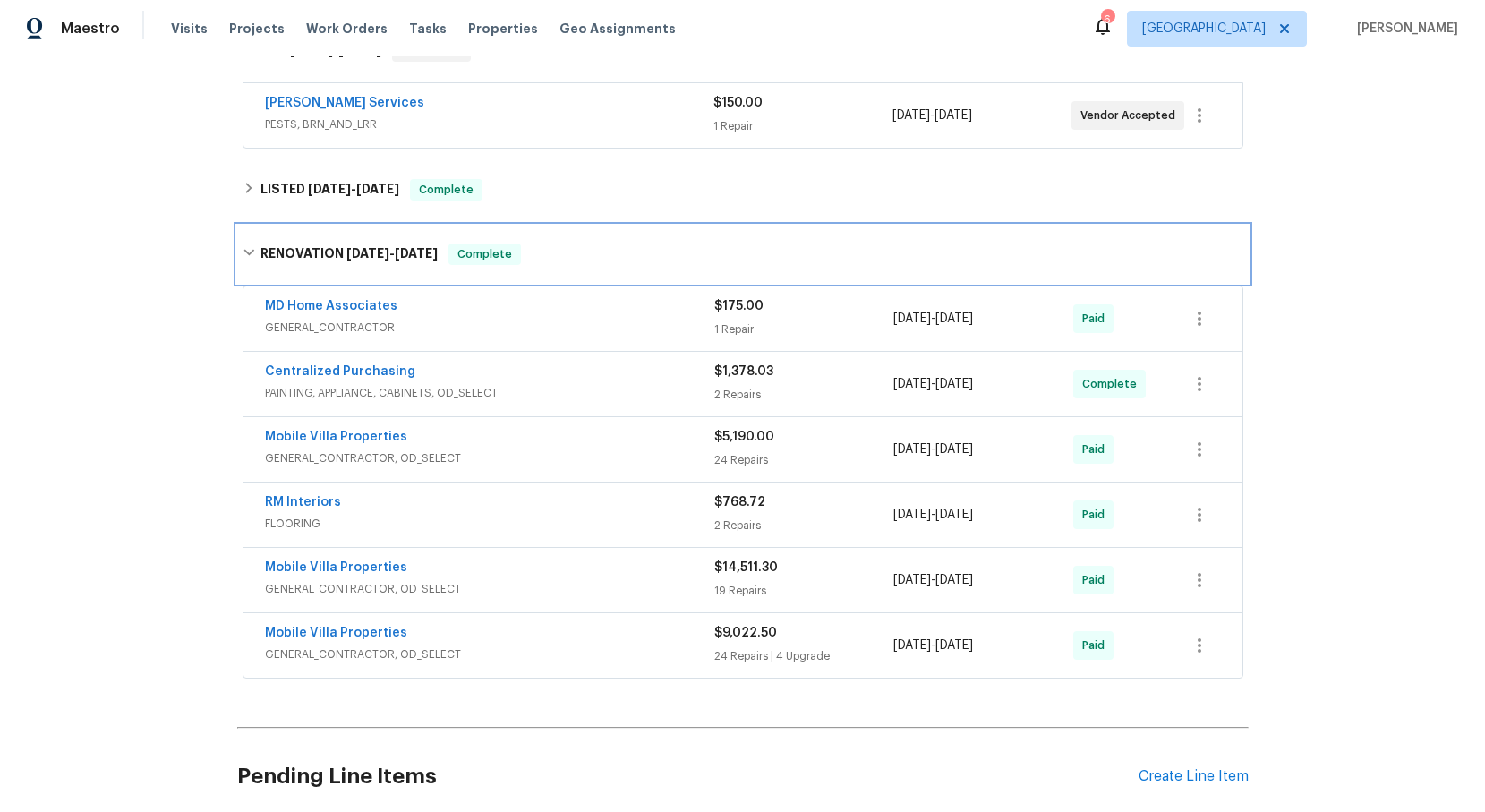
scroll to position [313, 0]
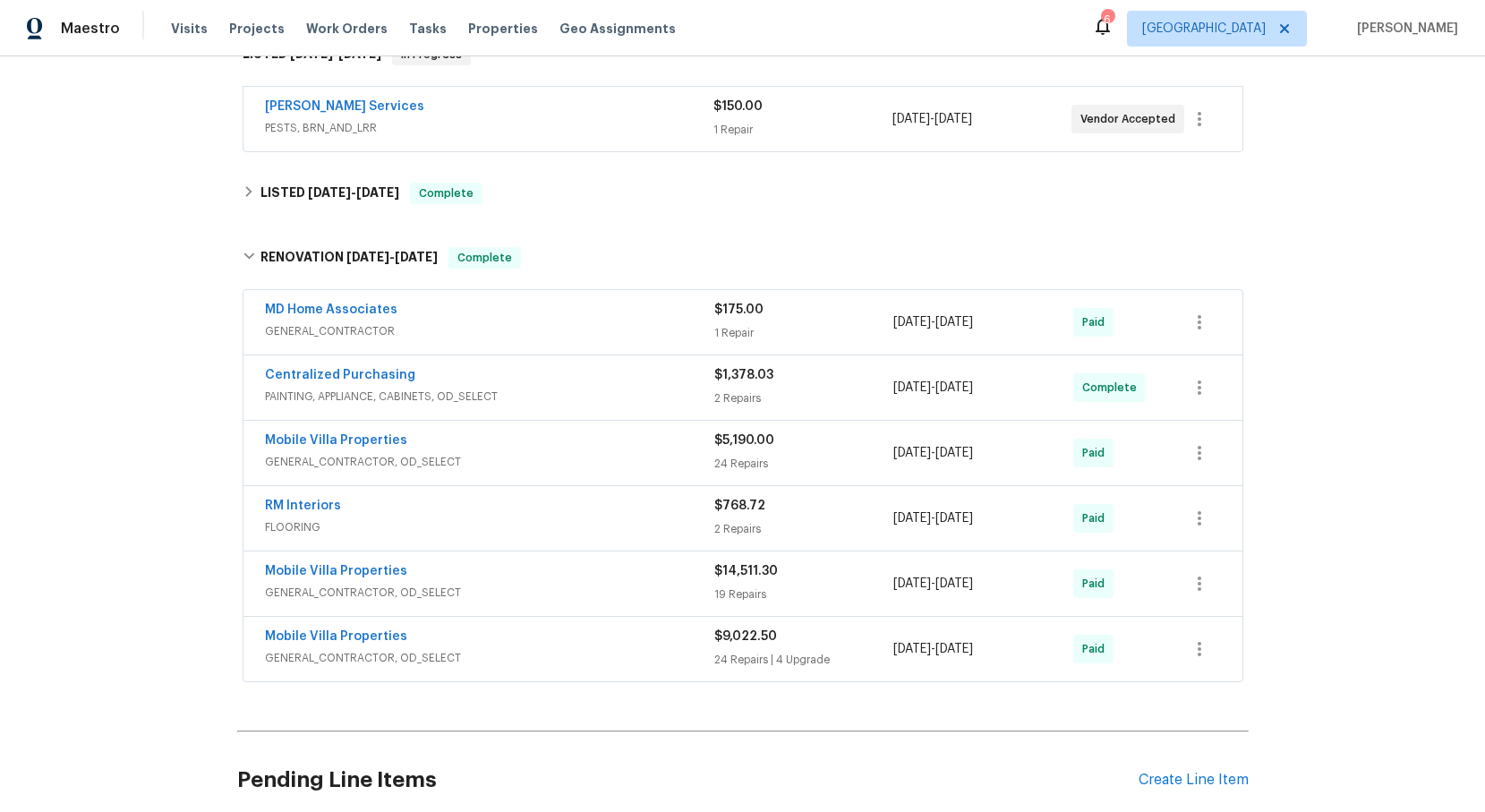
click at [320, 653] on span "GENERAL_CONTRACTOR, OD_SELECT" at bounding box center [489, 657] width 449 height 18
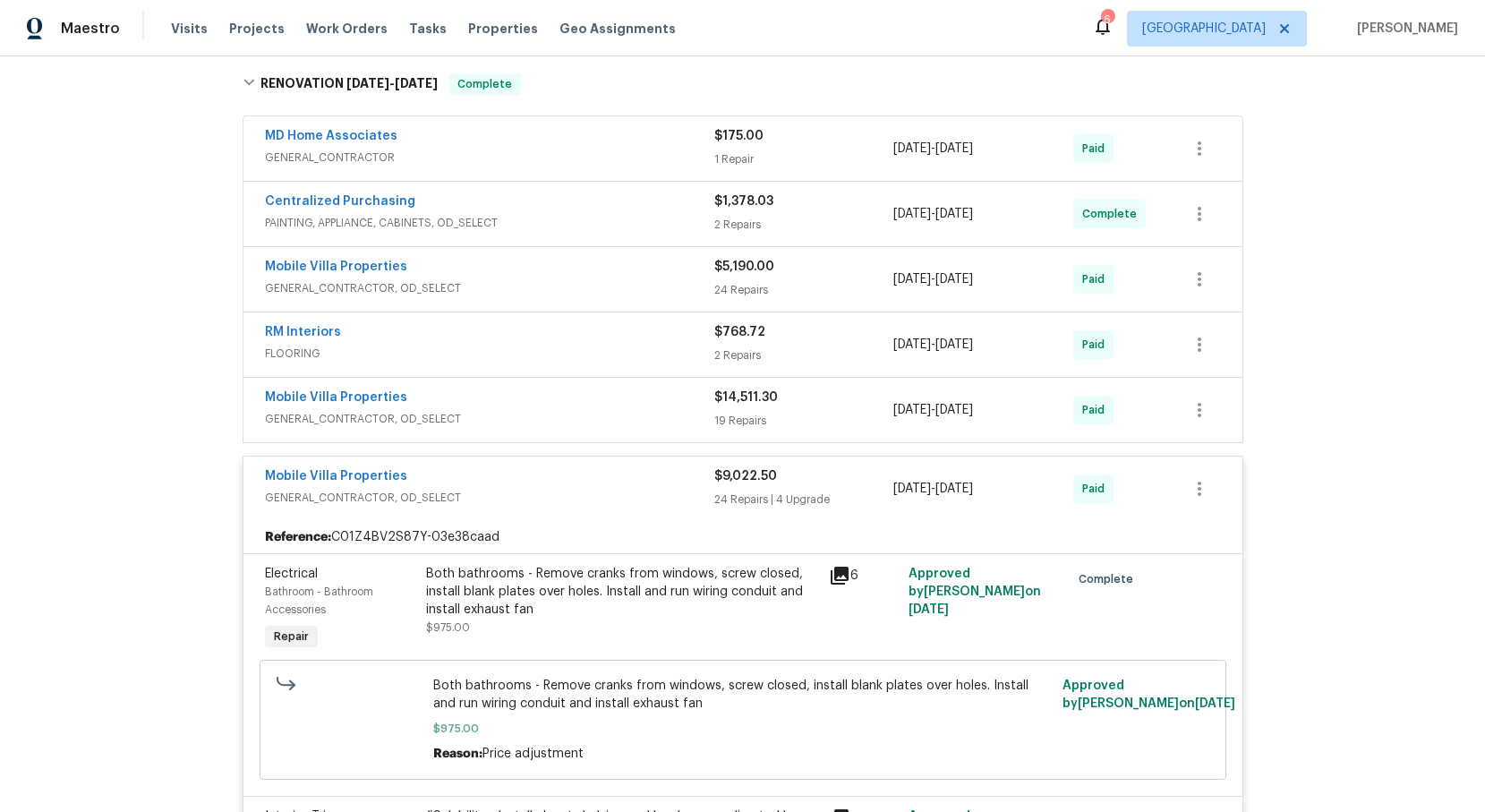
scroll to position [0, 0]
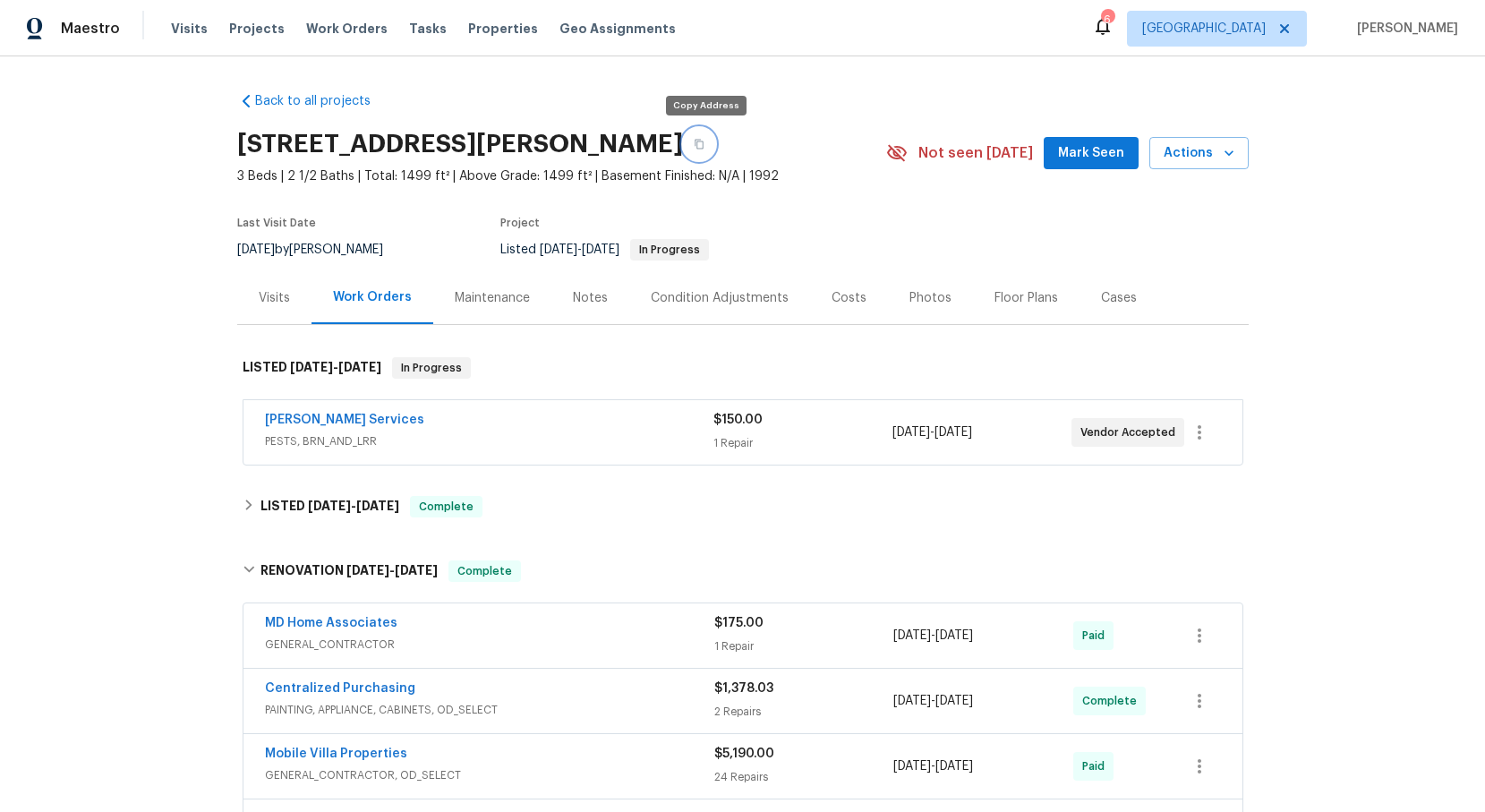
click at [704, 142] on icon "button" at bounding box center [700, 145] width 11 height 11
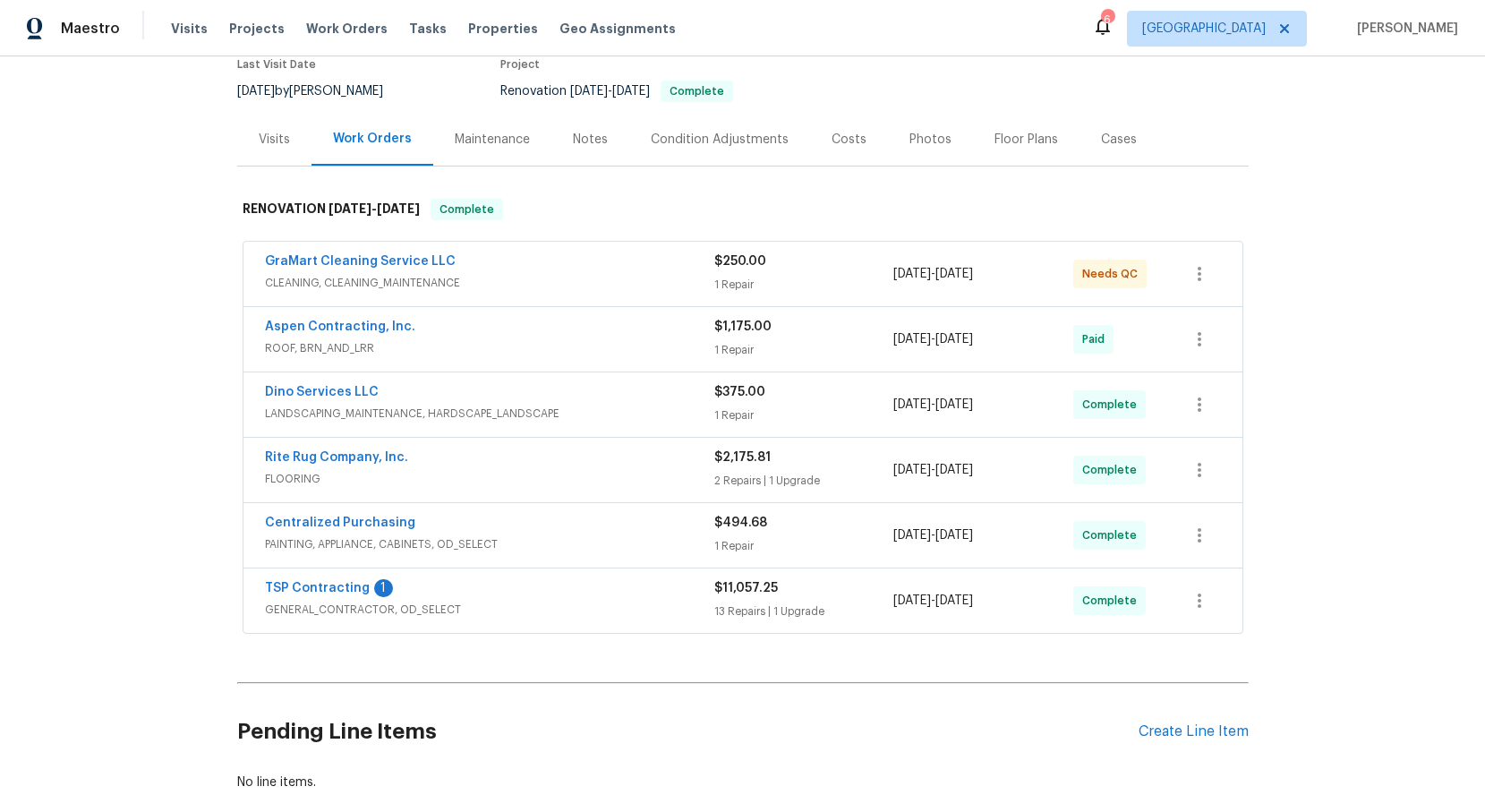
scroll to position [197, 0]
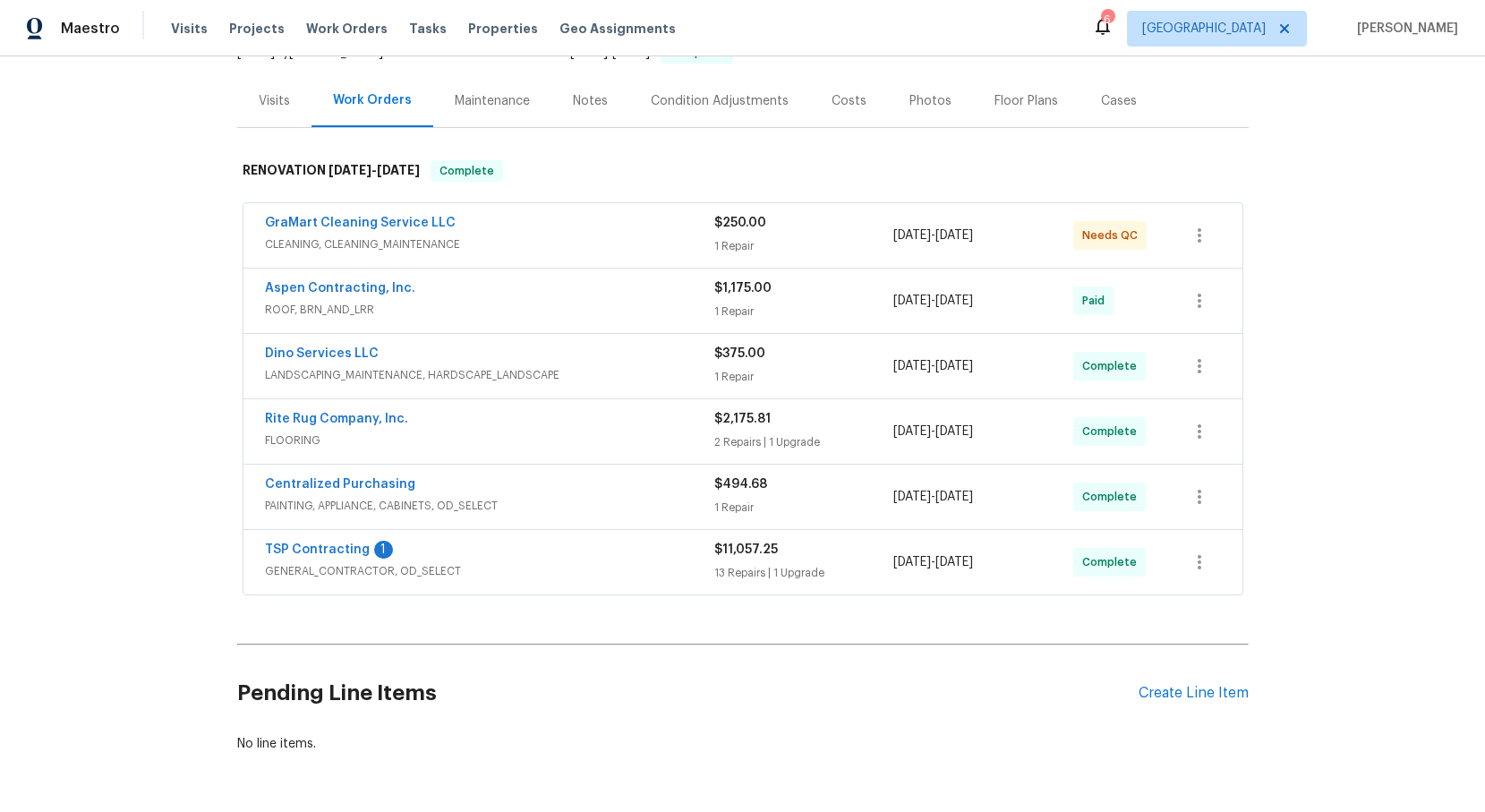
click at [314, 431] on span "FLOORING" at bounding box center [489, 440] width 449 height 18
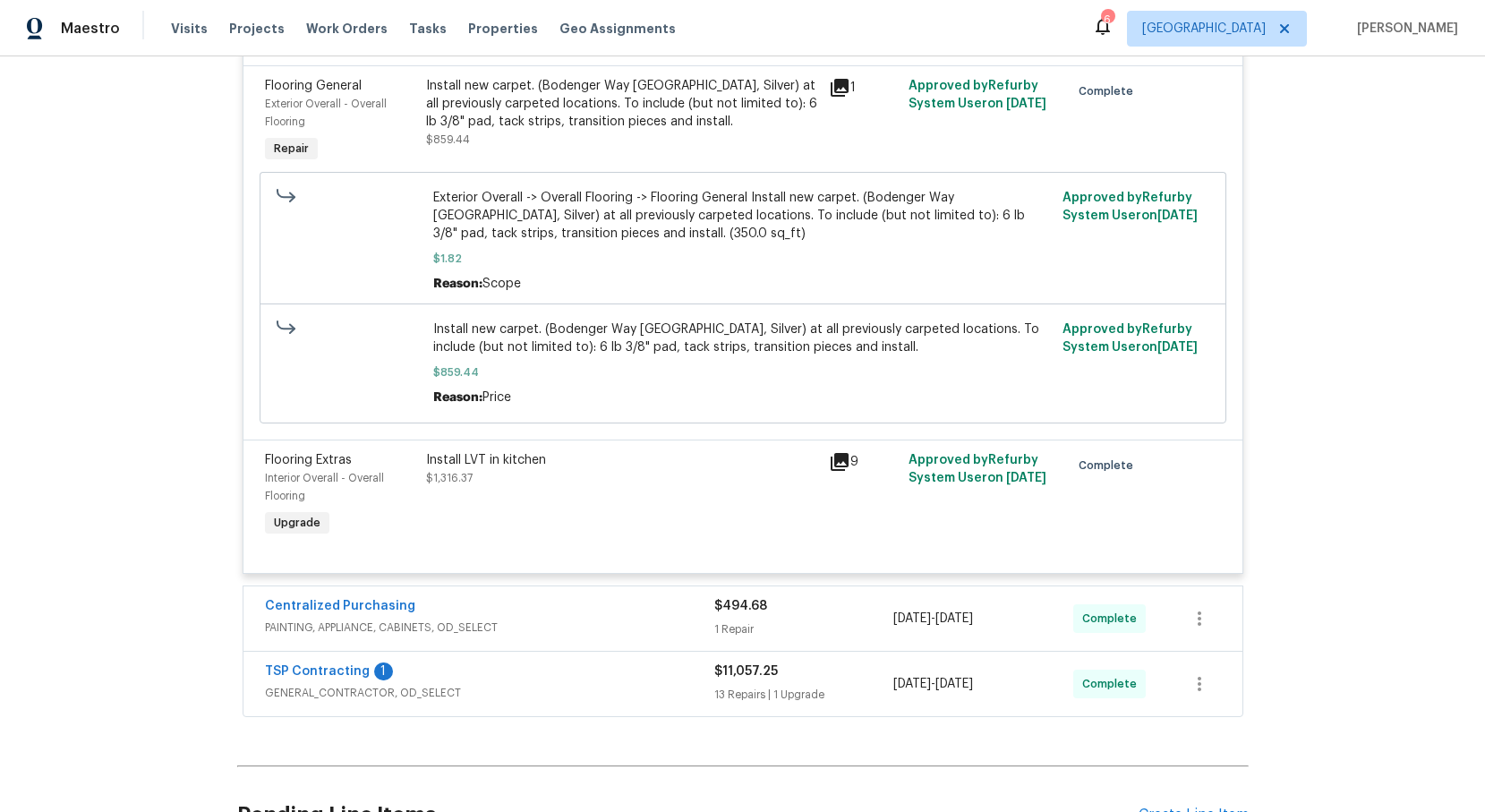
scroll to position [941, 0]
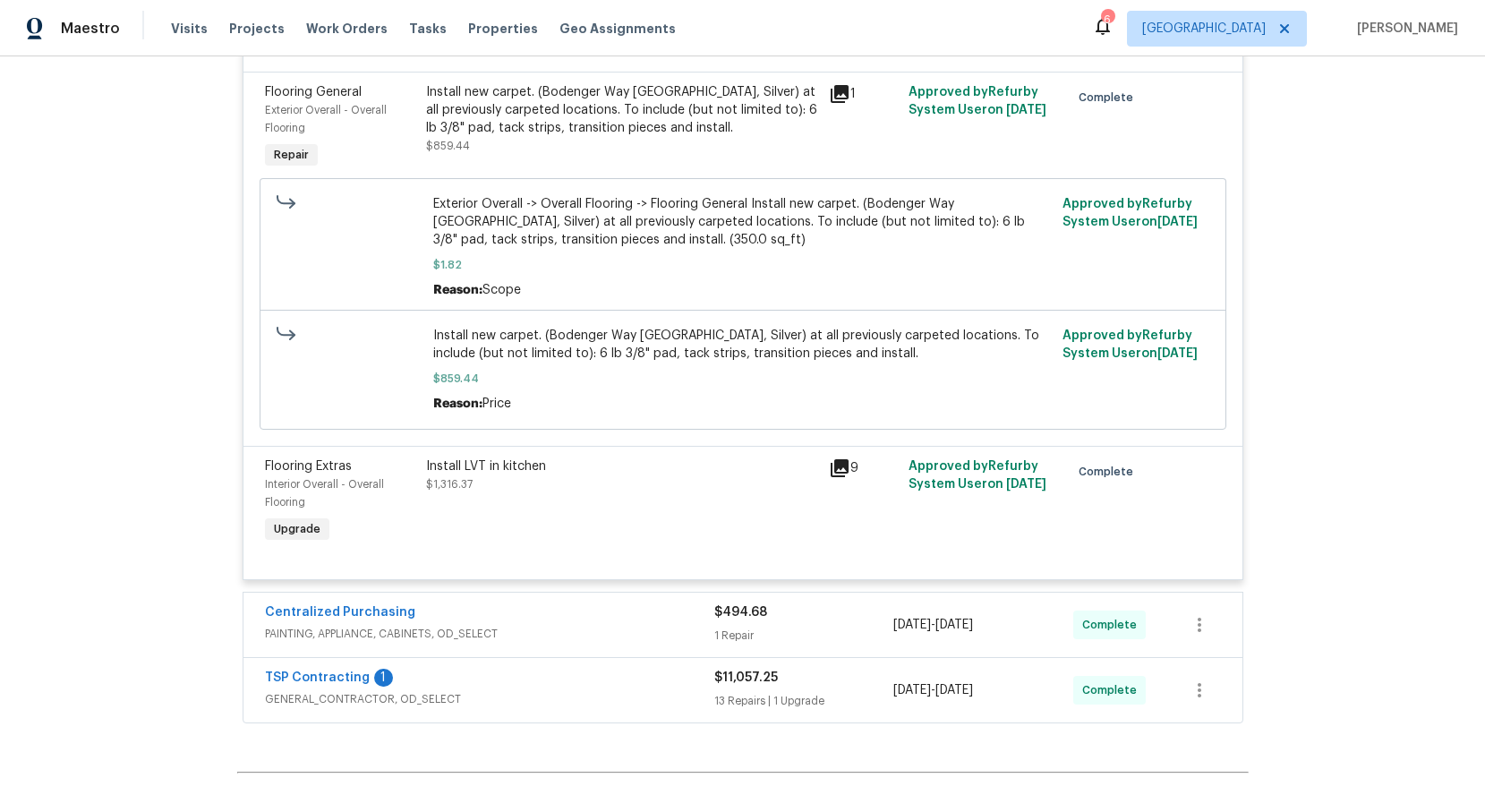
click at [355, 708] on span "GENERAL_CONTRACTOR, OD_SELECT" at bounding box center [489, 699] width 449 height 18
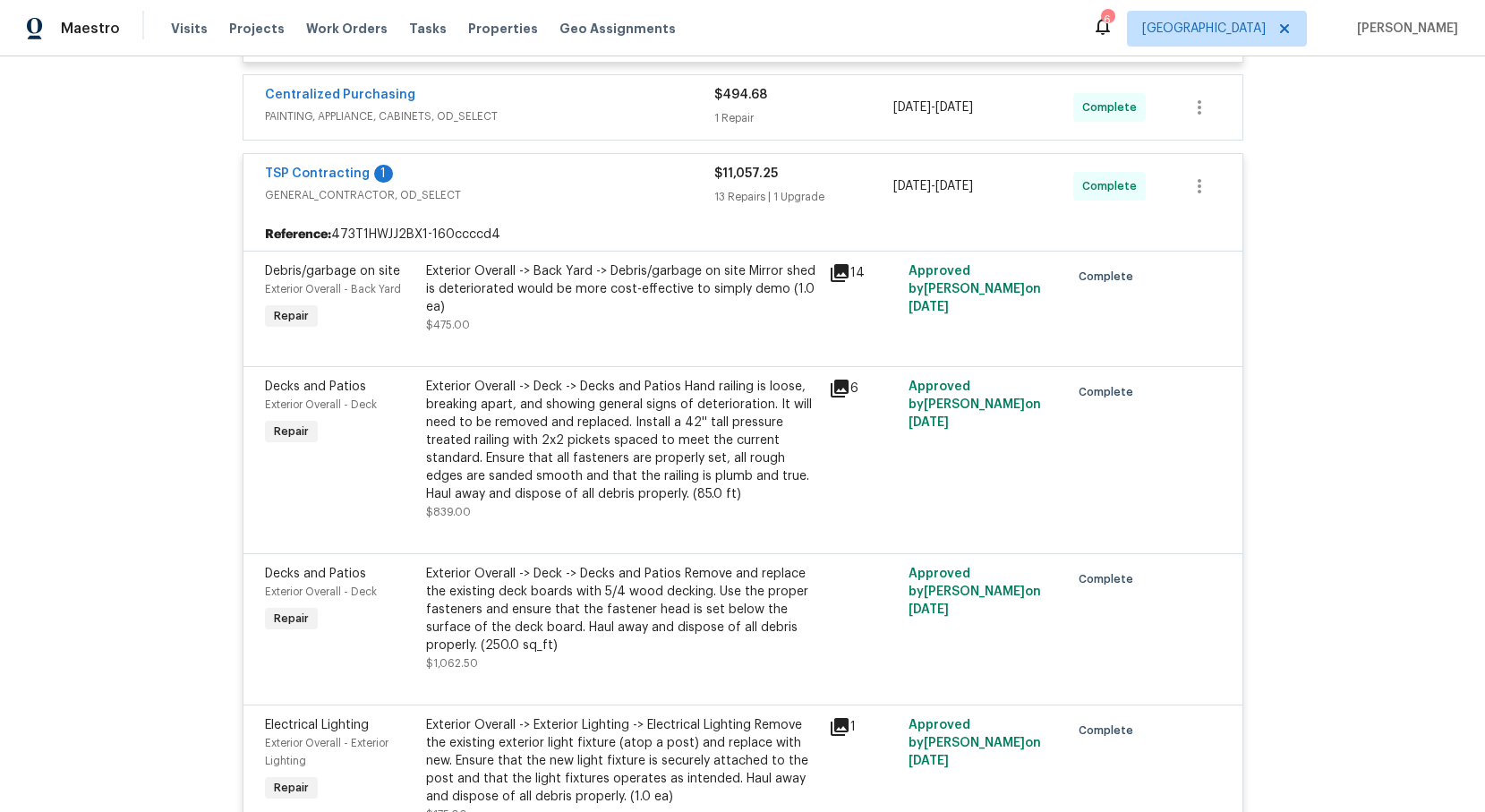
scroll to position [1445, 0]
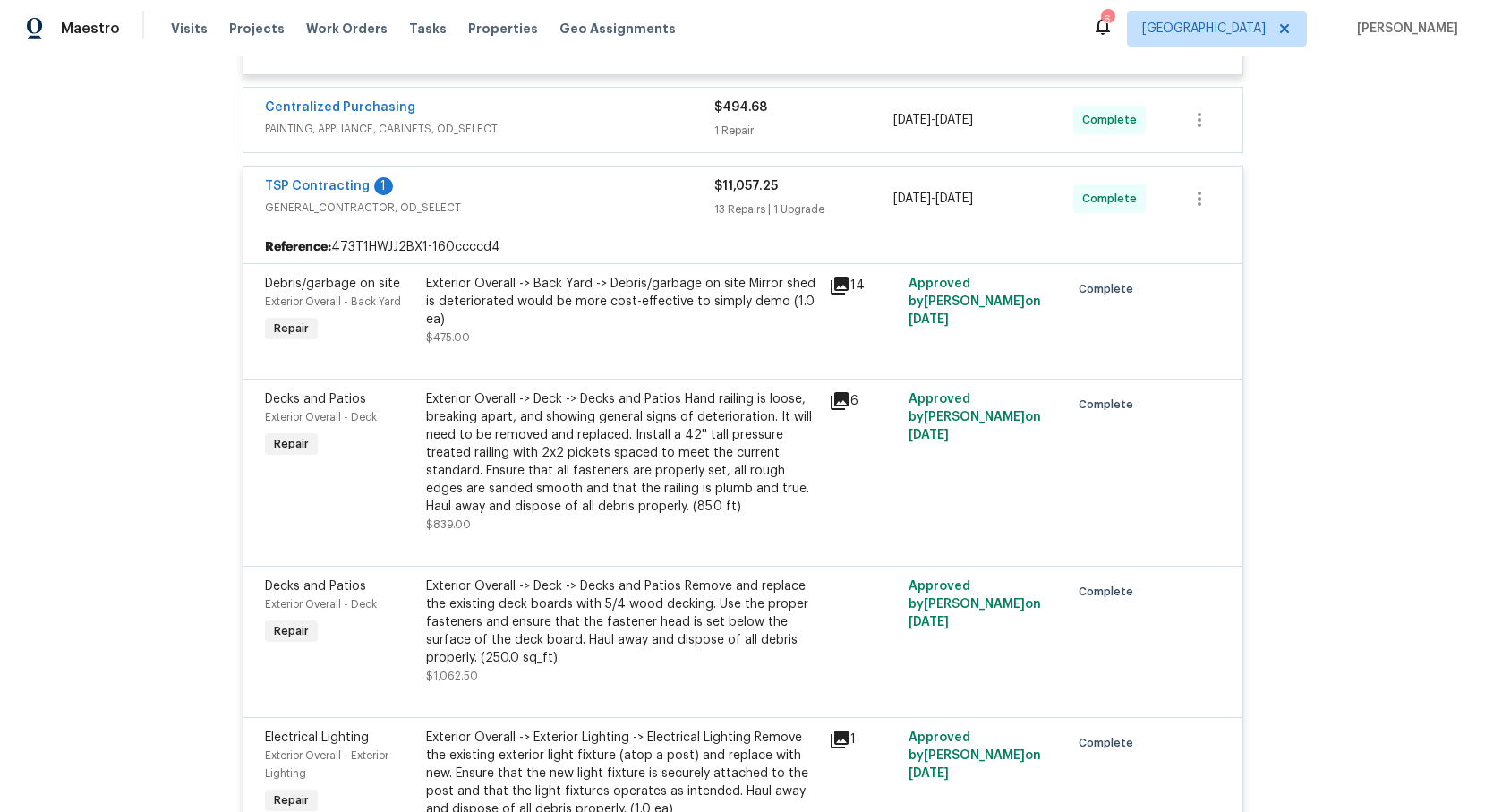
click at [93, 481] on div "Back to all projects 11130 Poachers Run, Chesterfield, VA 23832 3 Beds | 2 Bath…" at bounding box center [742, 434] width 1485 height 756
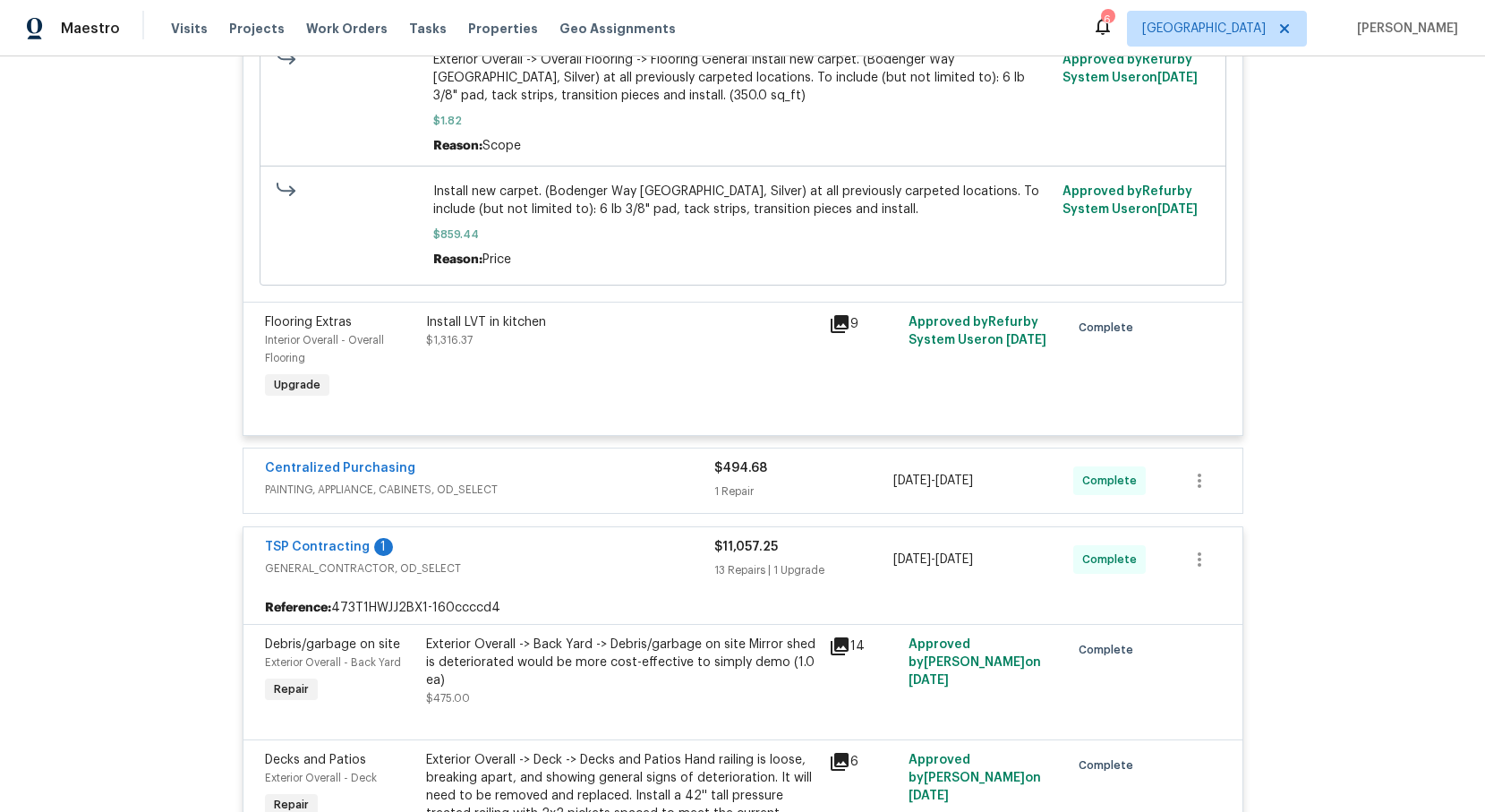
scroll to position [0, 0]
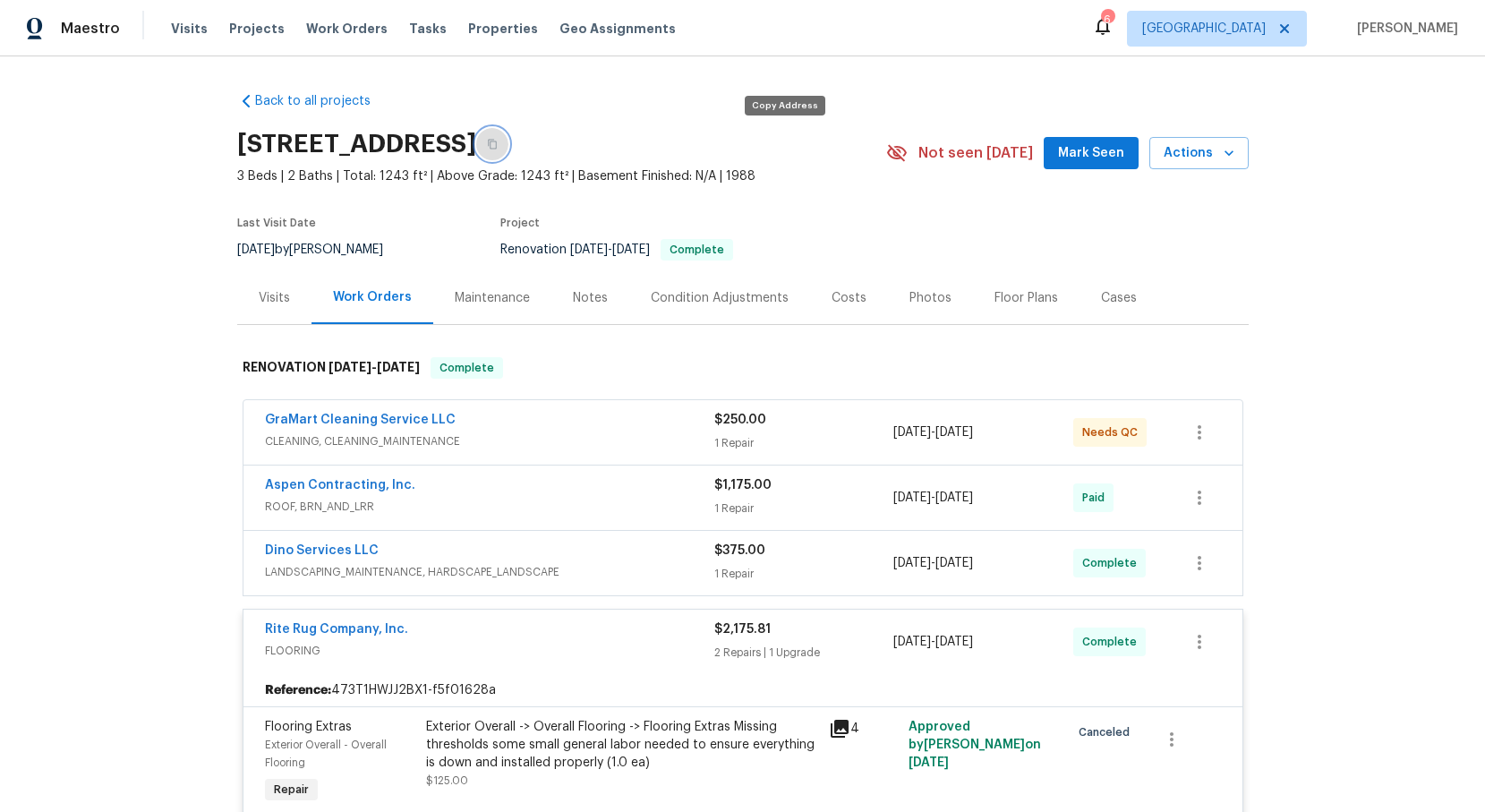
click at [497, 139] on icon "button" at bounding box center [492, 144] width 9 height 10
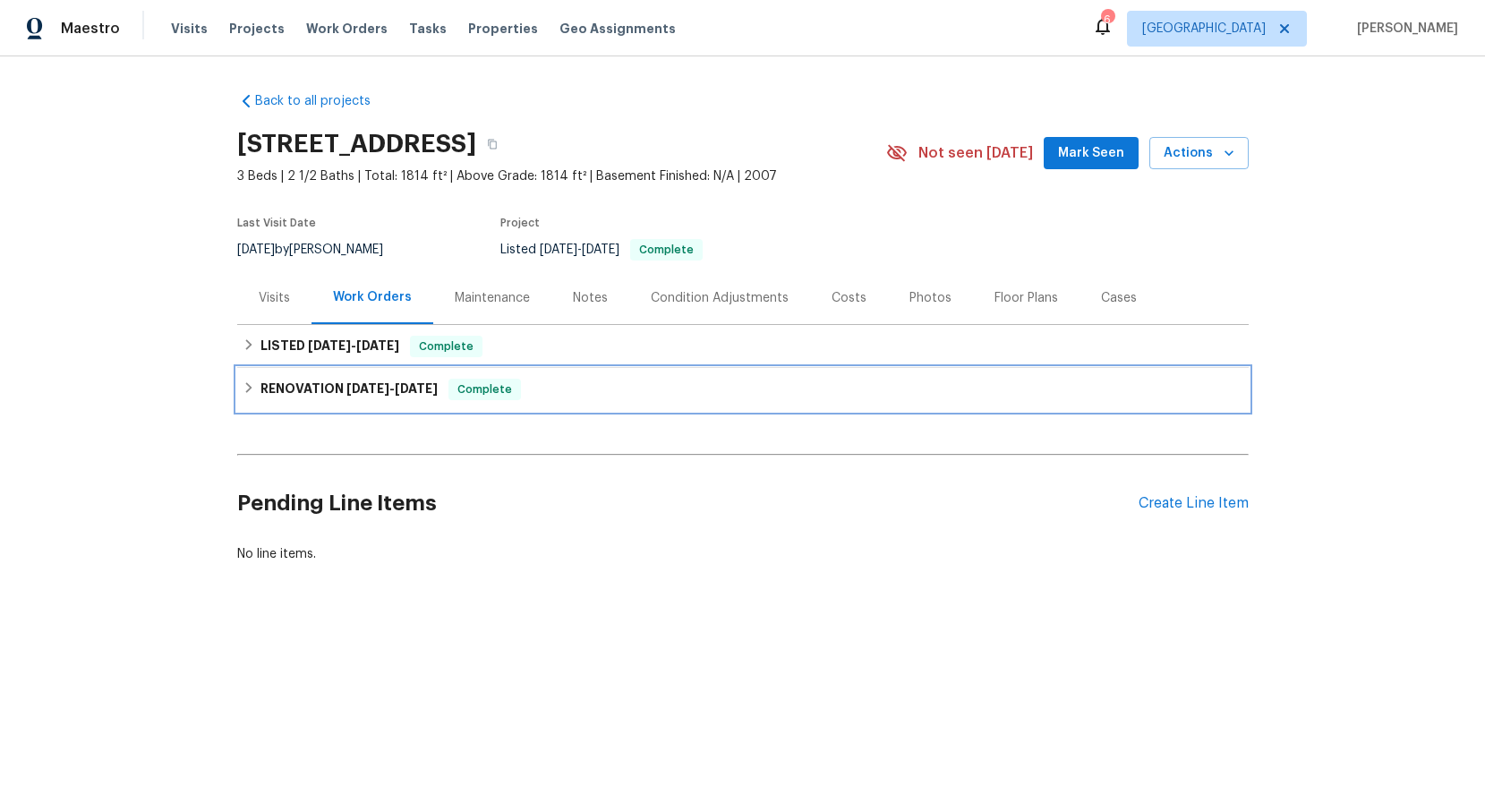
click at [265, 389] on h6 "RENOVATION [DATE] - [DATE]" at bounding box center [349, 389] width 177 height 21
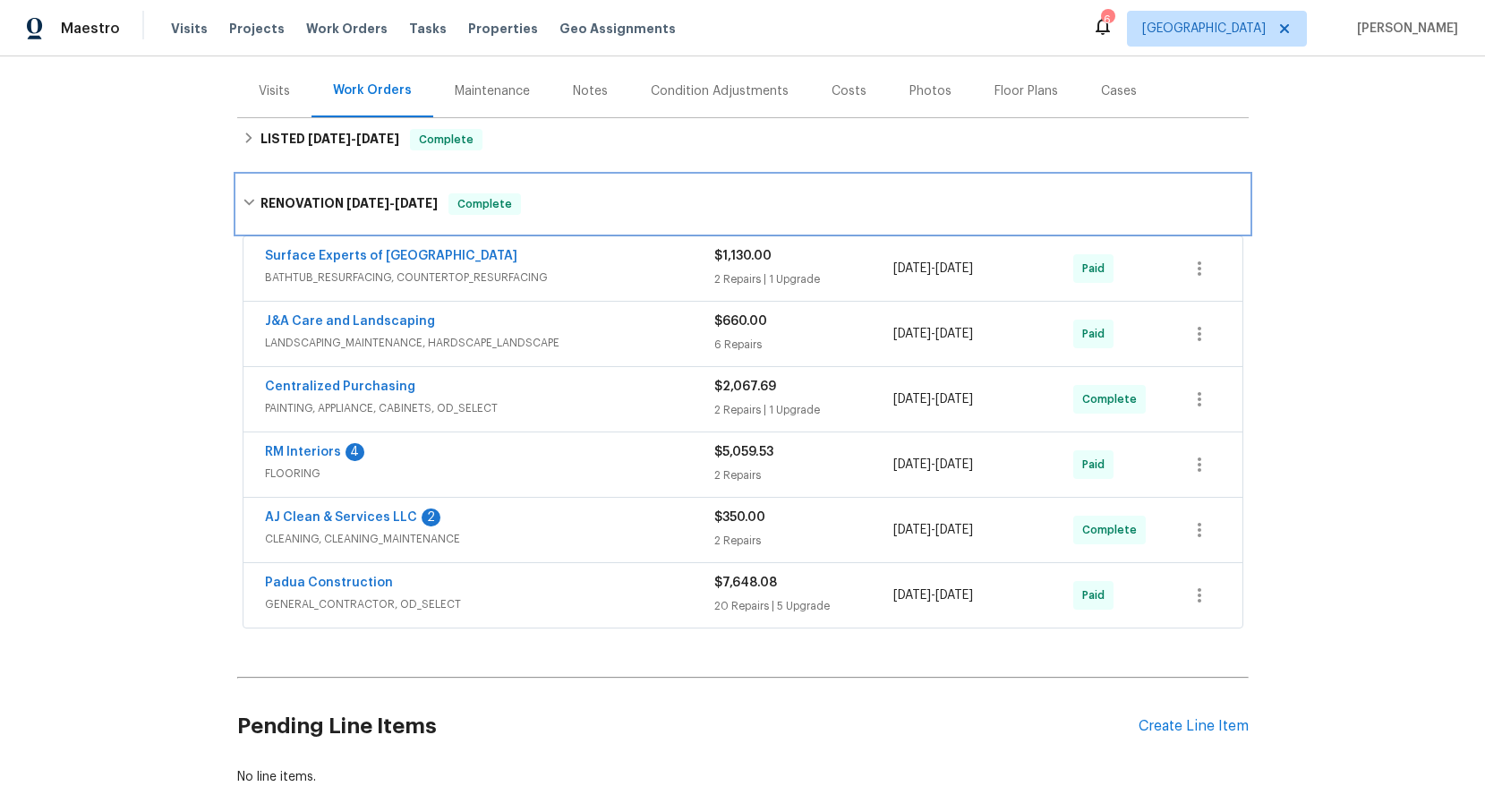
scroll to position [220, 0]
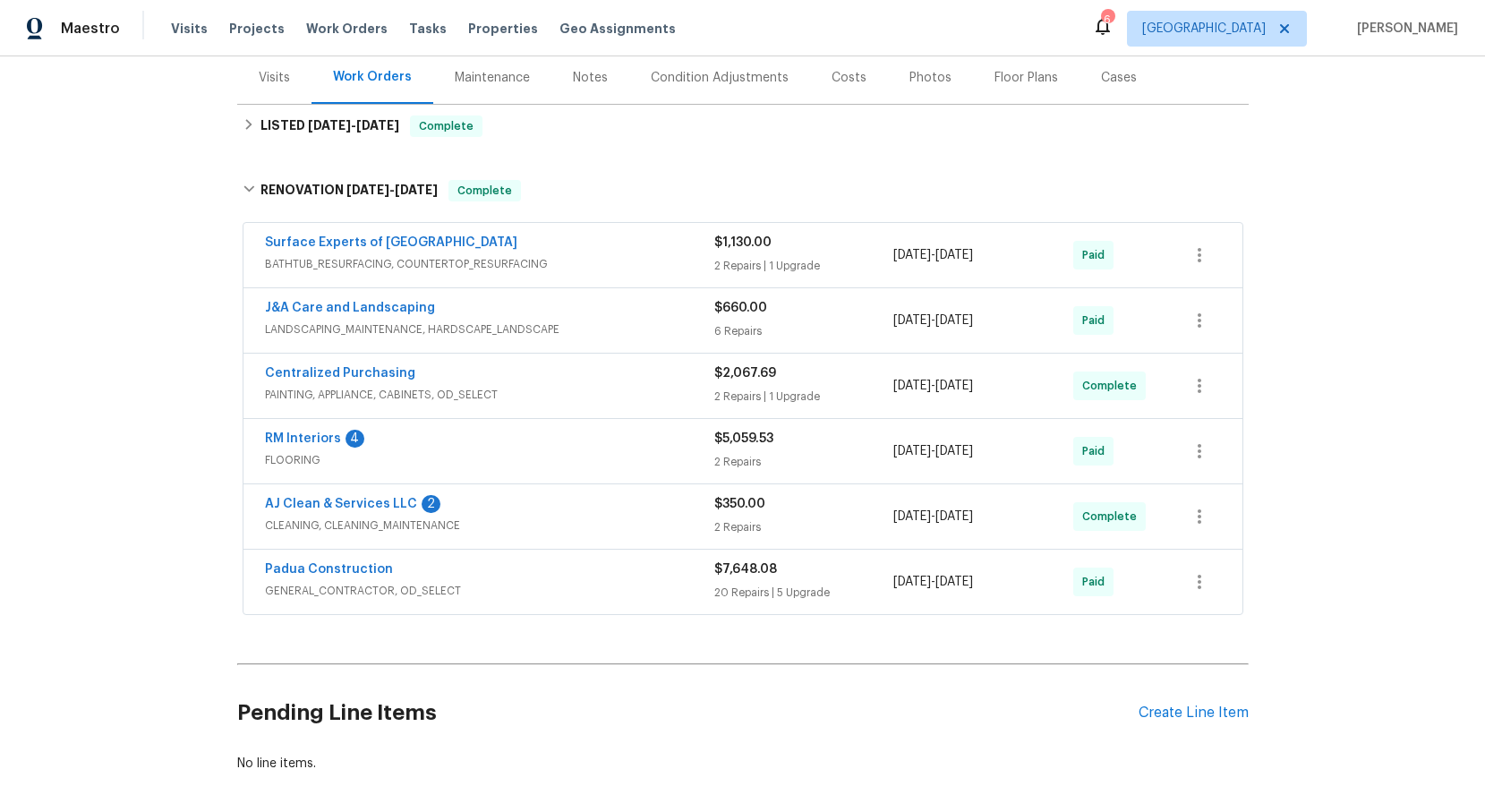
click at [316, 586] on span "GENERAL_CONTRACTOR, OD_SELECT" at bounding box center [489, 590] width 449 height 18
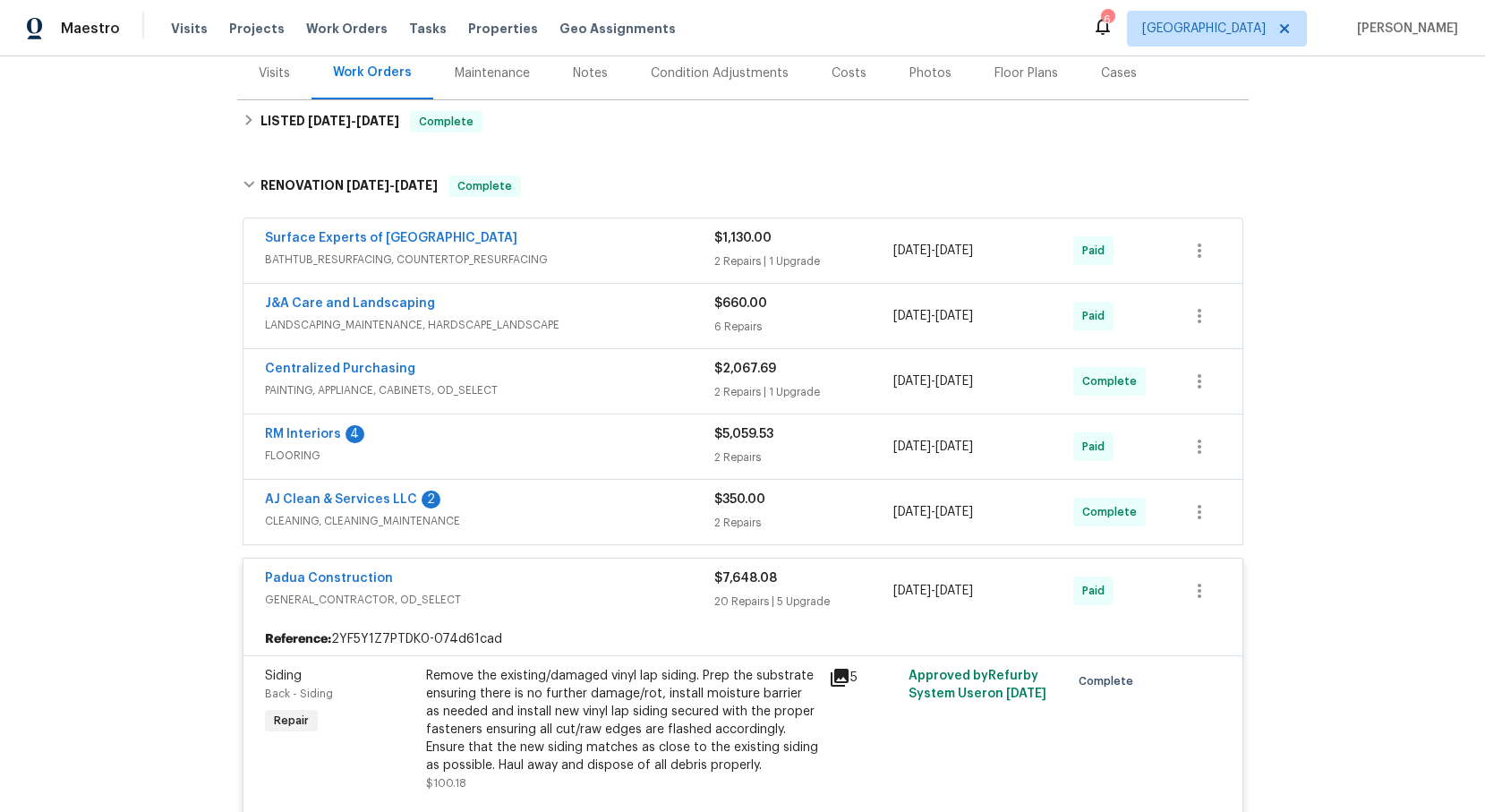
scroll to position [211, 0]
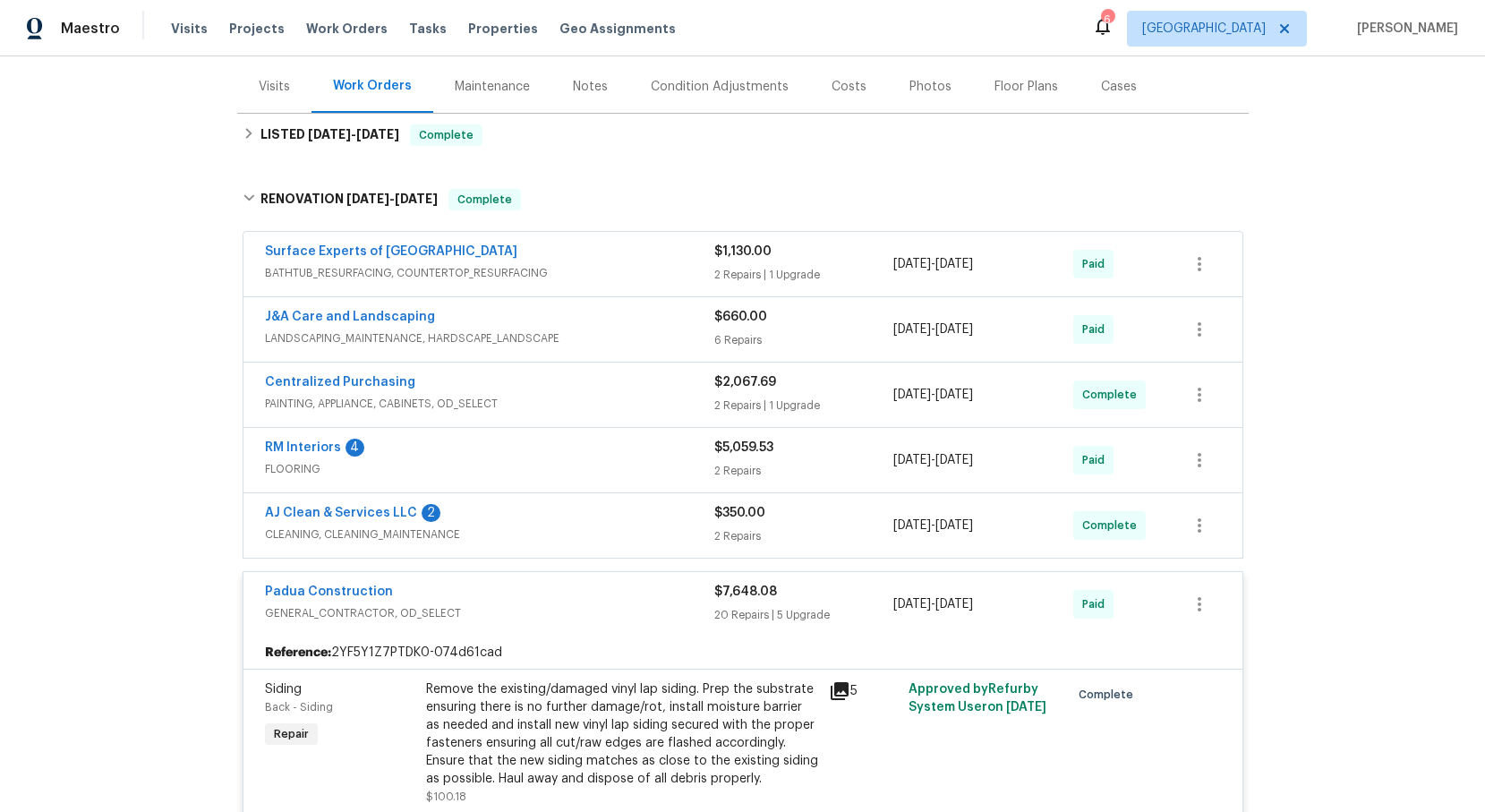
click at [397, 608] on span "GENERAL_CONTRACTOR, OD_SELECT" at bounding box center [489, 612] width 449 height 18
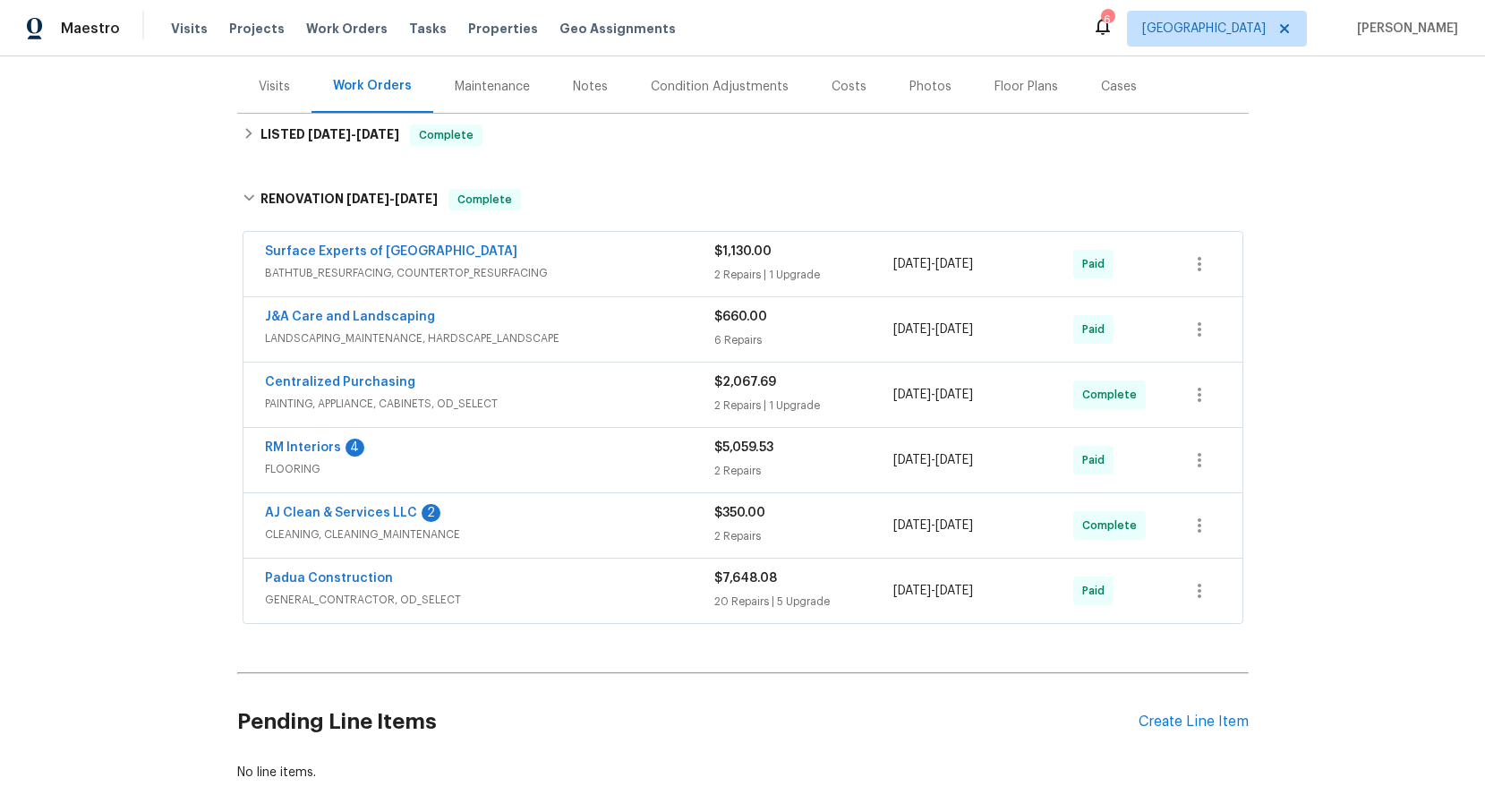
click at [364, 396] on span "PAINTING, APPLIANCE, CABINETS, OD_SELECT" at bounding box center [489, 403] width 449 height 18
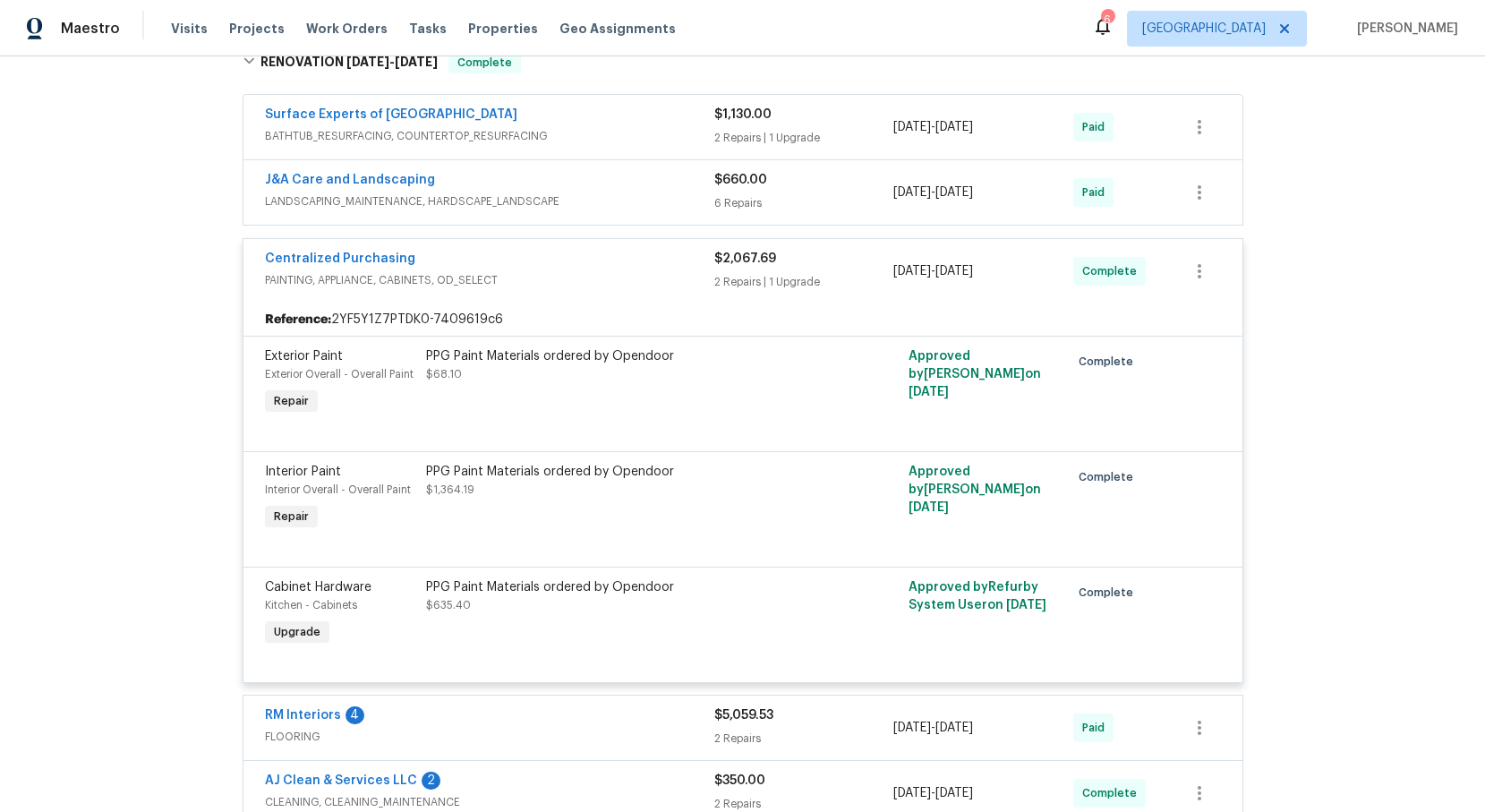
scroll to position [355, 0]
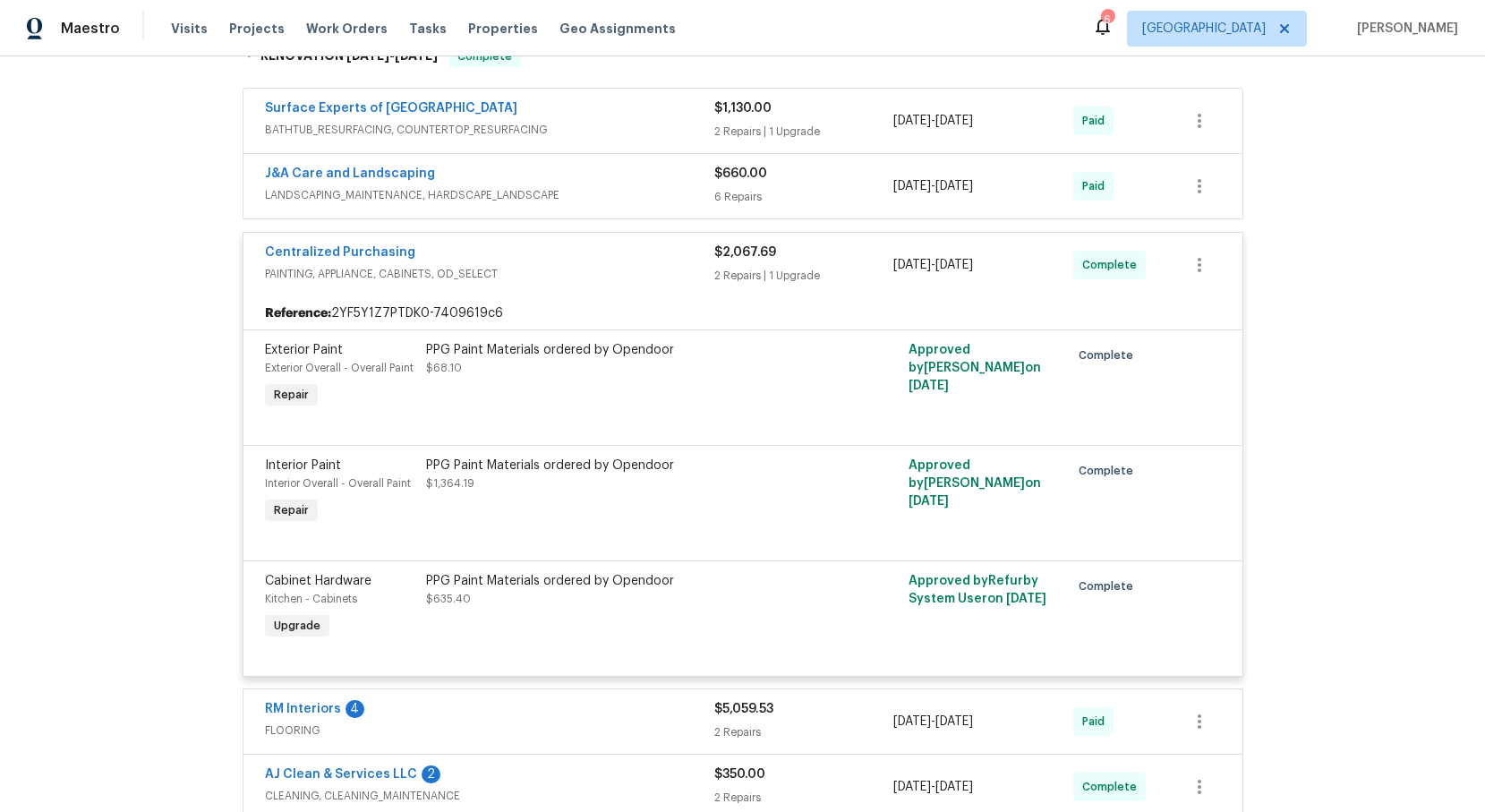
click at [345, 269] on span "PAINTING, APPLIANCE, CABINETS, OD_SELECT" at bounding box center [489, 273] width 449 height 18
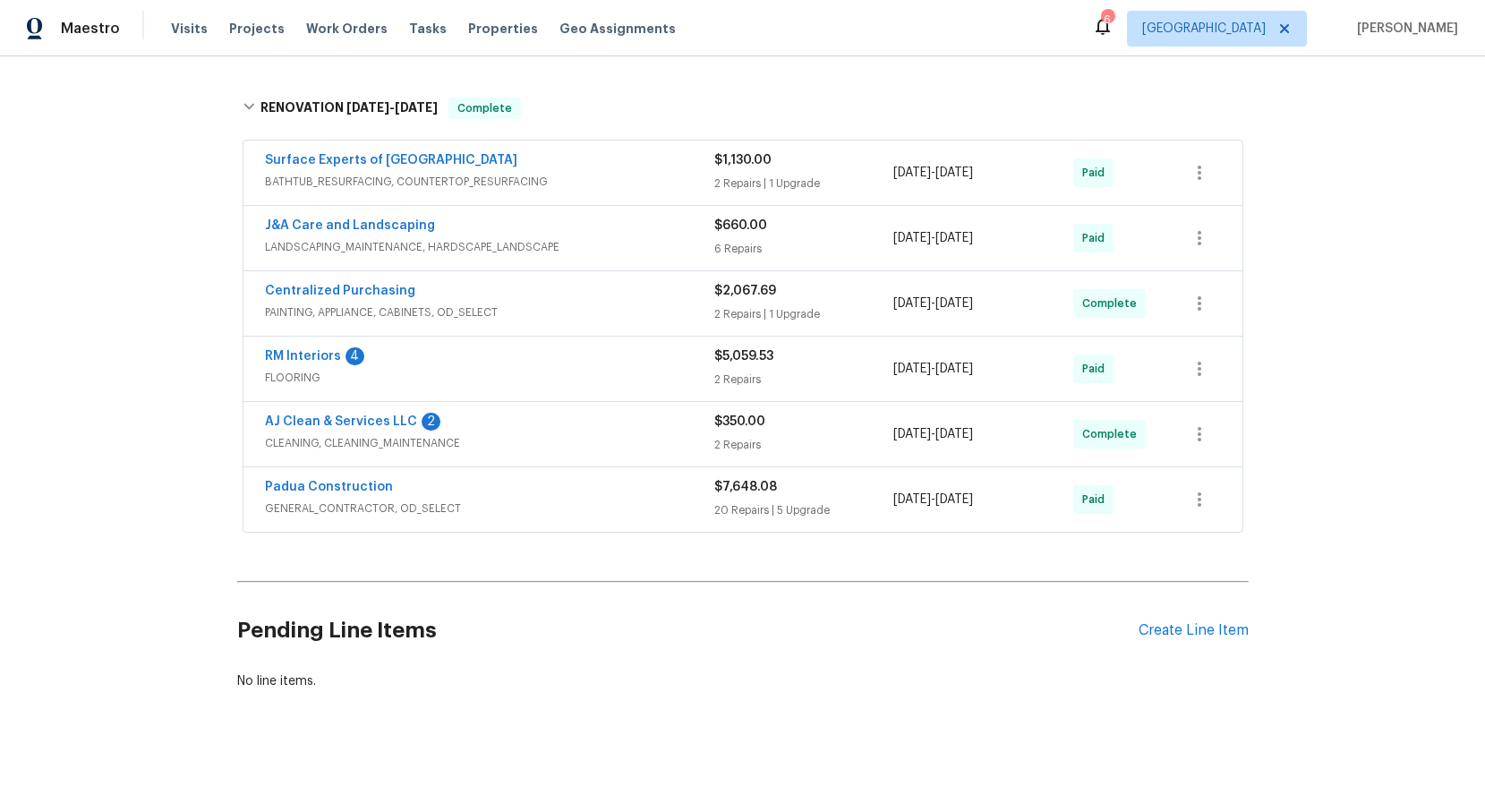
scroll to position [302, 0]
click at [348, 177] on span "BATHTUB_RESURFACING, COUNTERTOP_RESURFACING" at bounding box center [489, 181] width 449 height 18
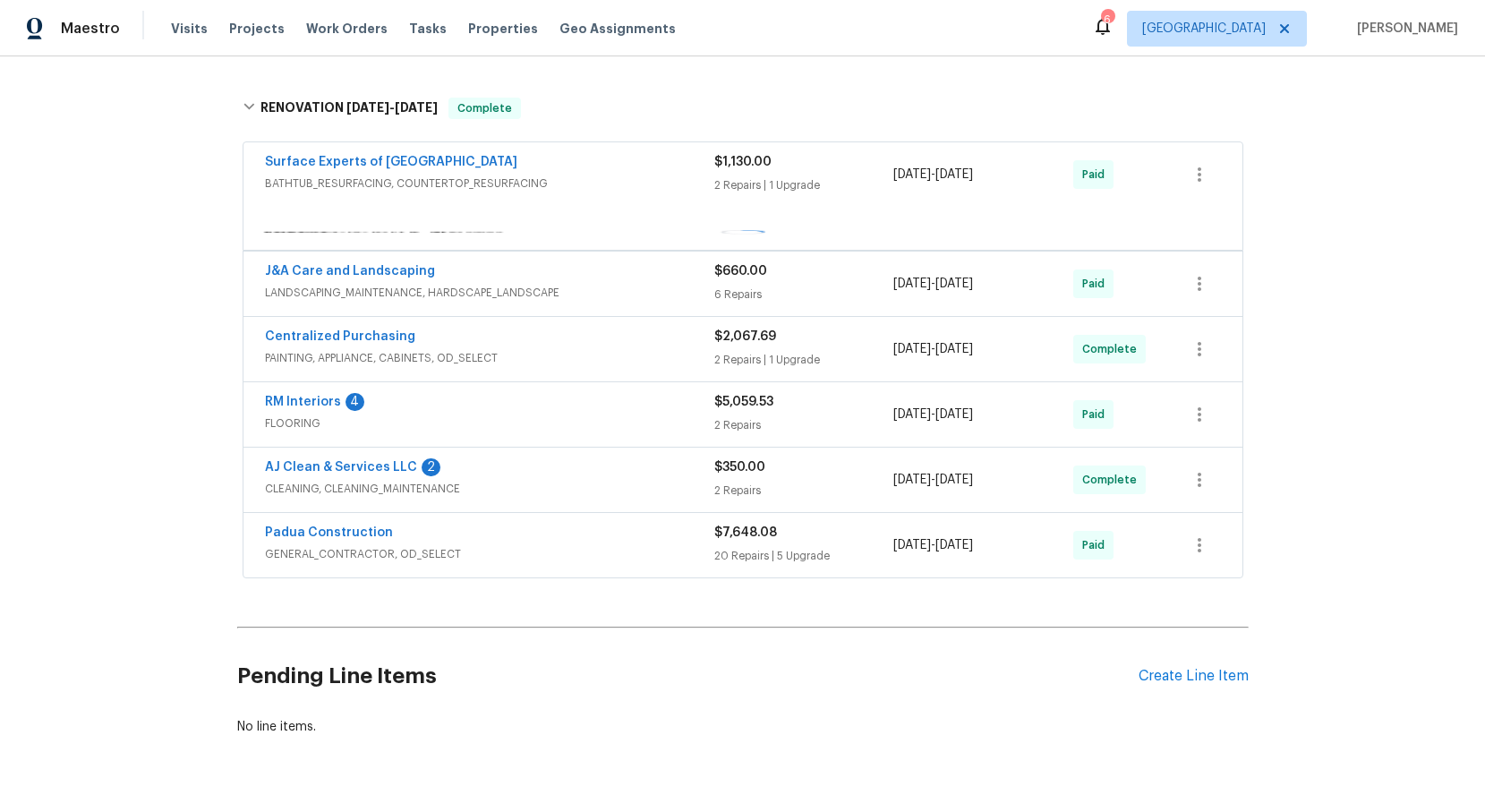
scroll to position [328, 0]
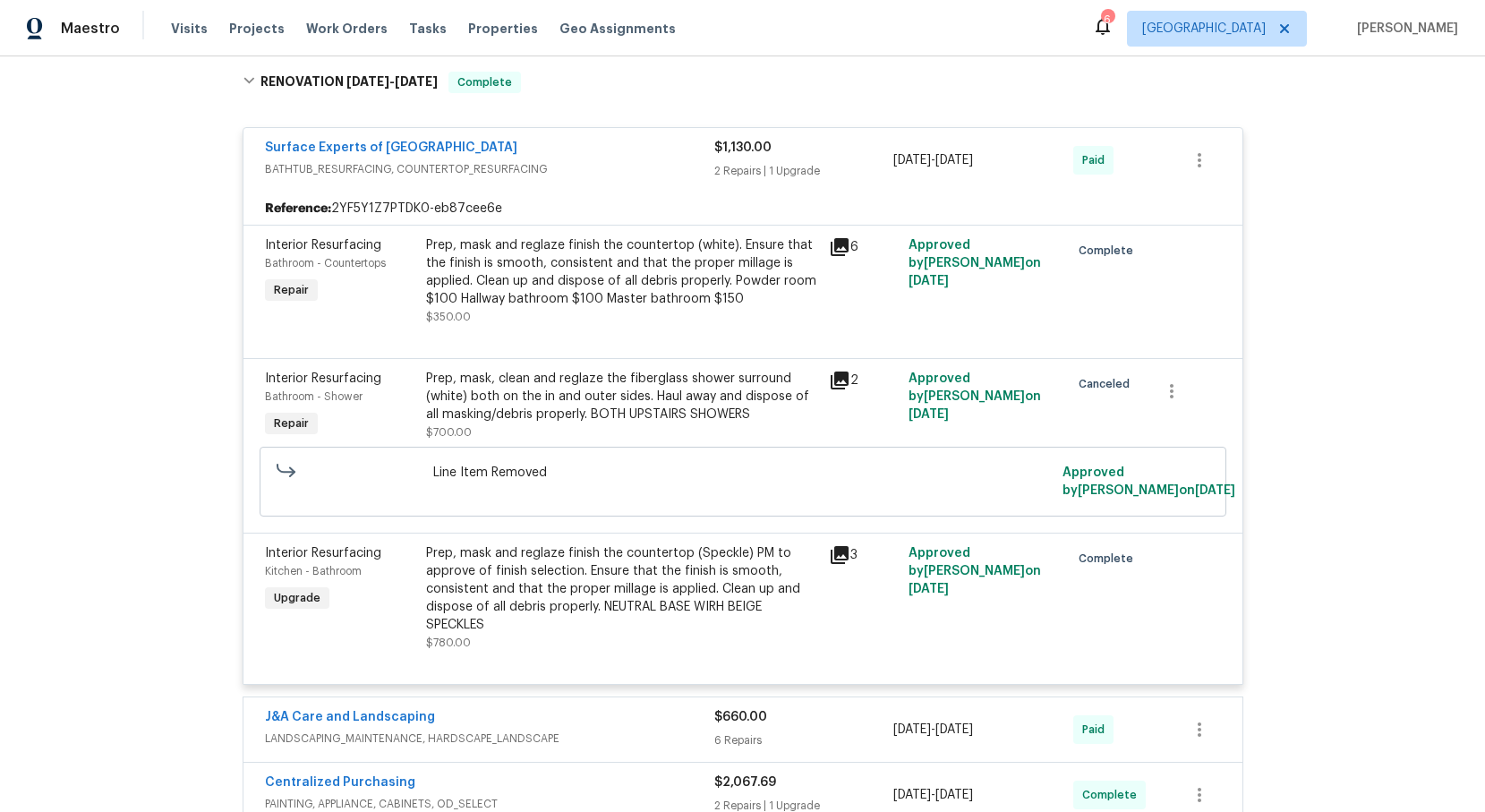
click at [328, 171] on span "BATHTUB_RESURFACING, COUNTERTOP_RESURFACING" at bounding box center [489, 169] width 449 height 18
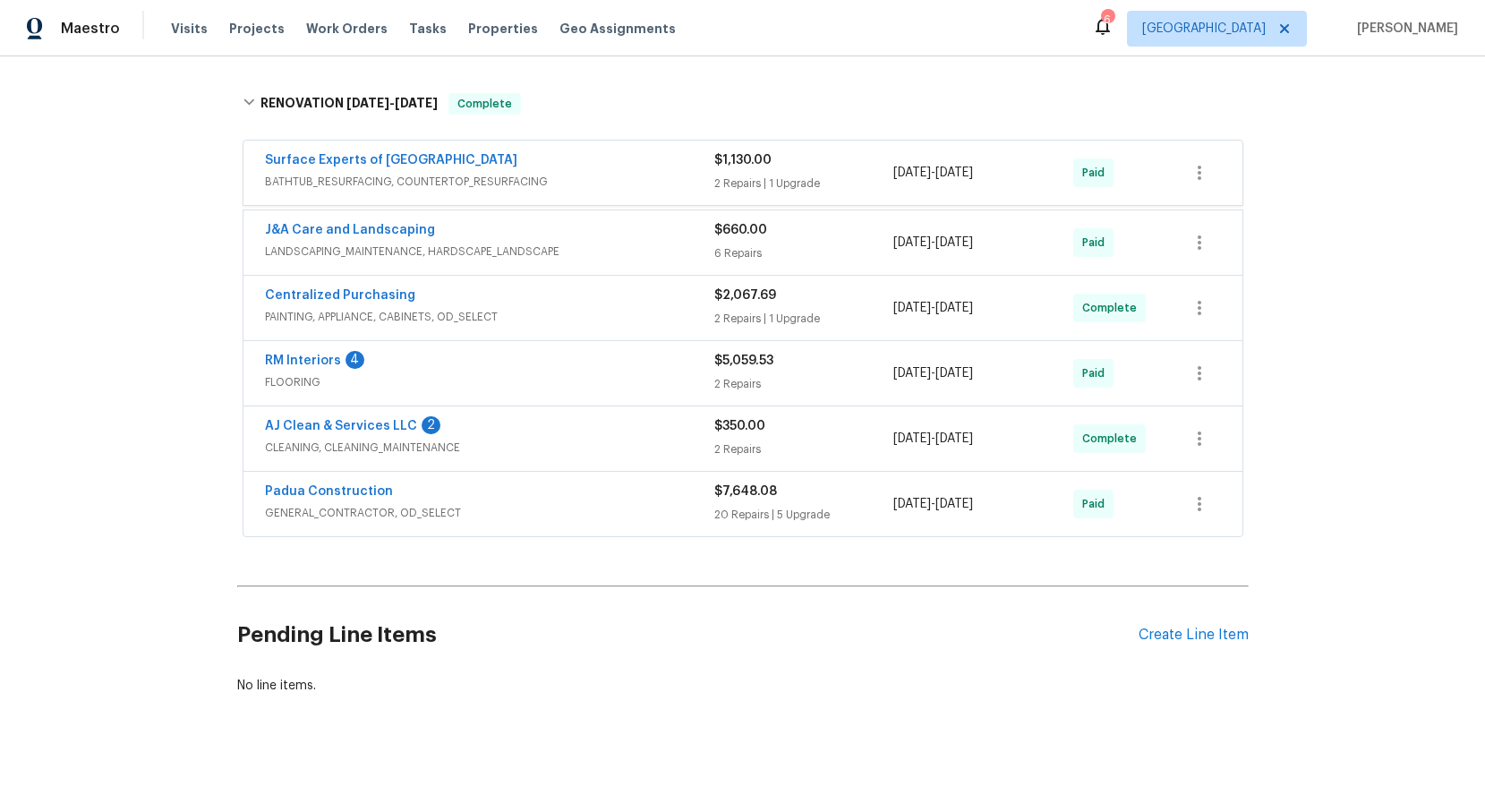
scroll to position [302, 0]
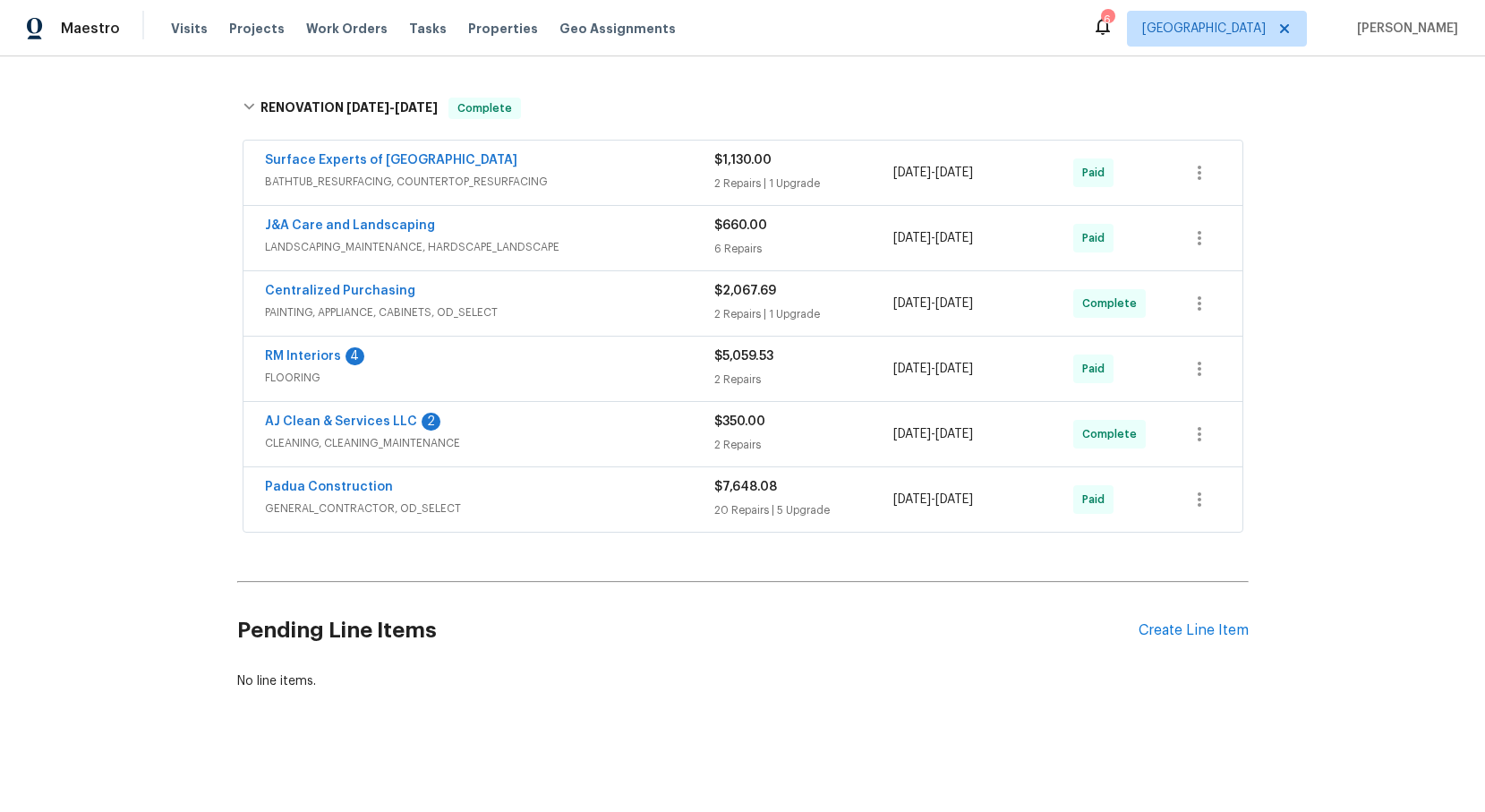
click at [330, 303] on span "PAINTING, APPLIANCE, CABINETS, OD_SELECT" at bounding box center [489, 312] width 449 height 18
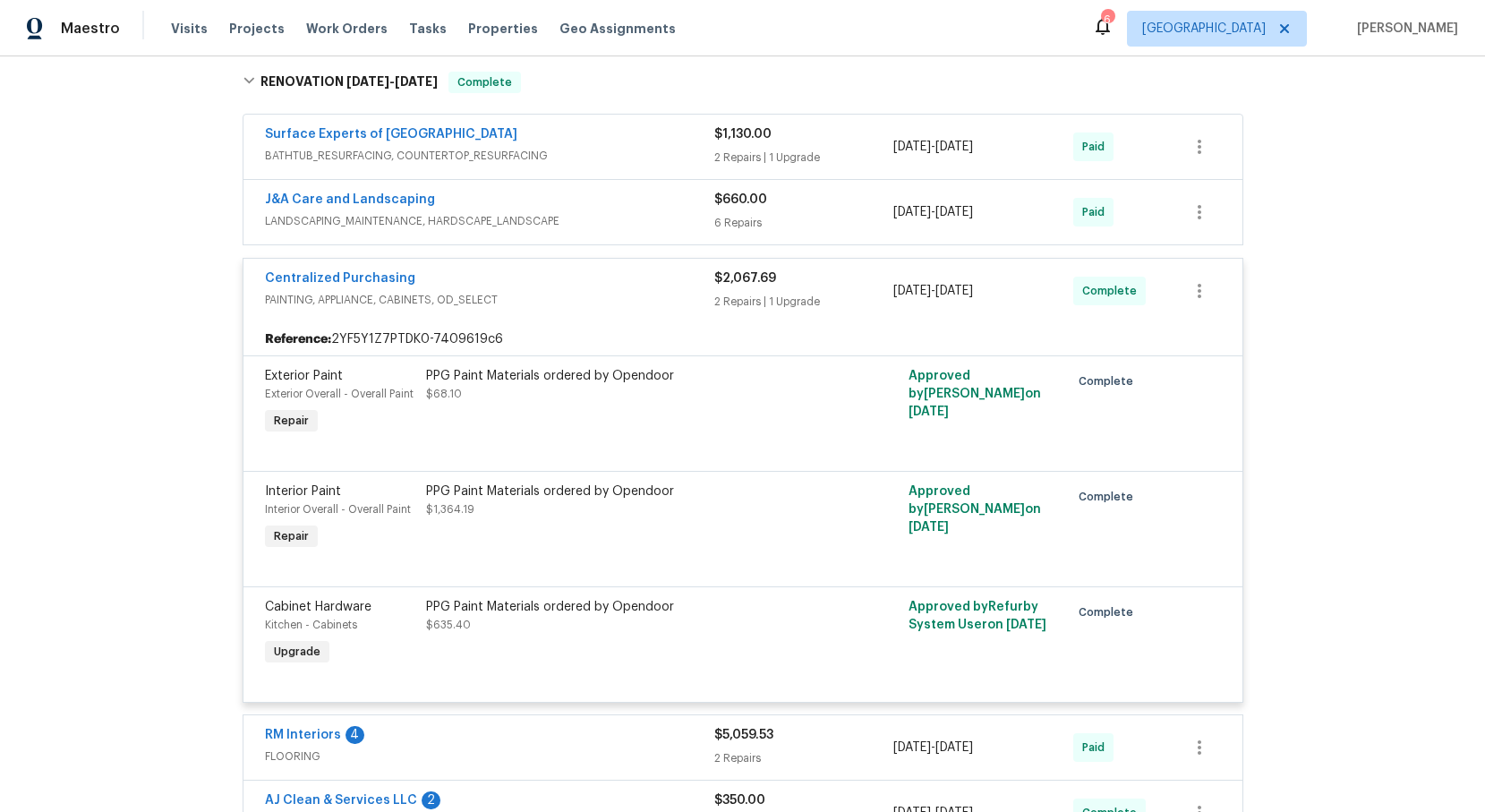
click at [332, 297] on span "PAINTING, APPLIANCE, CABINETS, OD_SELECT" at bounding box center [489, 300] width 449 height 18
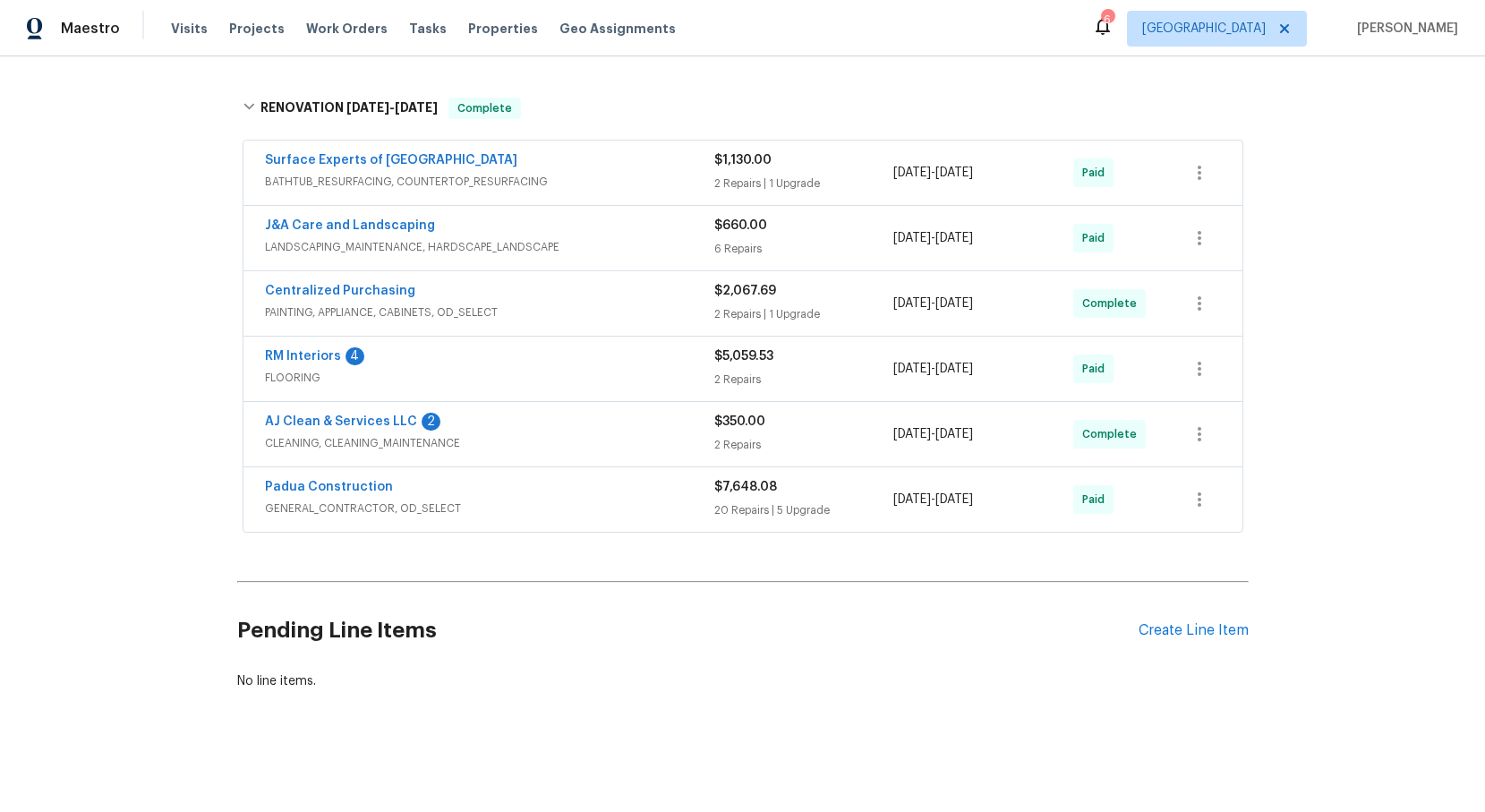
scroll to position [302, 0]
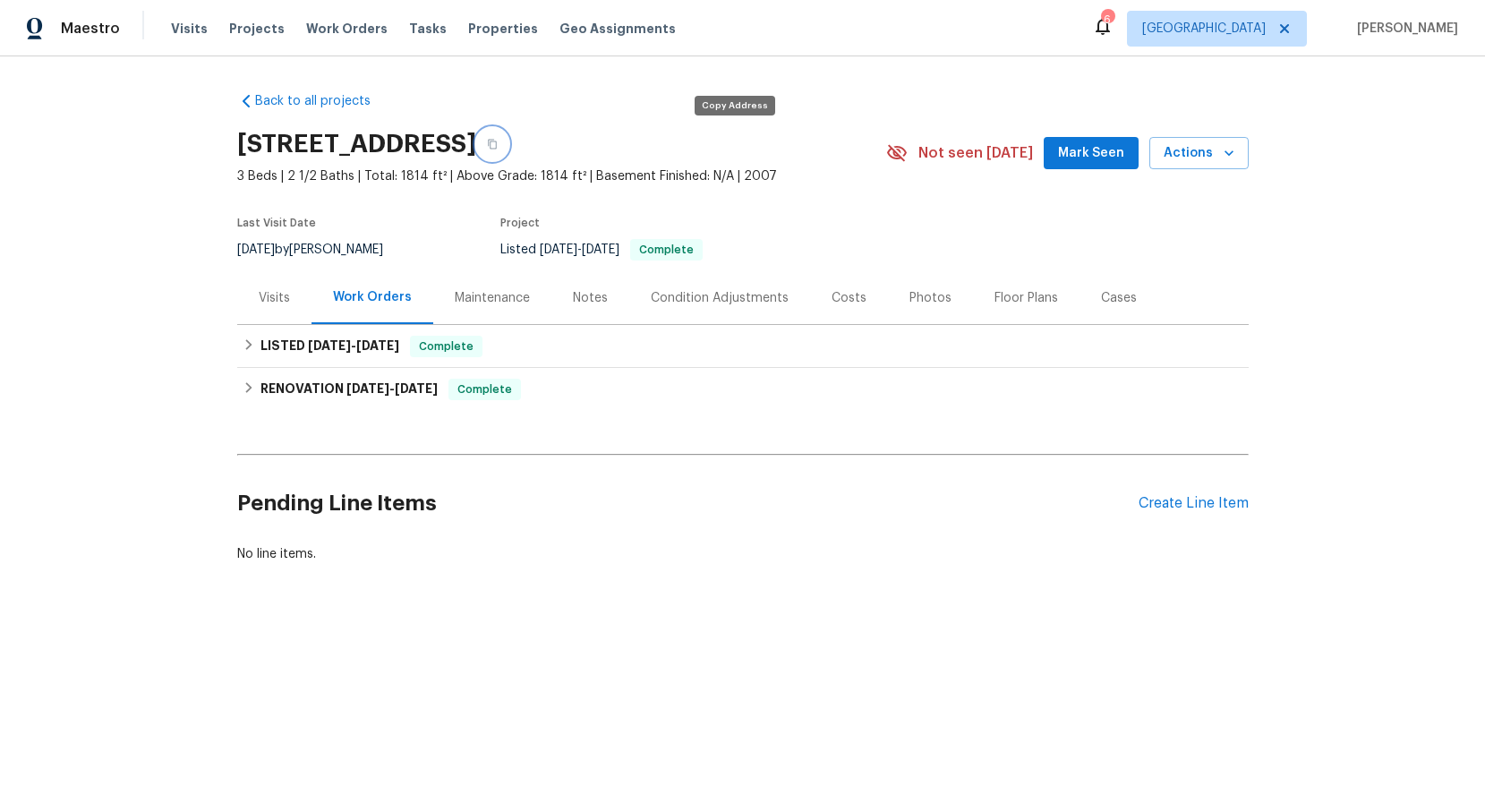
click at [498, 147] on icon "button" at bounding box center [492, 145] width 11 height 11
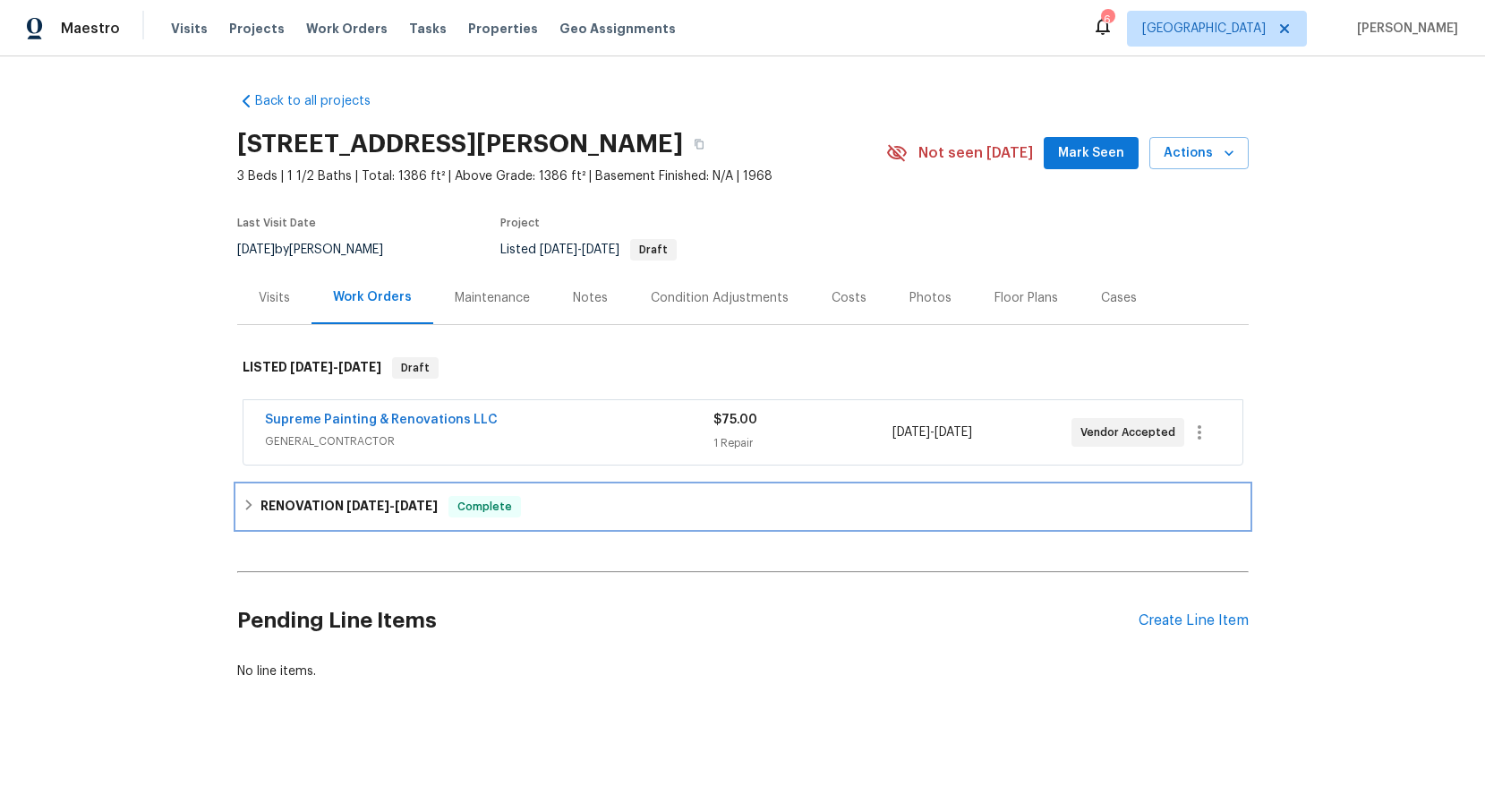
click at [250, 505] on icon at bounding box center [248, 505] width 6 height 11
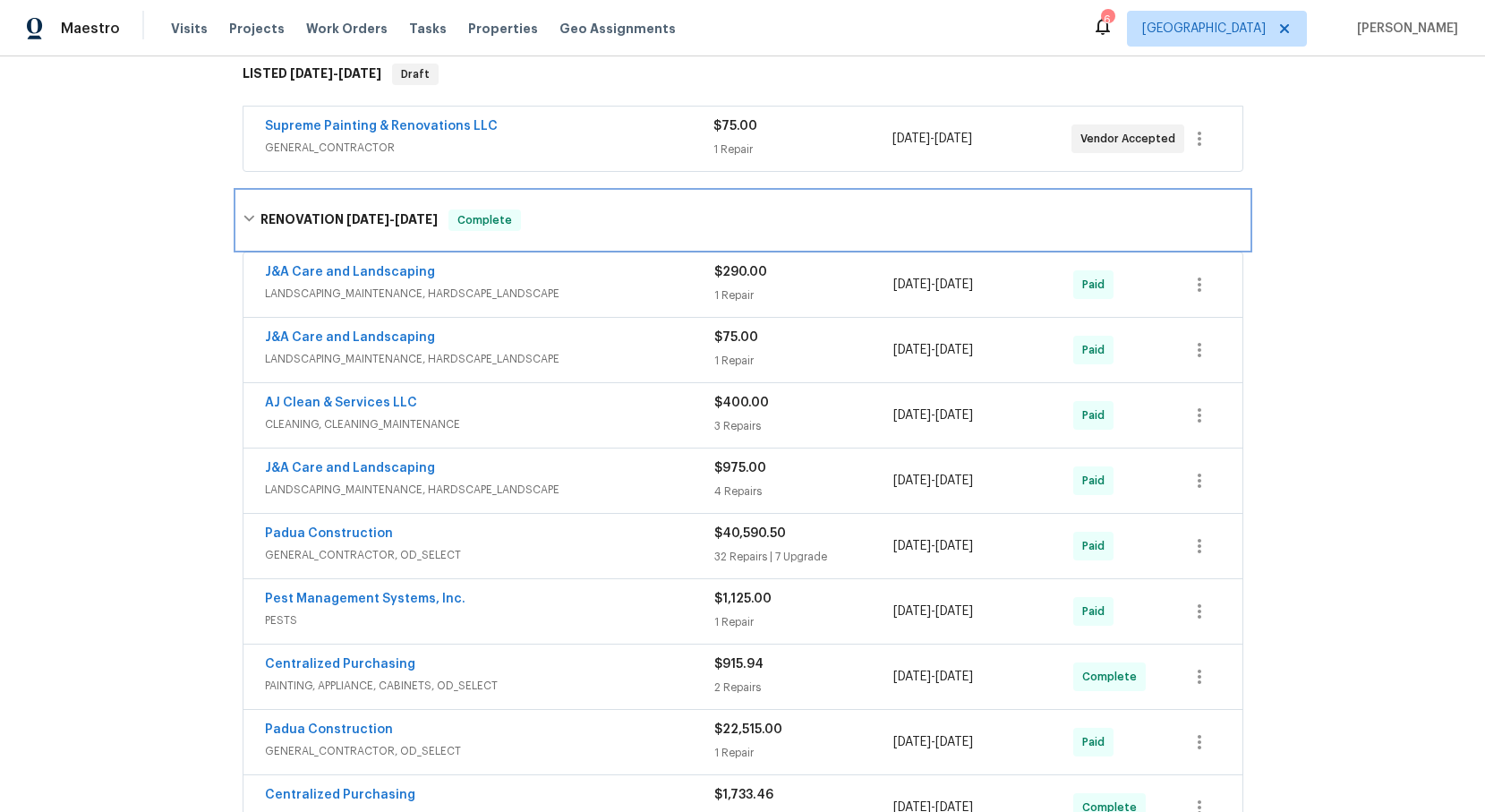
scroll to position [289, 0]
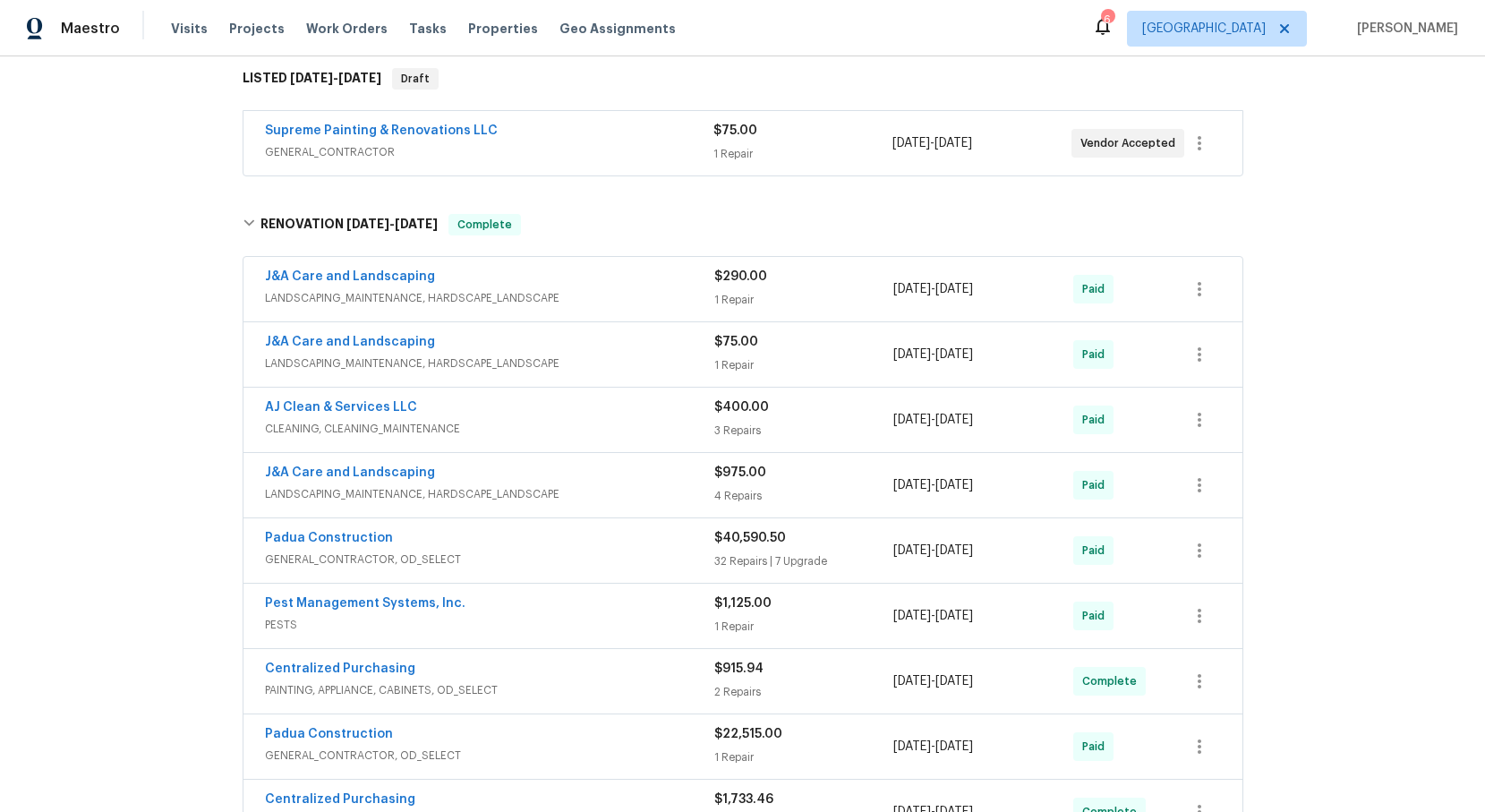
click at [356, 553] on span "GENERAL_CONTRACTOR, OD_SELECT" at bounding box center [489, 559] width 449 height 18
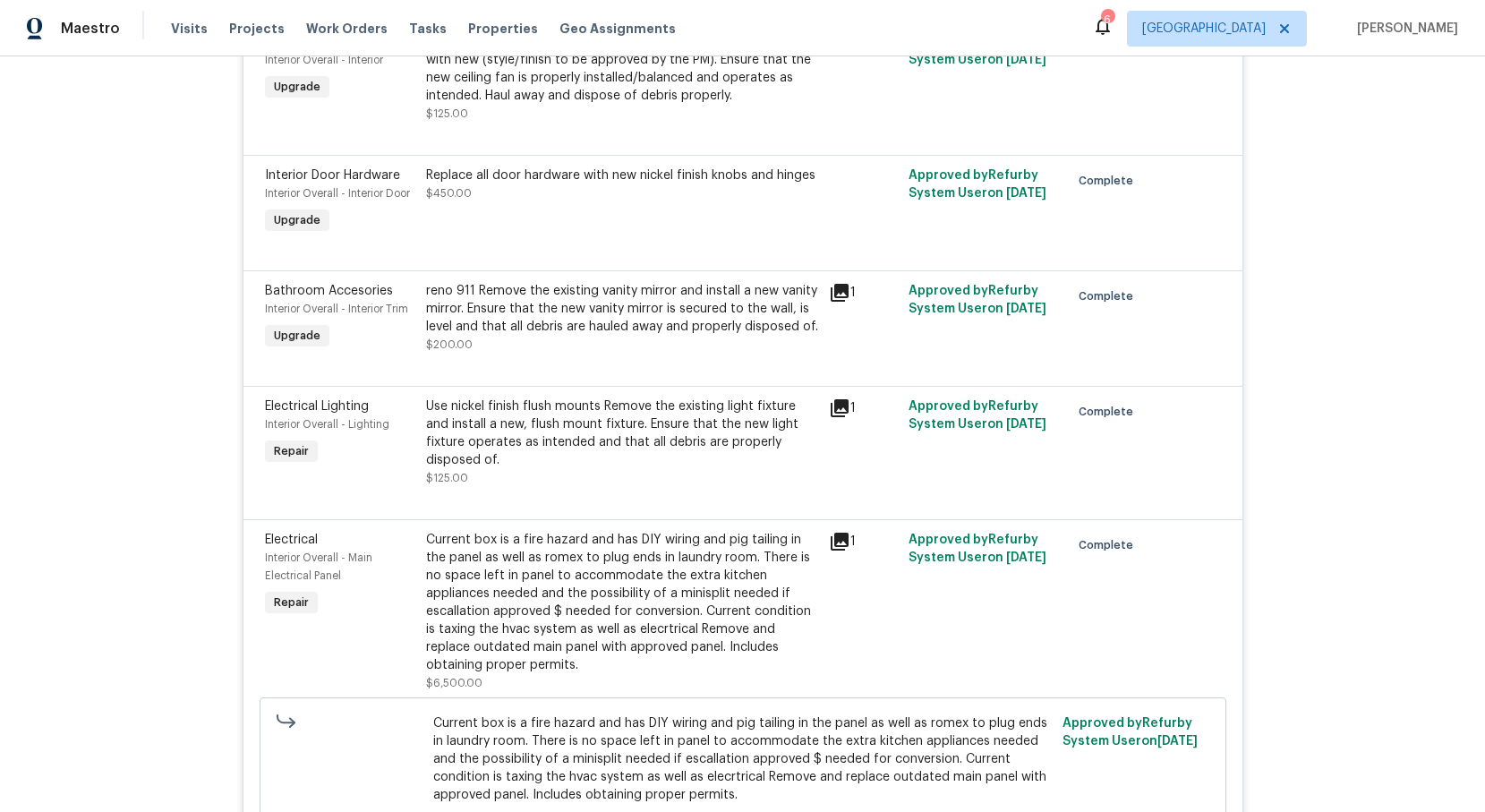
scroll to position [3457, 0]
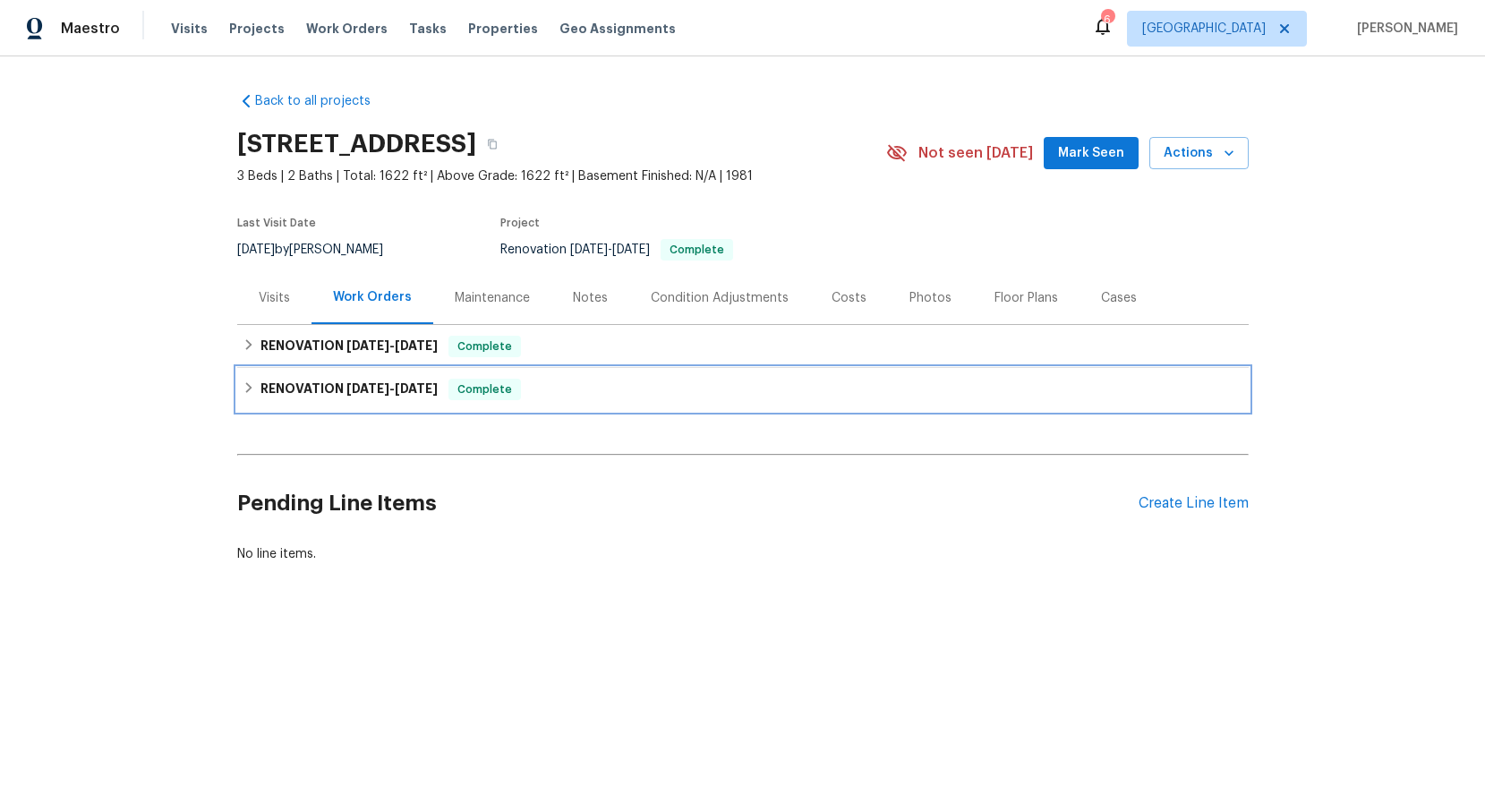
click at [253, 388] on icon at bounding box center [249, 388] width 13 height 13
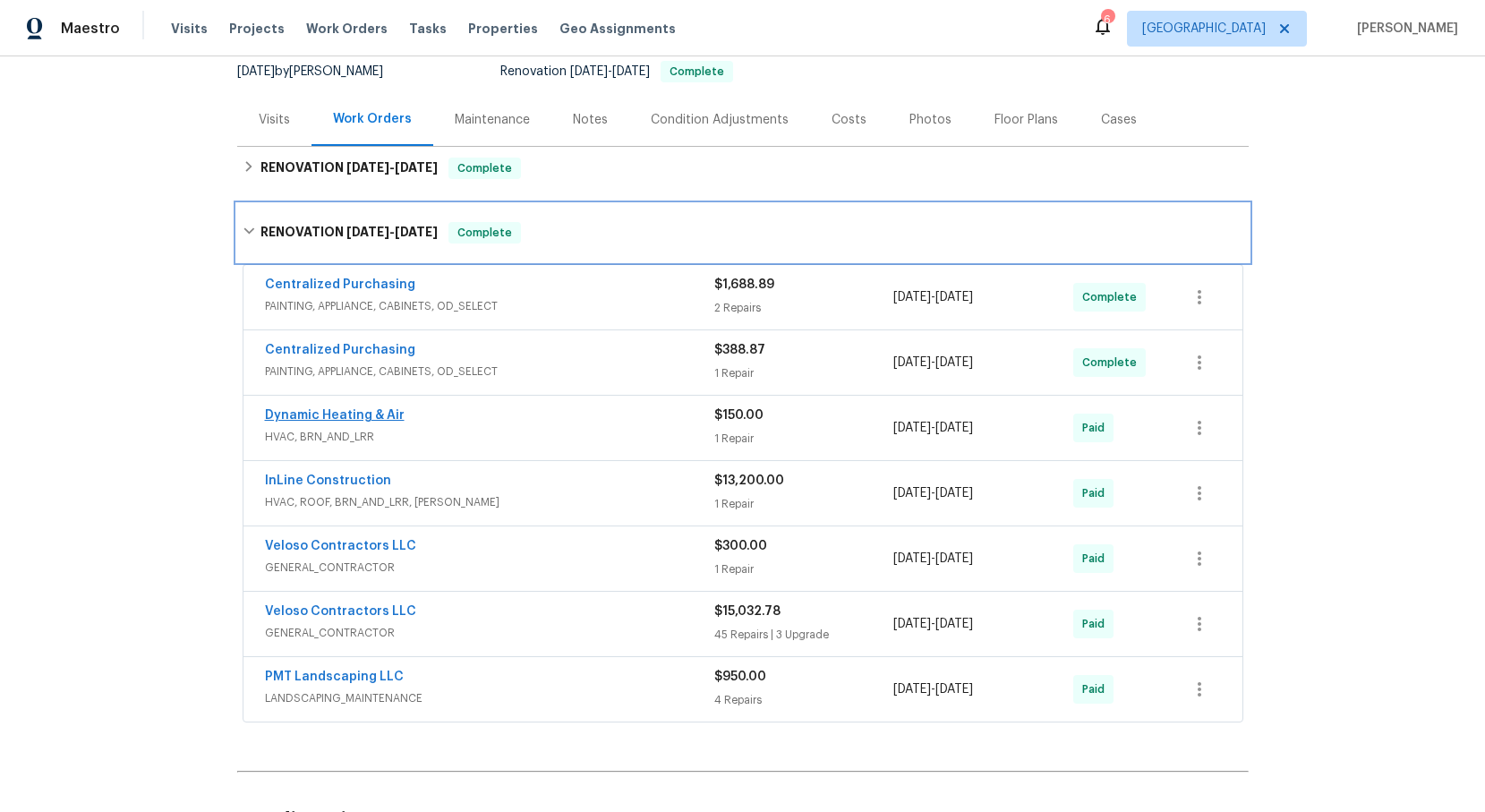
scroll to position [207, 0]
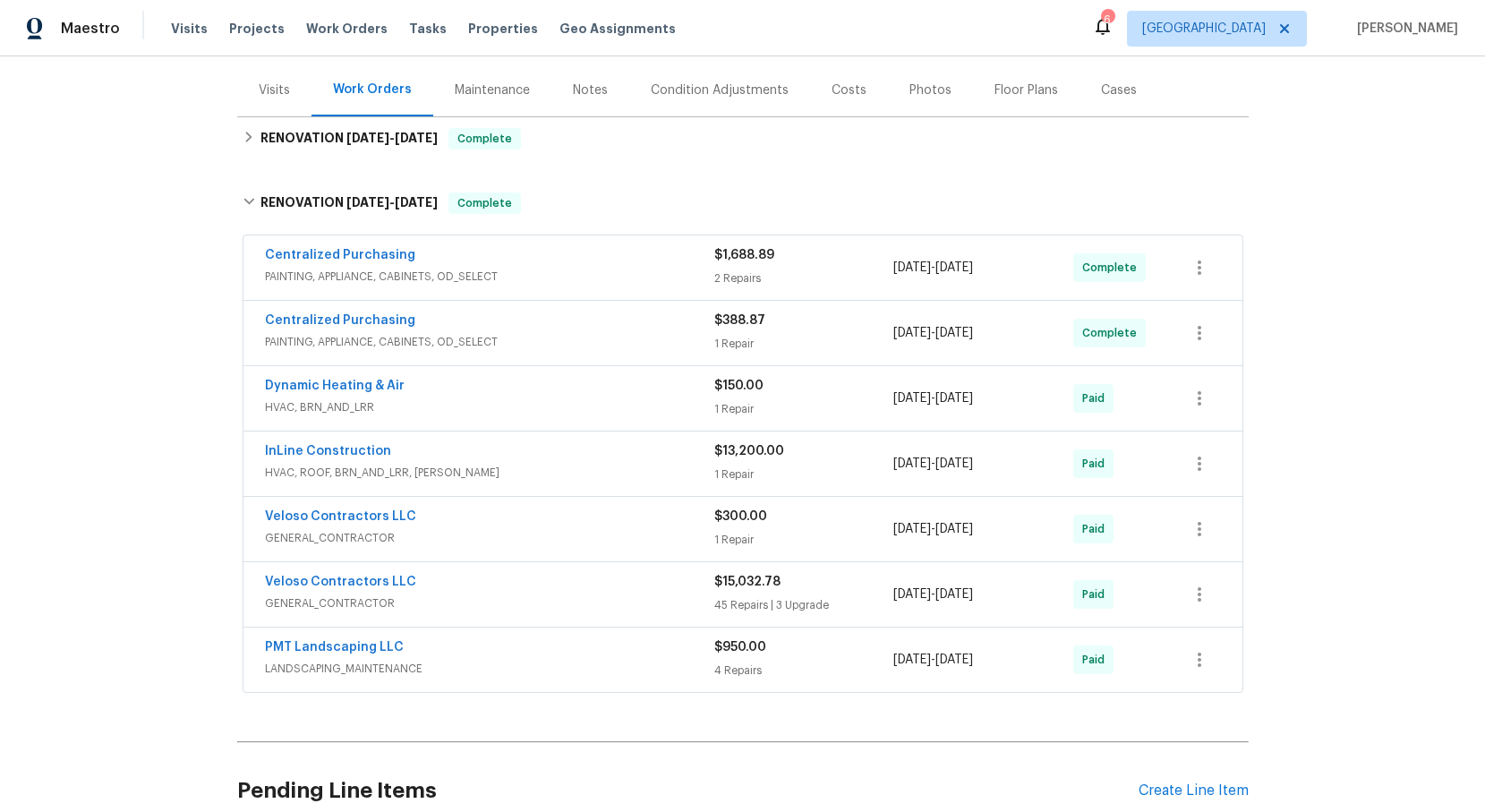
click at [324, 594] on span "GENERAL_CONTRACTOR" at bounding box center [489, 603] width 449 height 18
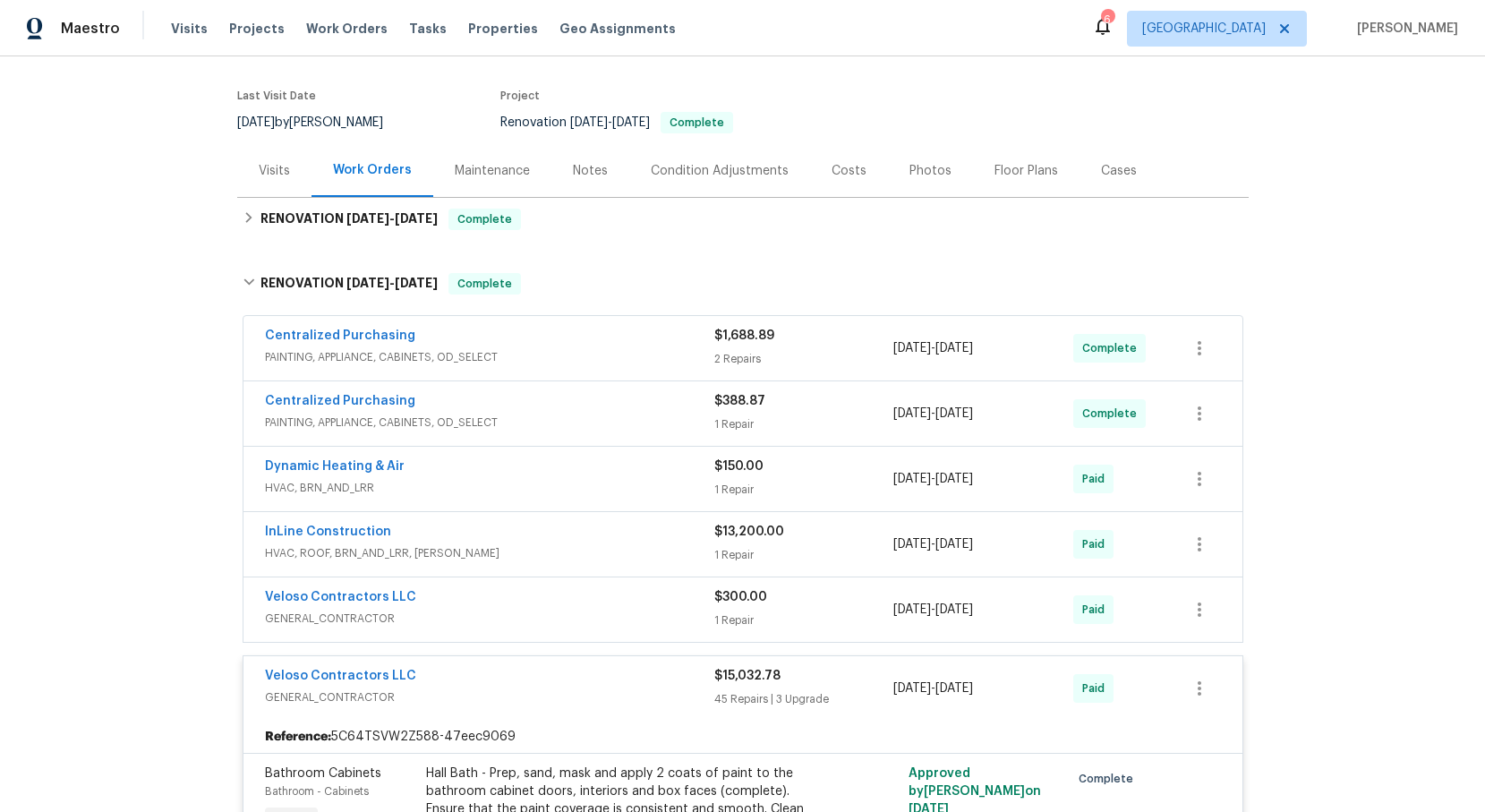
scroll to position [0, 0]
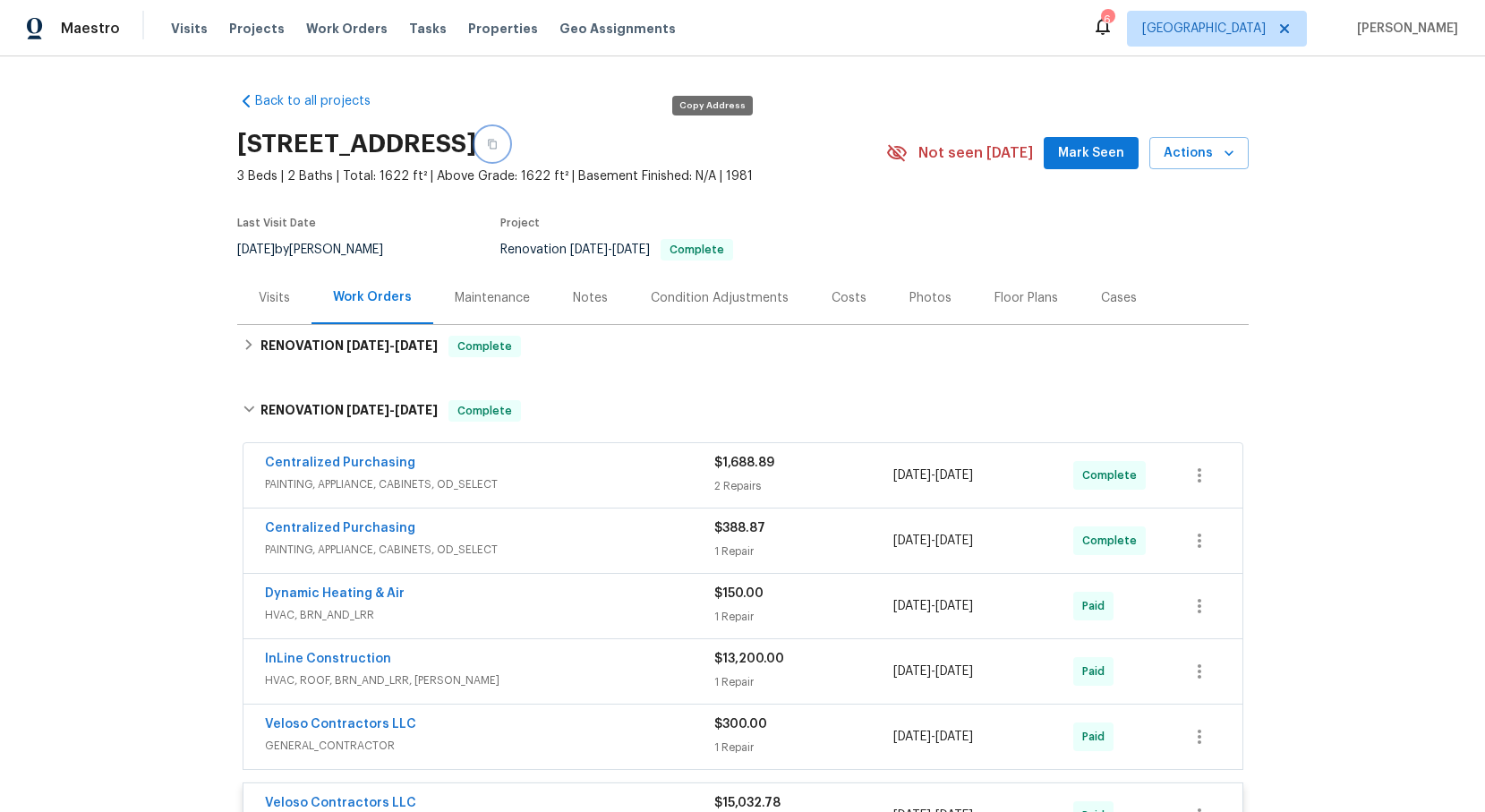
click at [498, 146] on icon "button" at bounding box center [492, 145] width 11 height 11
